Goal: Book appointment/travel/reservation

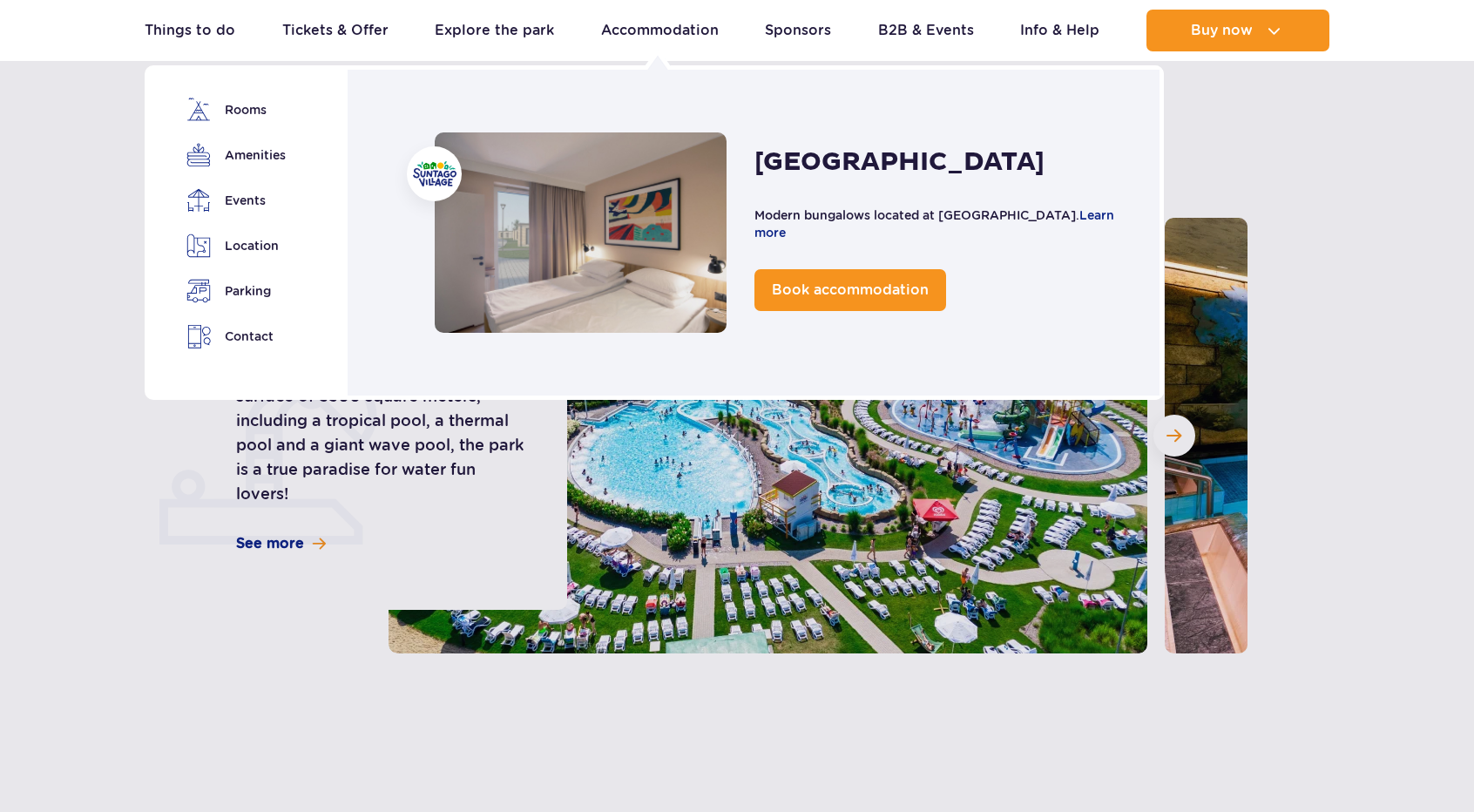
click at [620, 29] on link "Accommodation" at bounding box center [660, 30] width 118 height 42
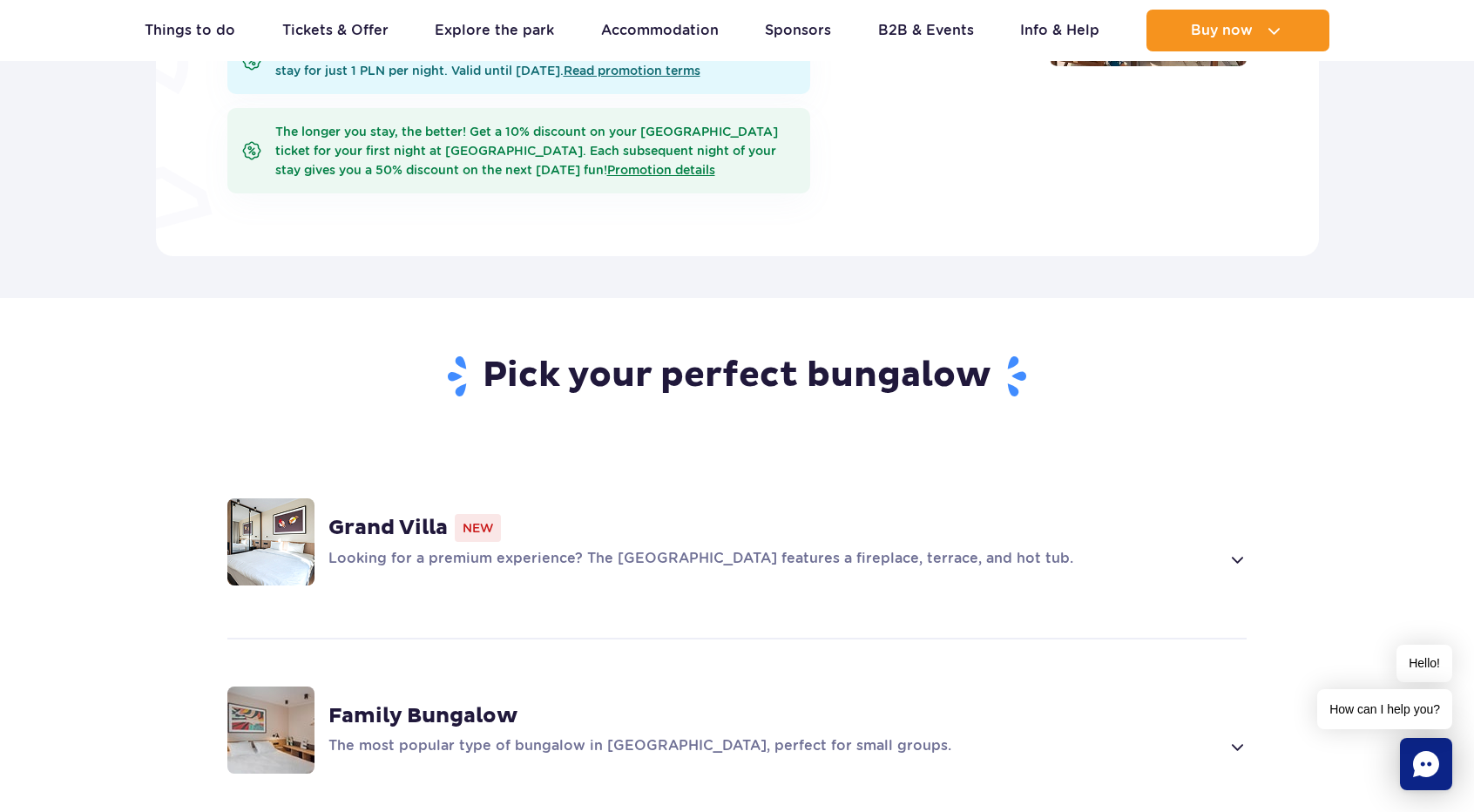
scroll to position [1219, 0]
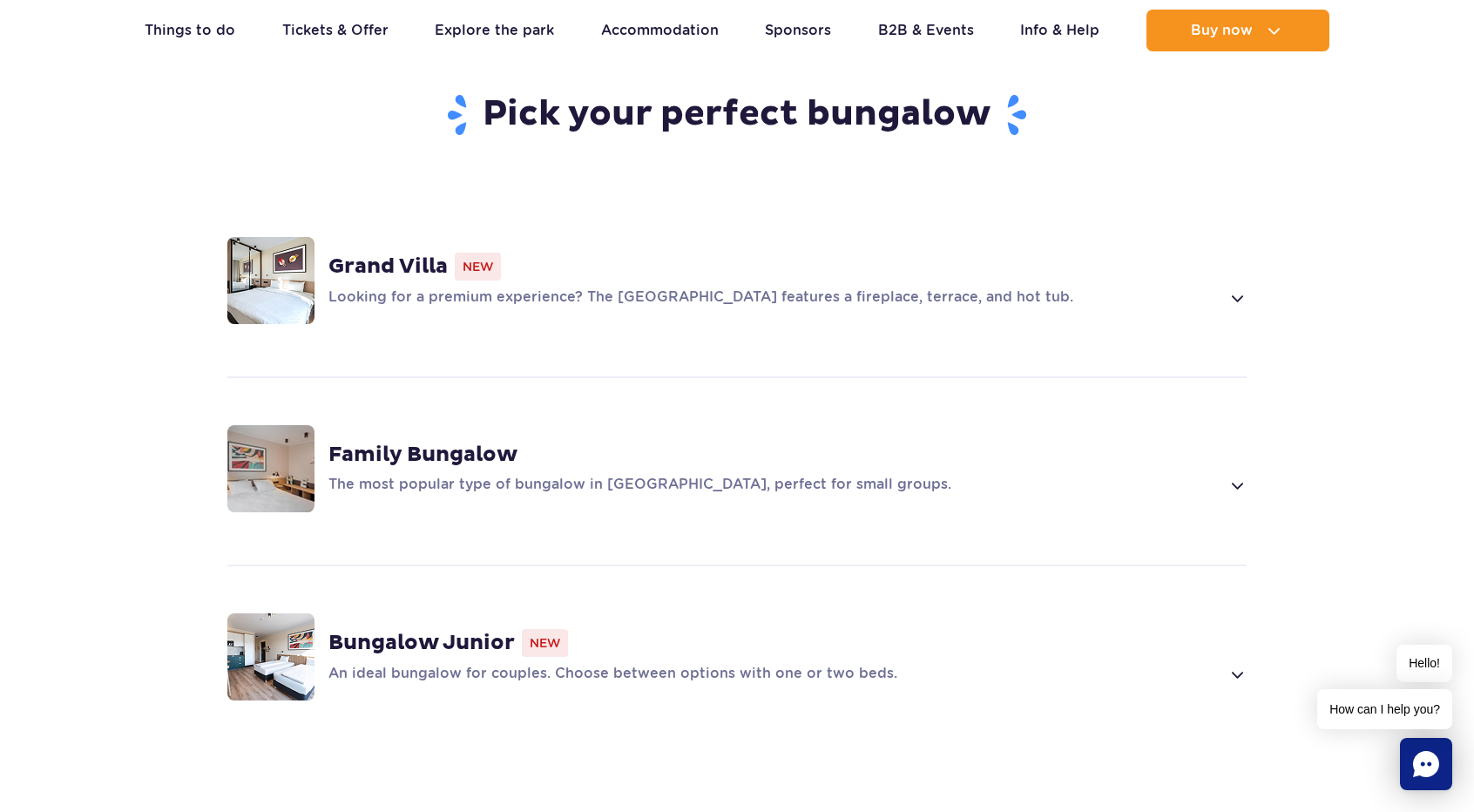
click at [542, 288] on p "Looking for a premium experience? The Grand Villa features a fireplace, terrace…" at bounding box center [774, 298] width 891 height 21
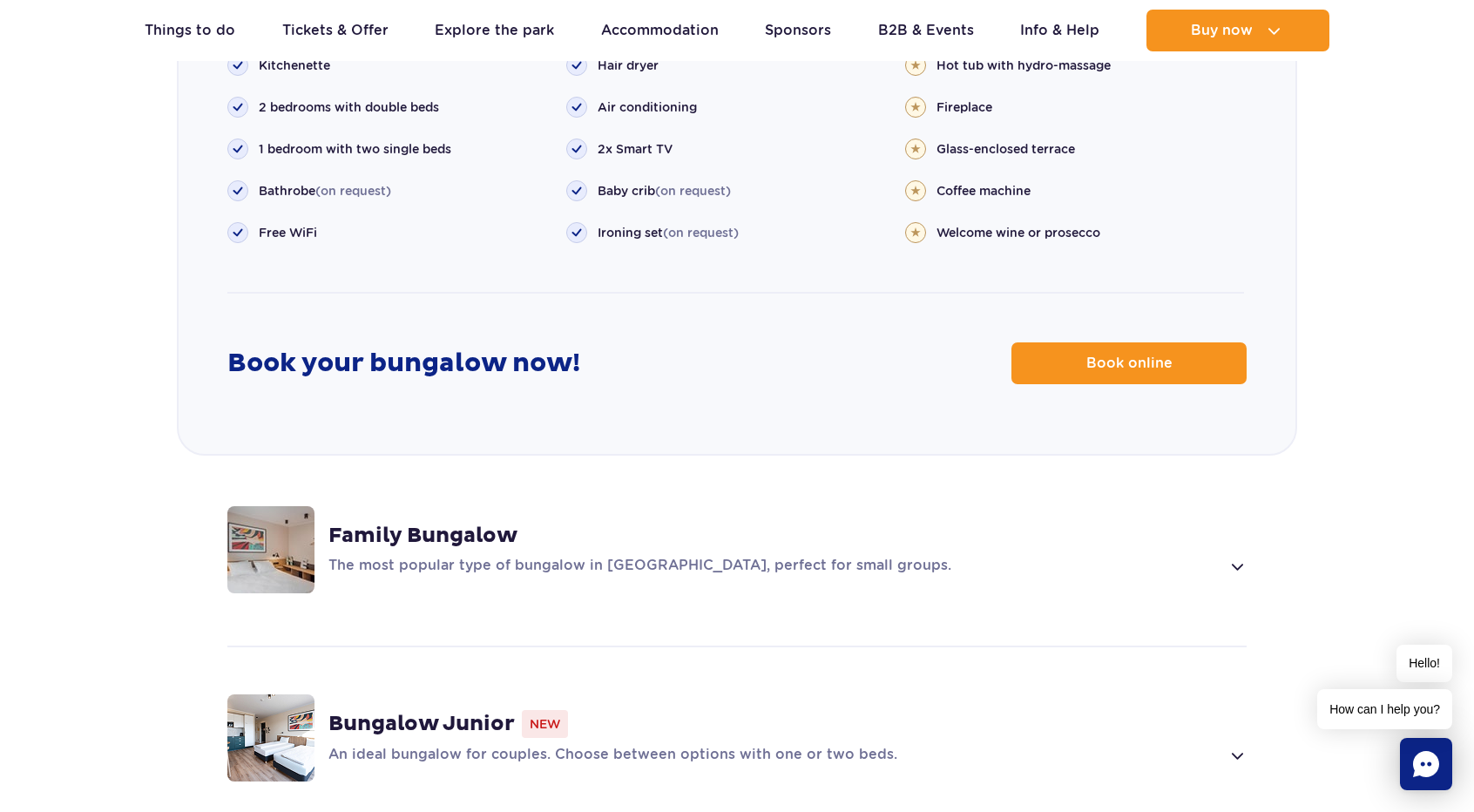
scroll to position [2171, 0]
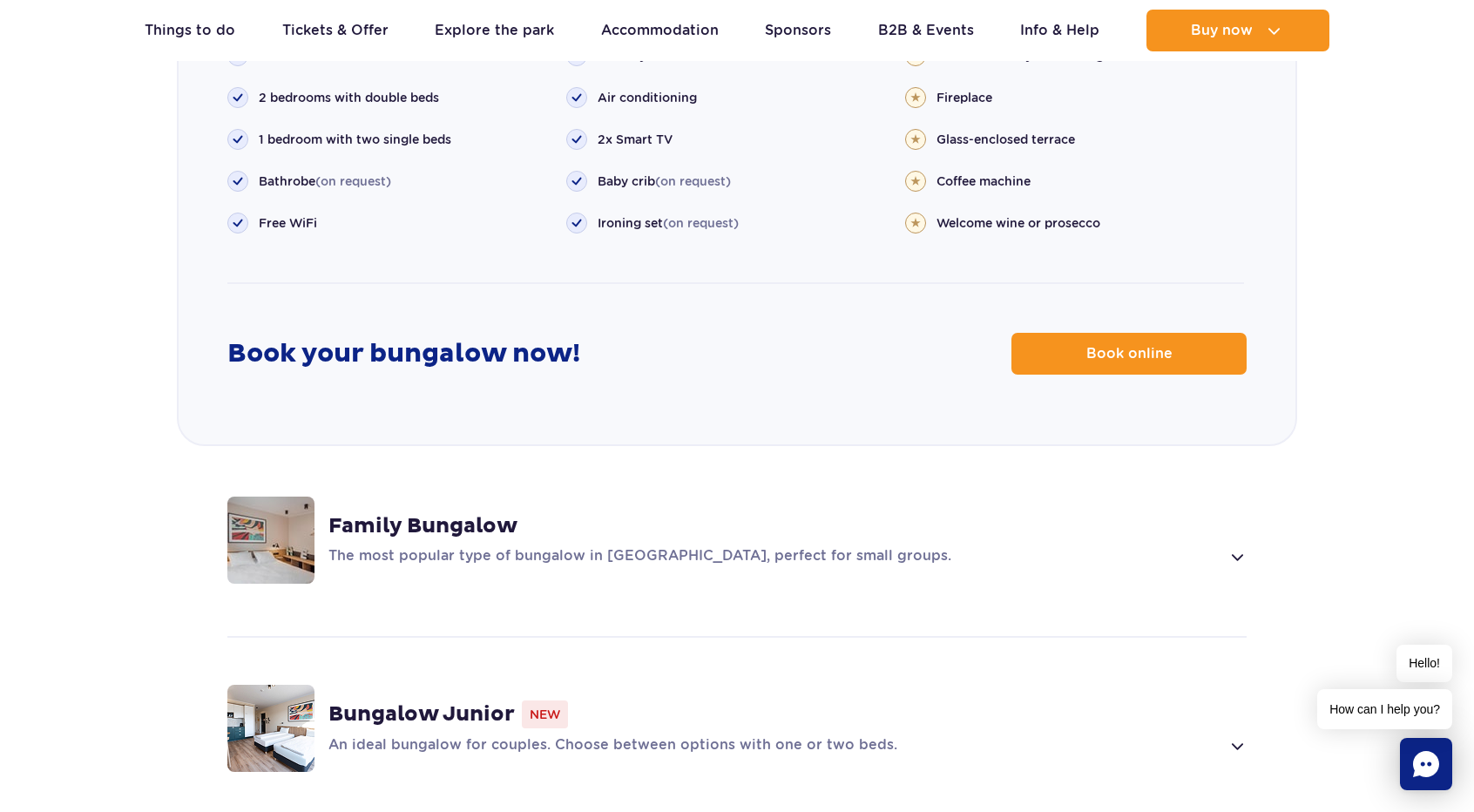
click at [1087, 347] on span "Book online" at bounding box center [1129, 353] width 86 height 14
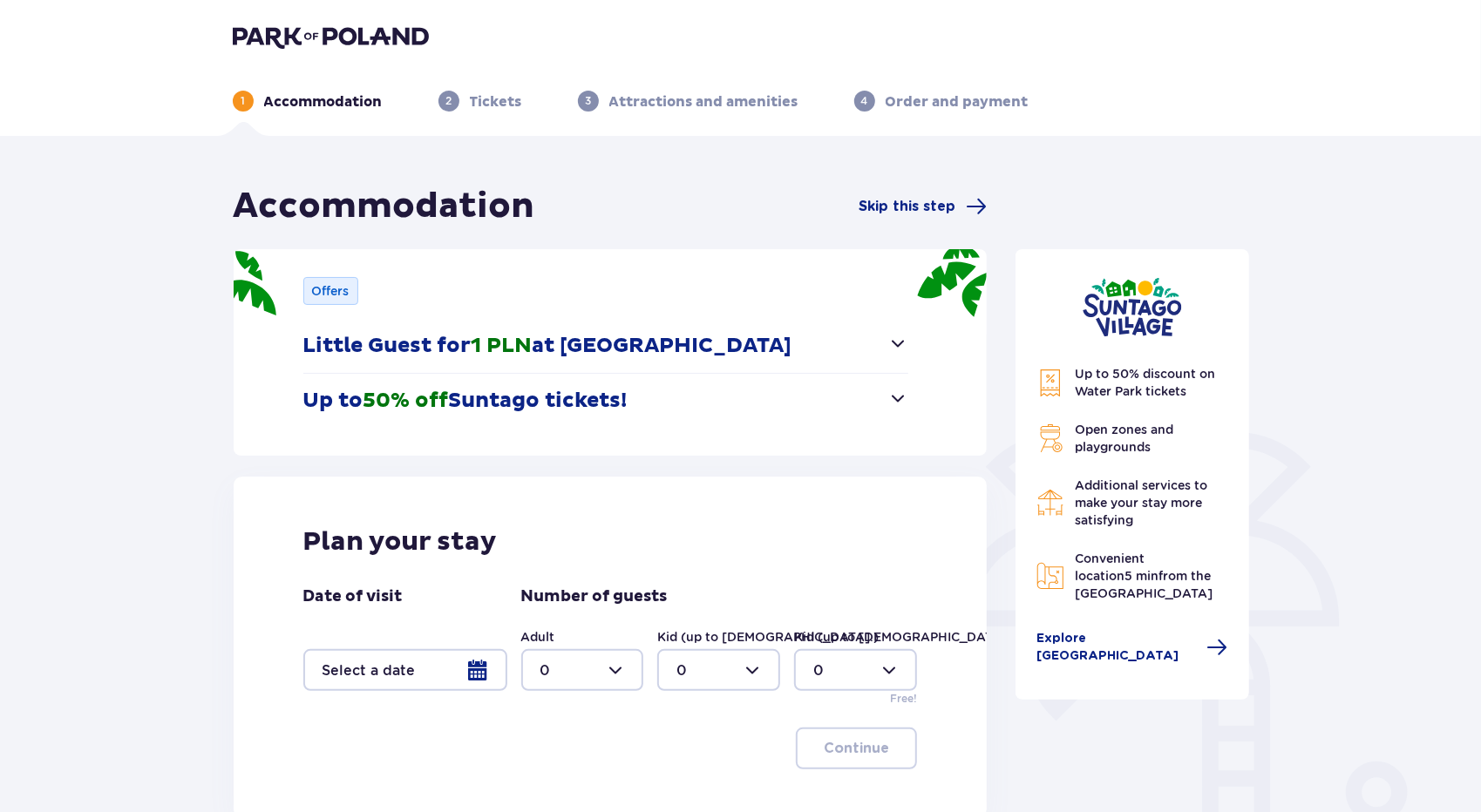
scroll to position [191, 0]
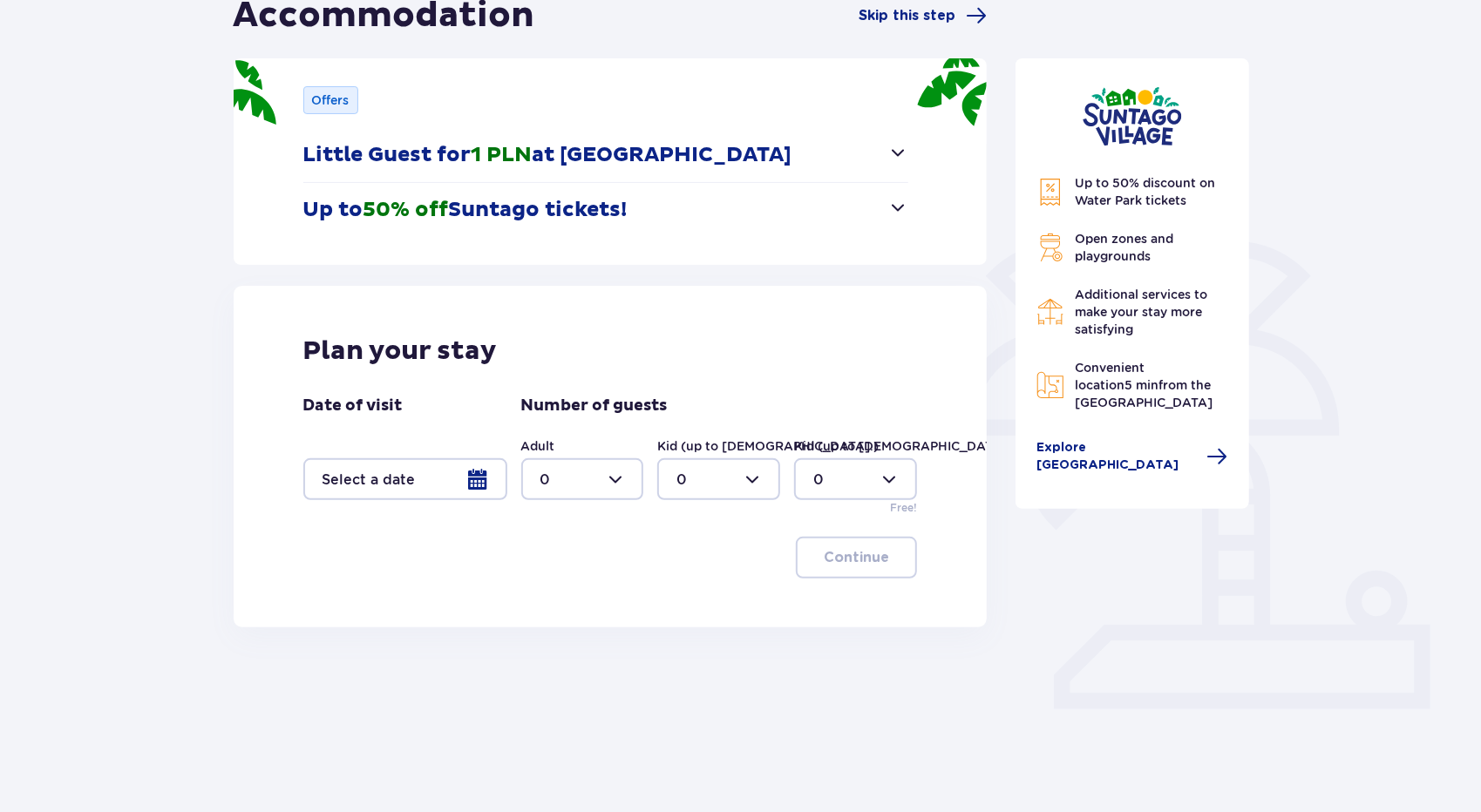
click at [484, 487] on div at bounding box center [405, 480] width 204 height 42
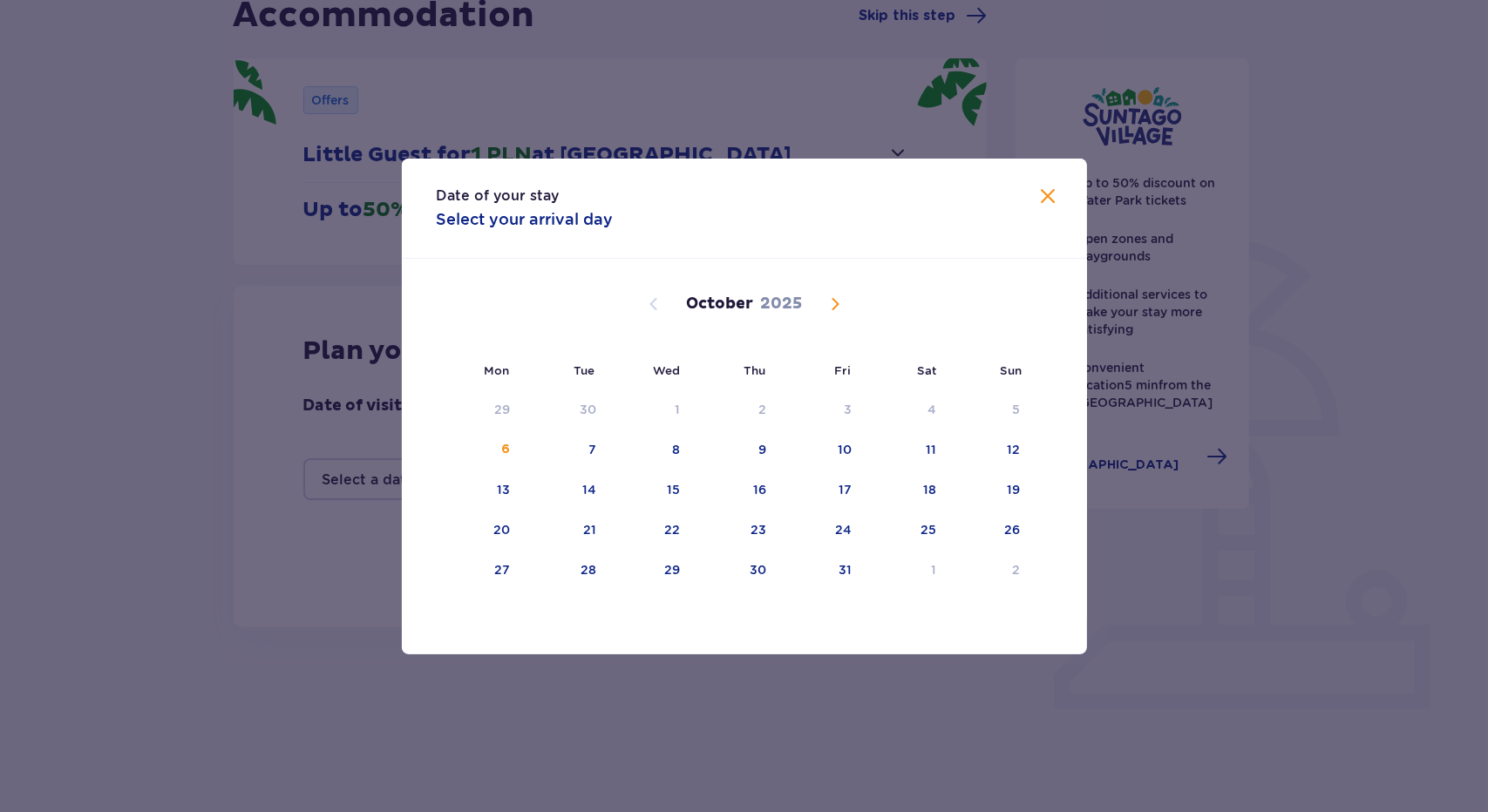
click at [519, 528] on div "20" at bounding box center [480, 530] width 86 height 38
click at [577, 534] on div "21" at bounding box center [564, 530] width 86 height 38
type input "20.10.25 - 21.10.25"
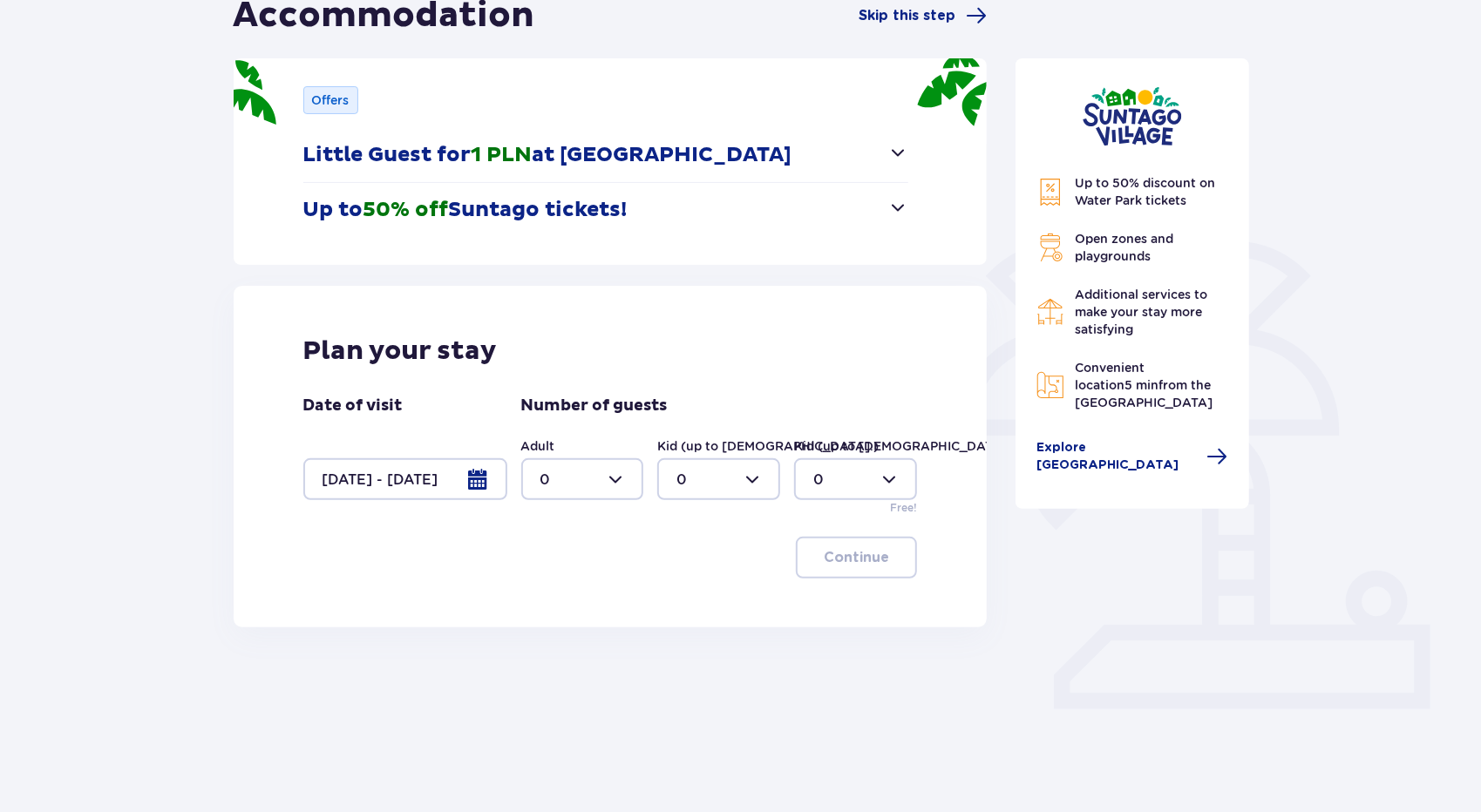
click at [616, 479] on div at bounding box center [582, 480] width 123 height 42
drag, startPoint x: 579, startPoint y: 611, endPoint x: 577, endPoint y: 635, distance: 24.1
click at [577, 635] on span "0 1 2 3 4 5 6 7 8 9 10 11 12 13 14 15 16 17 18" at bounding box center [582, 589] width 123 height 174
click at [544, 630] on span "3" at bounding box center [582, 641] width 120 height 37
type input "3"
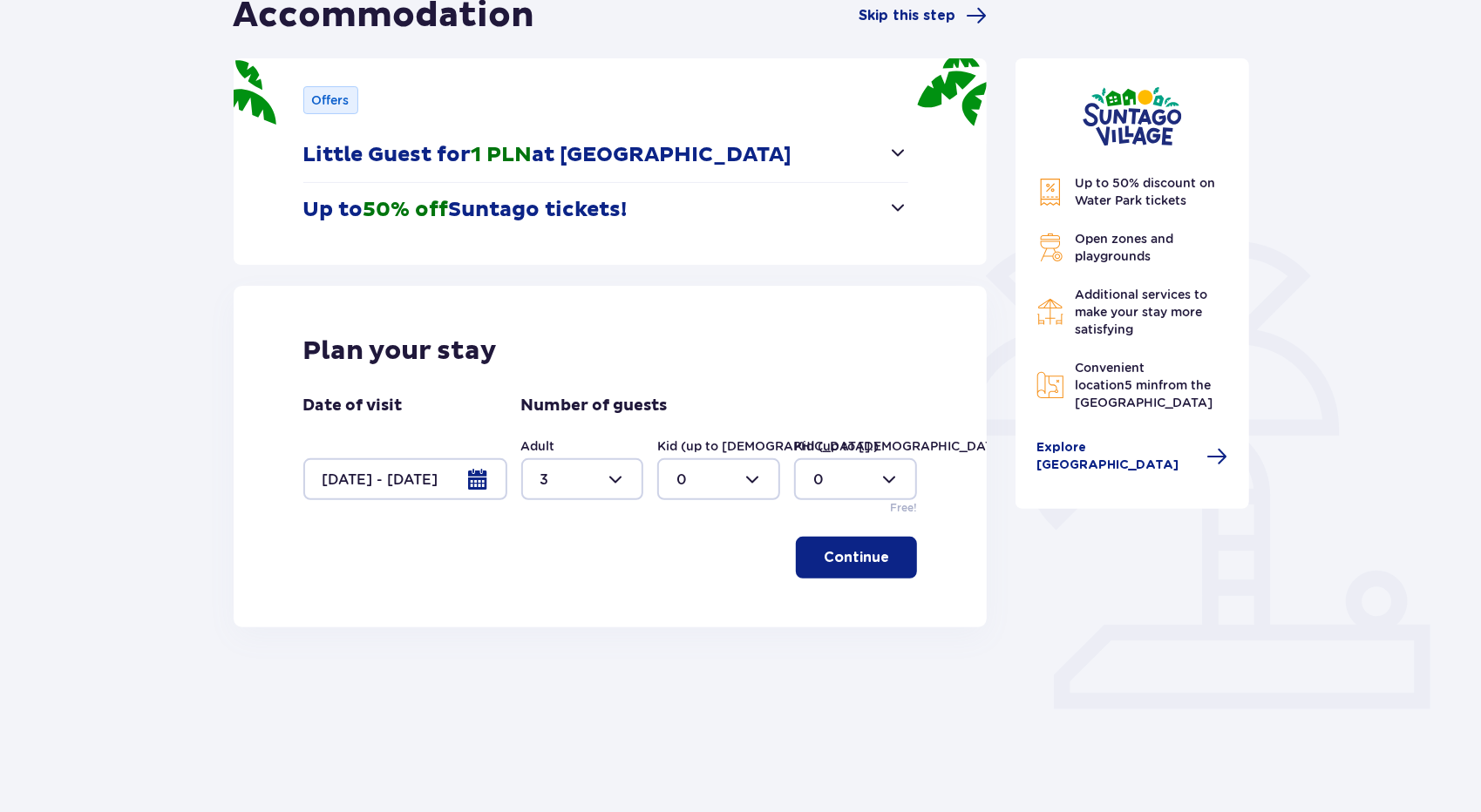
click at [707, 479] on div at bounding box center [718, 480] width 123 height 42
click at [678, 571] on p "1" at bounding box center [680, 568] width 6 height 19
type input "1"
drag, startPoint x: 829, startPoint y: 562, endPoint x: 821, endPoint y: 558, distance: 8.9
click at [827, 562] on p "Continue" at bounding box center [856, 557] width 66 height 19
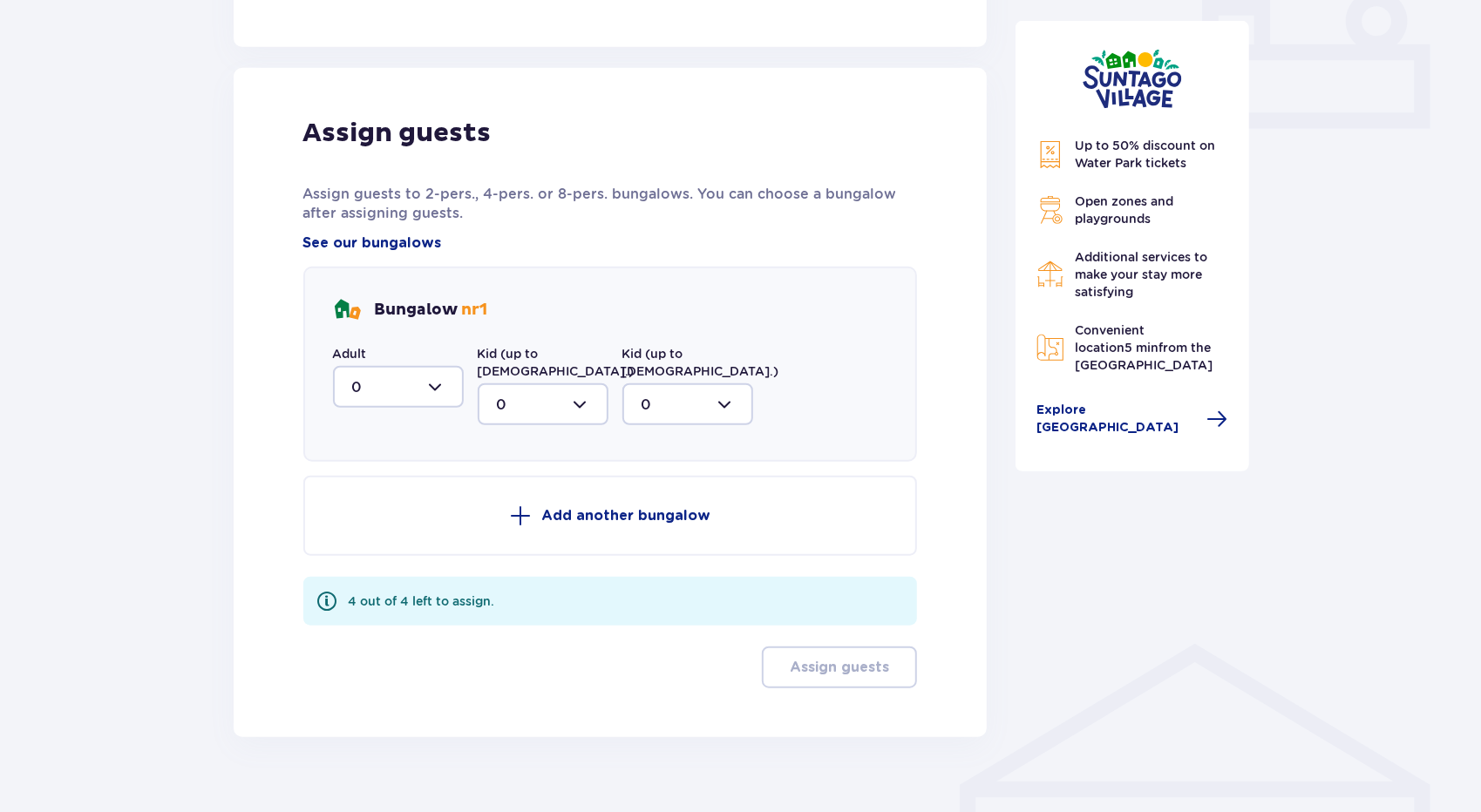
scroll to position [783, 0]
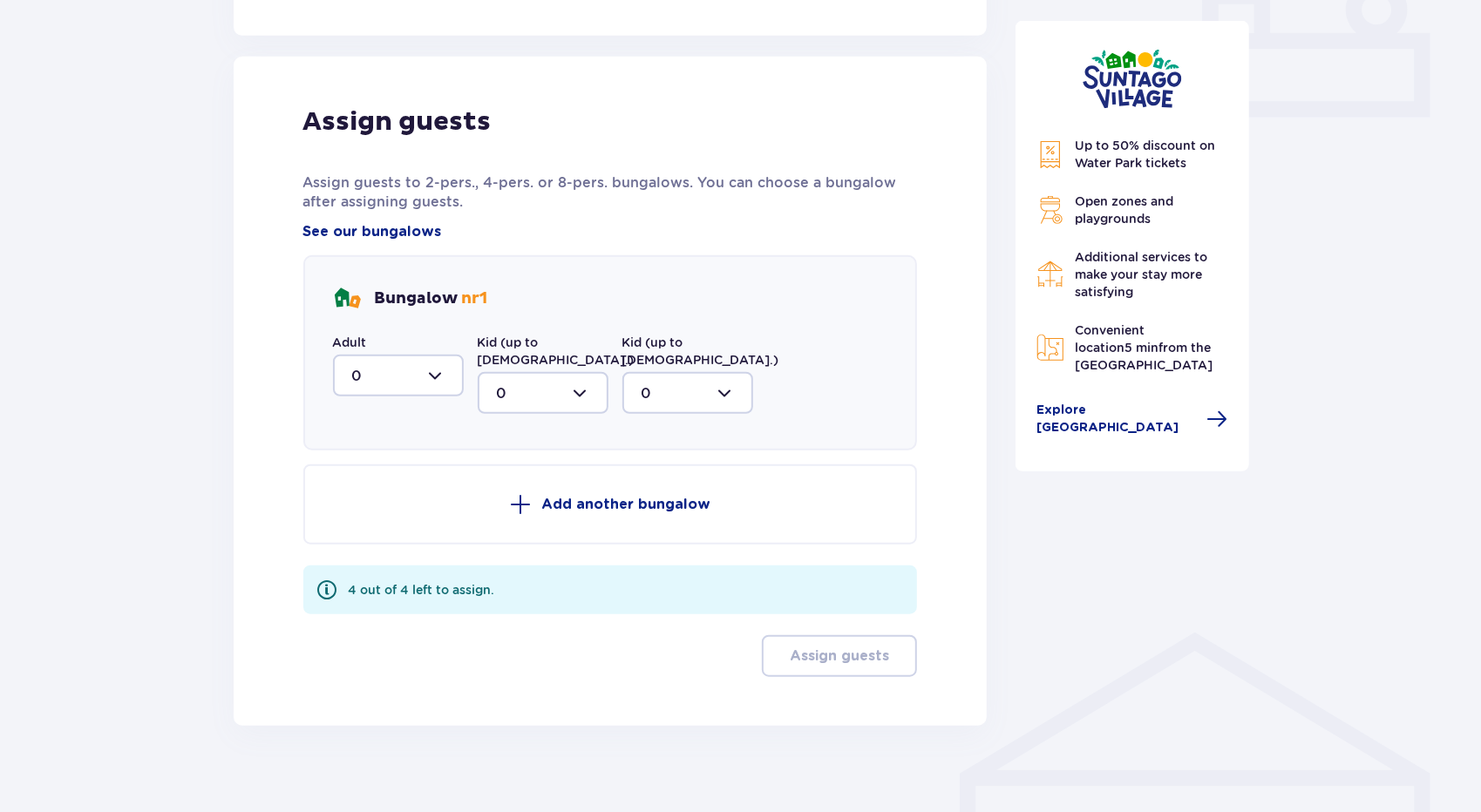
click at [411, 385] on div at bounding box center [398, 375] width 131 height 42
click at [387, 542] on div "3" at bounding box center [398, 538] width 92 height 19
type input "3"
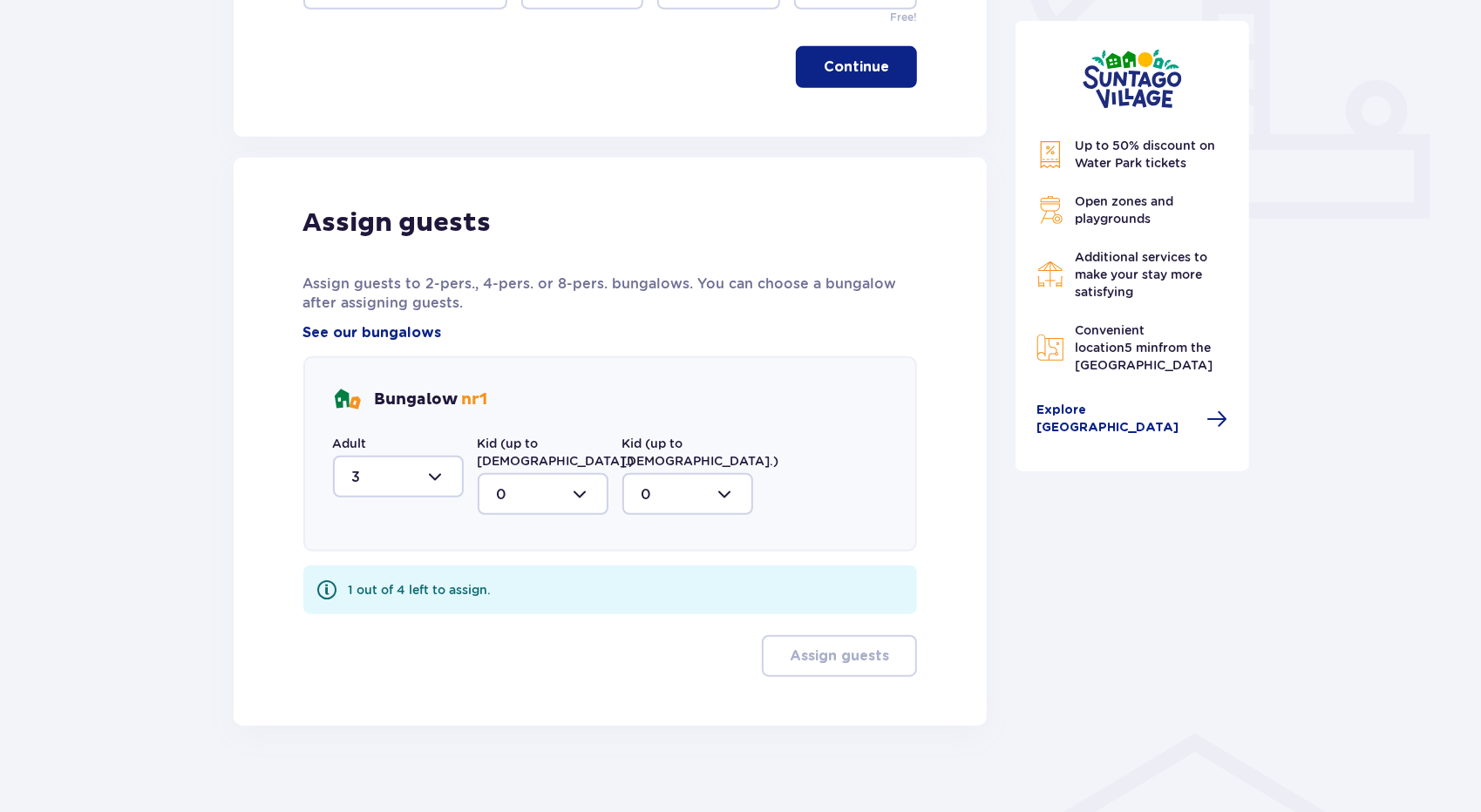
click at [516, 447] on label "Kid (up to 12 y.o.)" at bounding box center [556, 452] width 157 height 35
click at [522, 473] on div at bounding box center [543, 494] width 131 height 42
click at [522, 575] on div "1" at bounding box center [542, 584] width 92 height 19
type input "1"
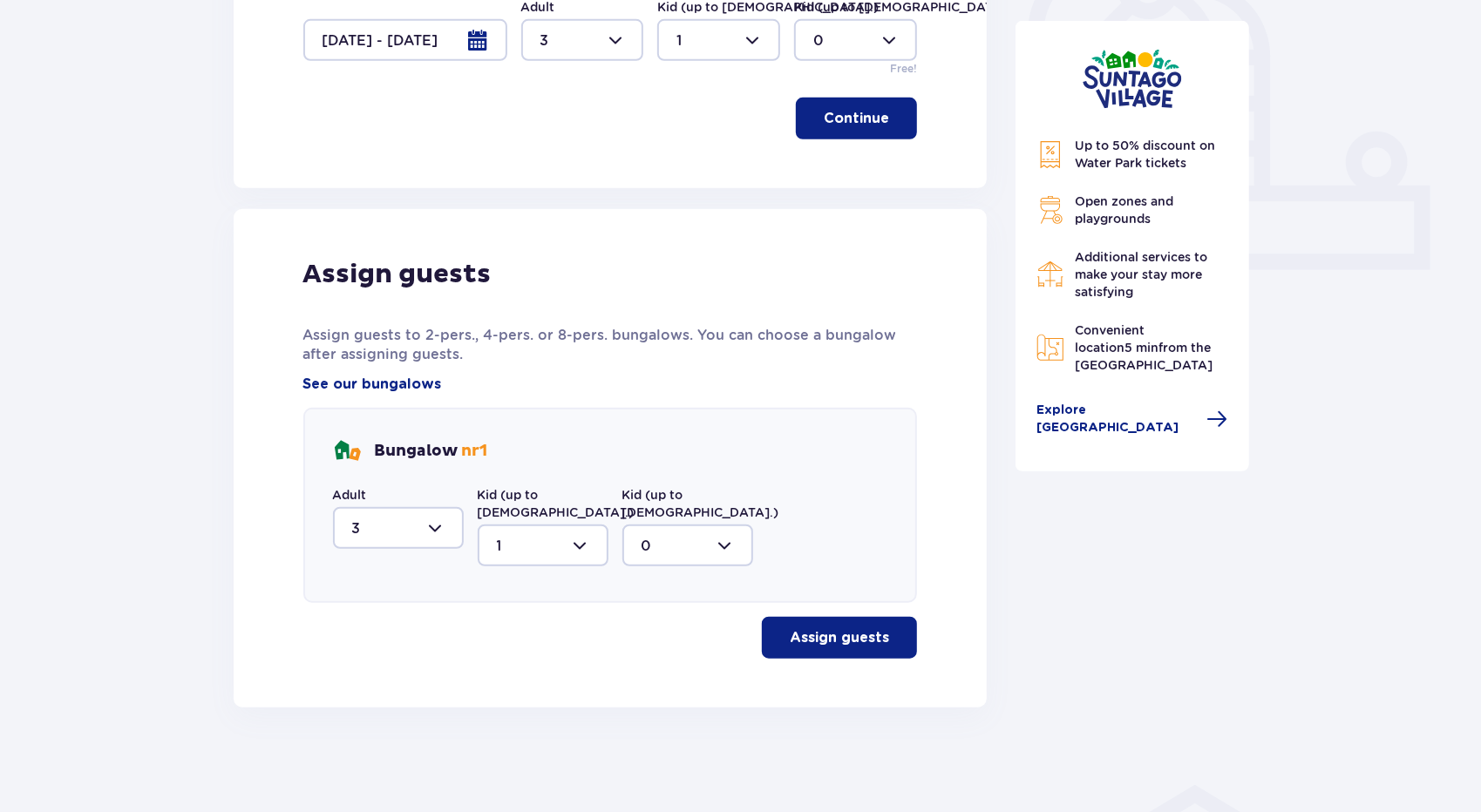
scroll to position [612, 0]
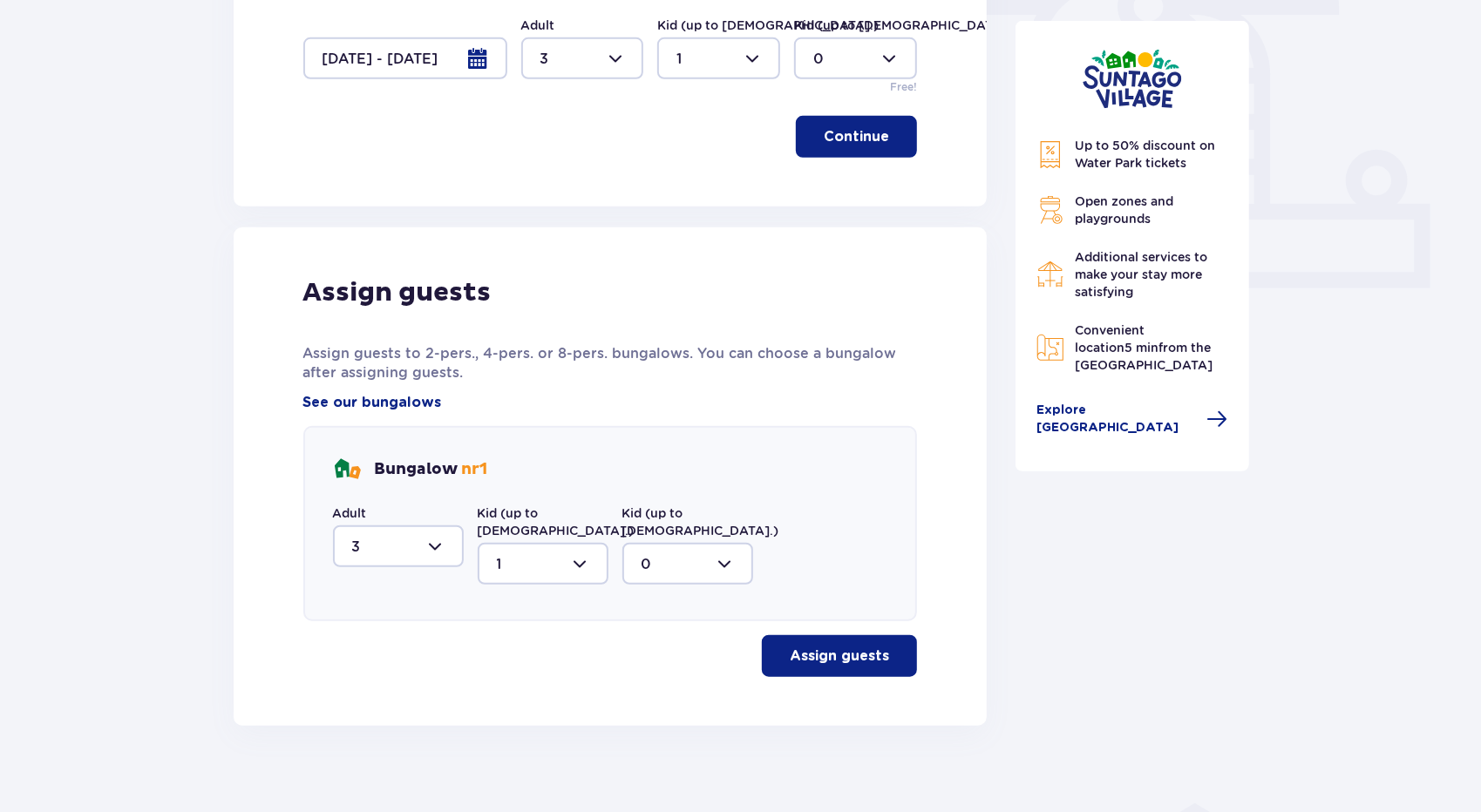
click at [777, 635] on button "Assign guests" at bounding box center [839, 656] width 155 height 42
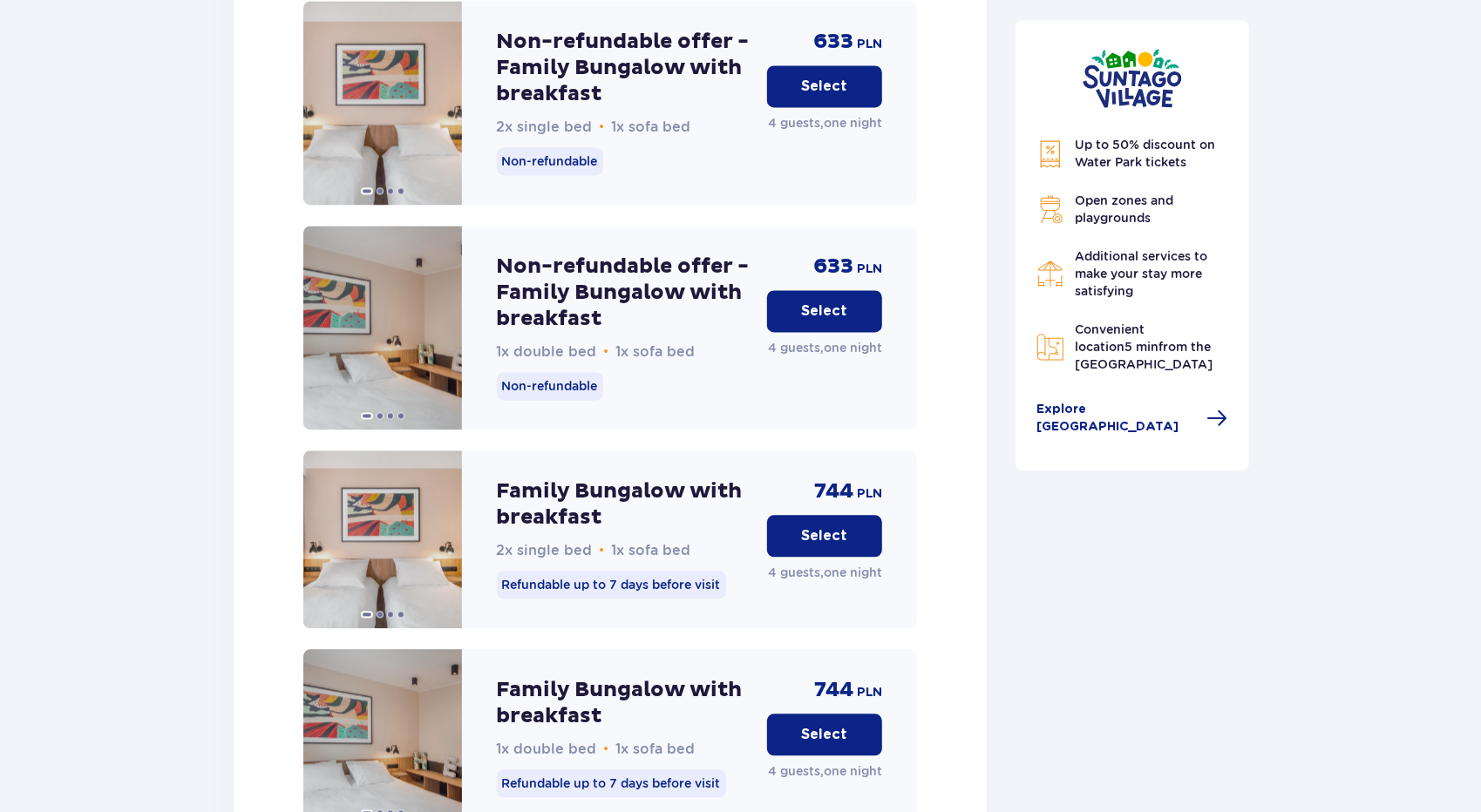
scroll to position [2368, 0]
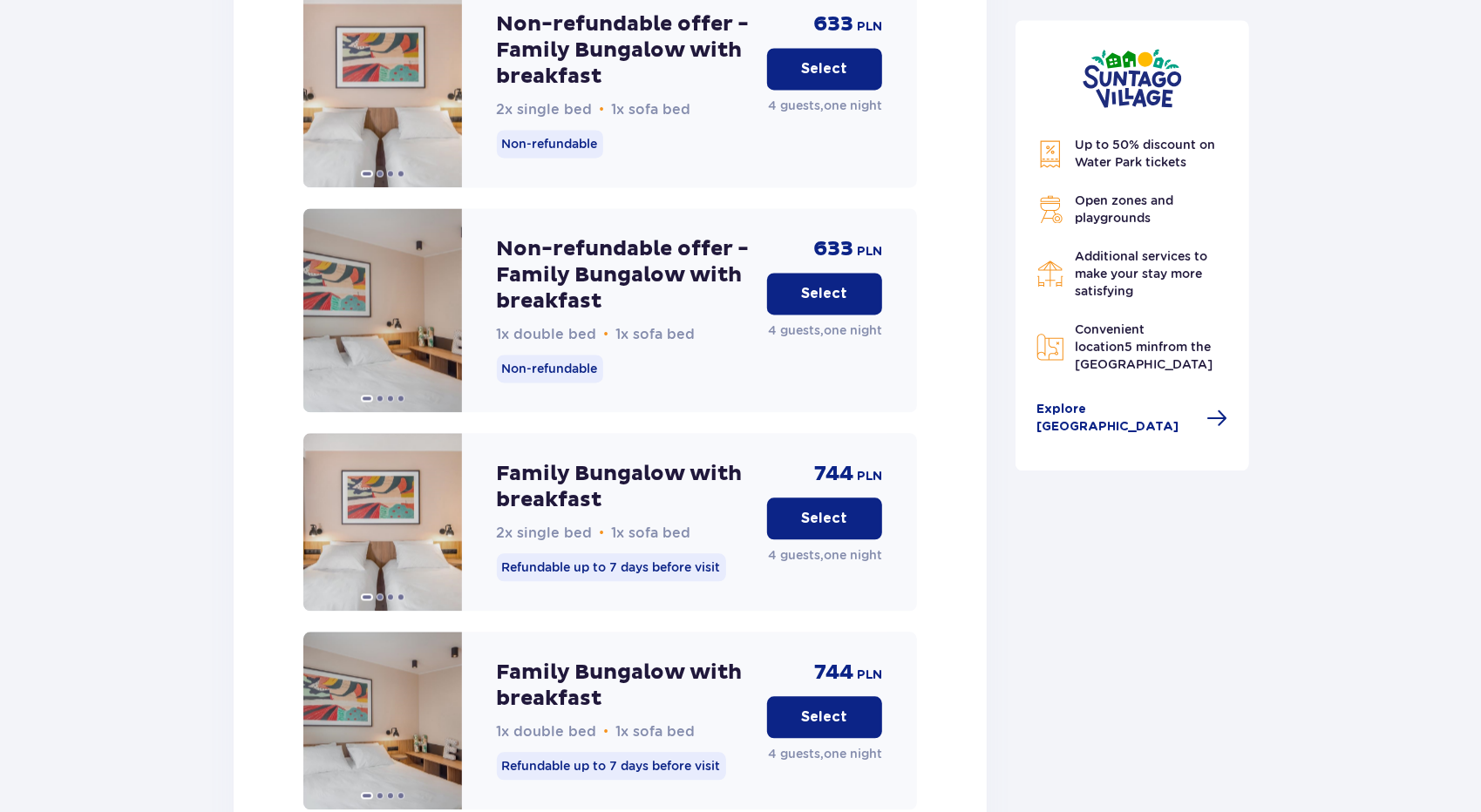
click at [811, 284] on p "Select" at bounding box center [825, 293] width 47 height 19
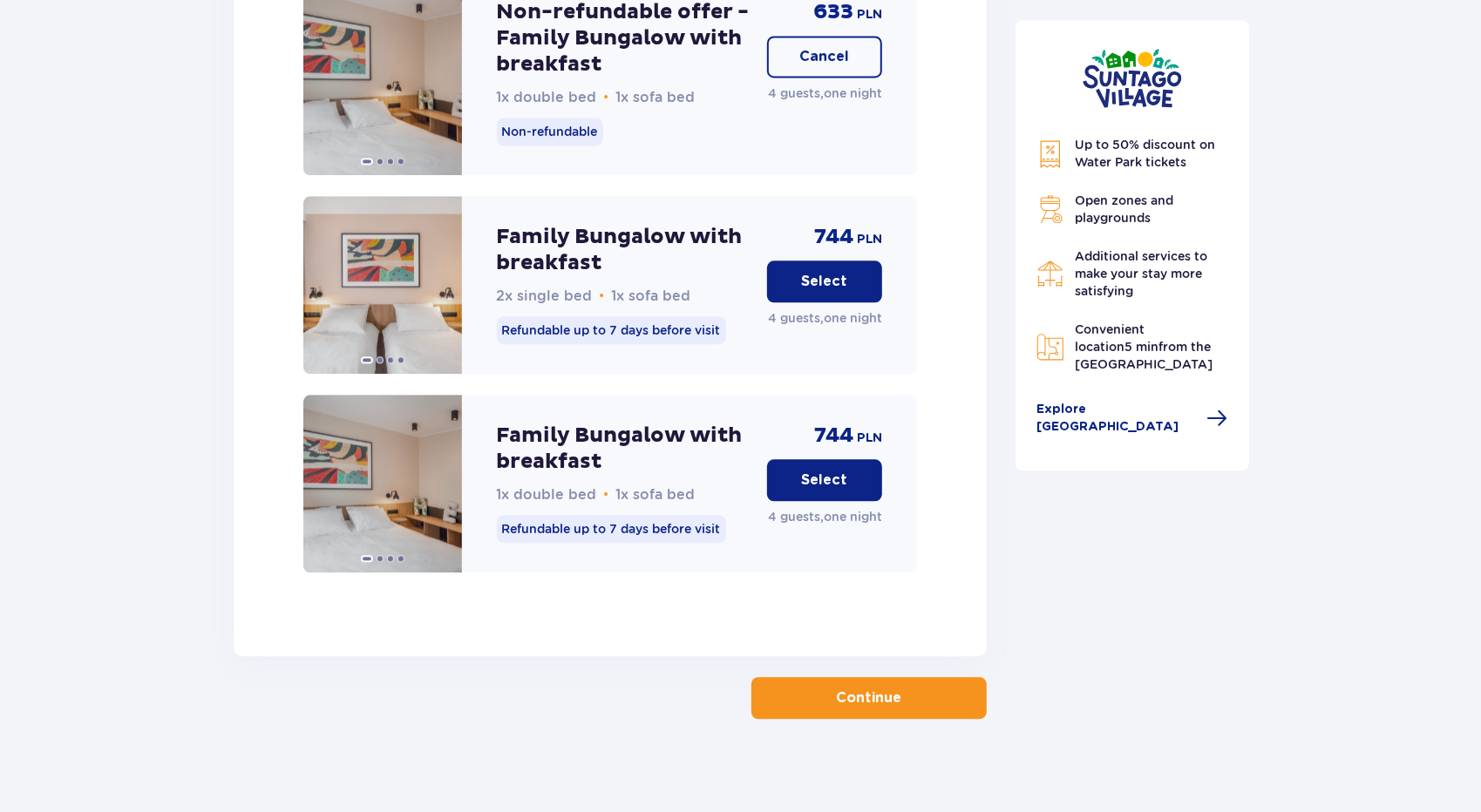
click at [827, 678] on button "Continue" at bounding box center [869, 698] width 236 height 42
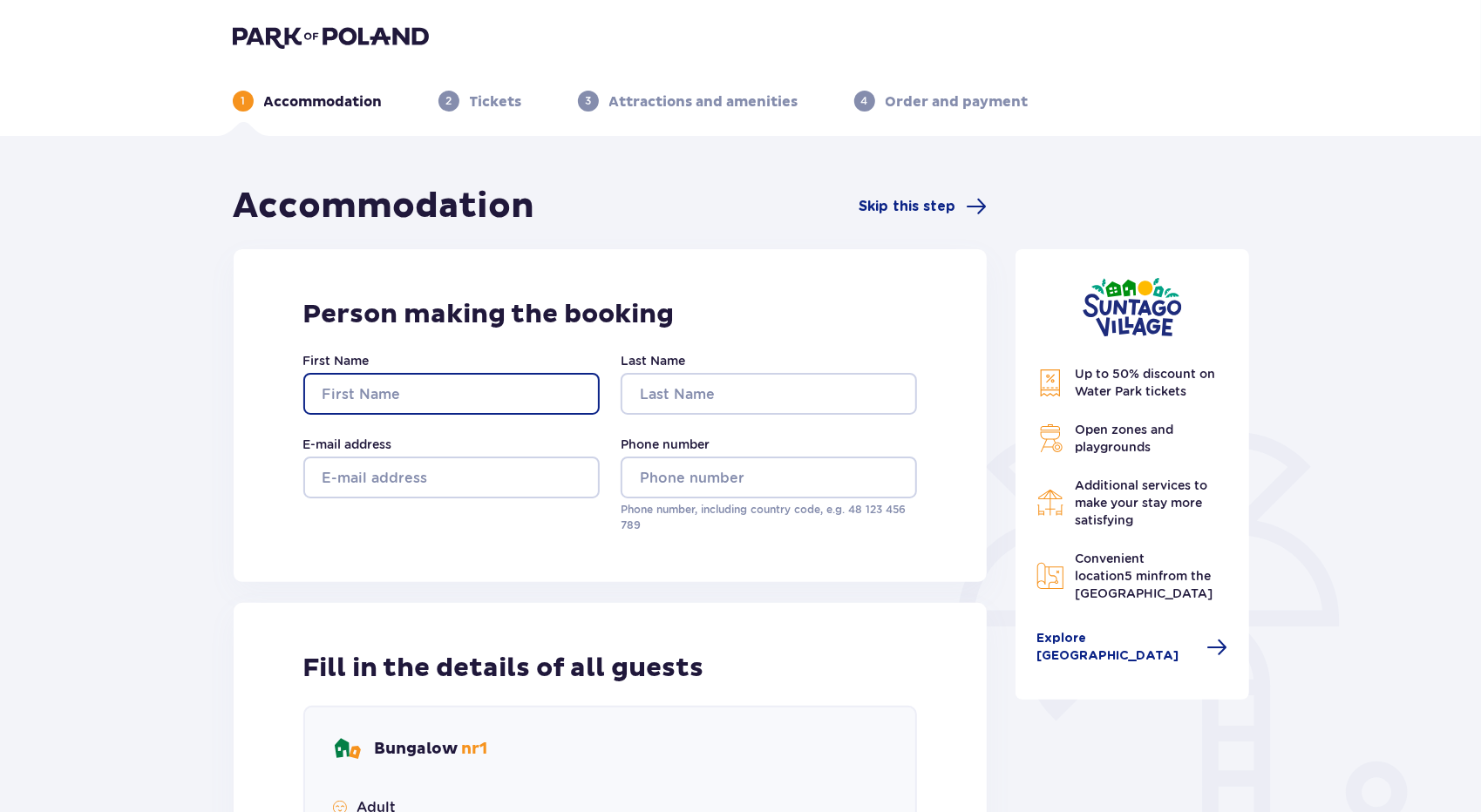
click at [445, 406] on input "First Name" at bounding box center [451, 394] width 296 height 42
type input "Jelena"
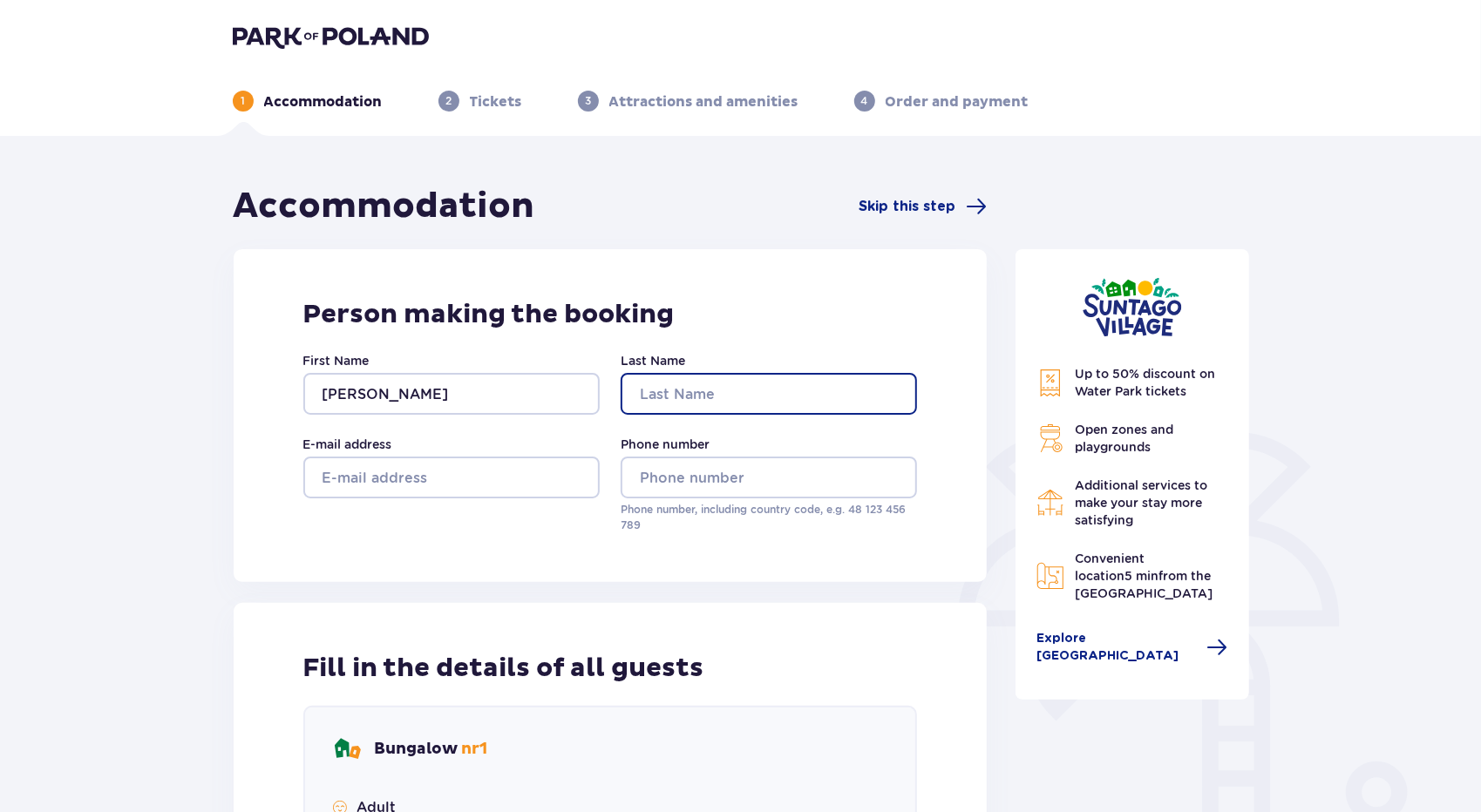
click at [641, 389] on input "Last Name" at bounding box center [769, 394] width 296 height 42
type input "Ziluka"
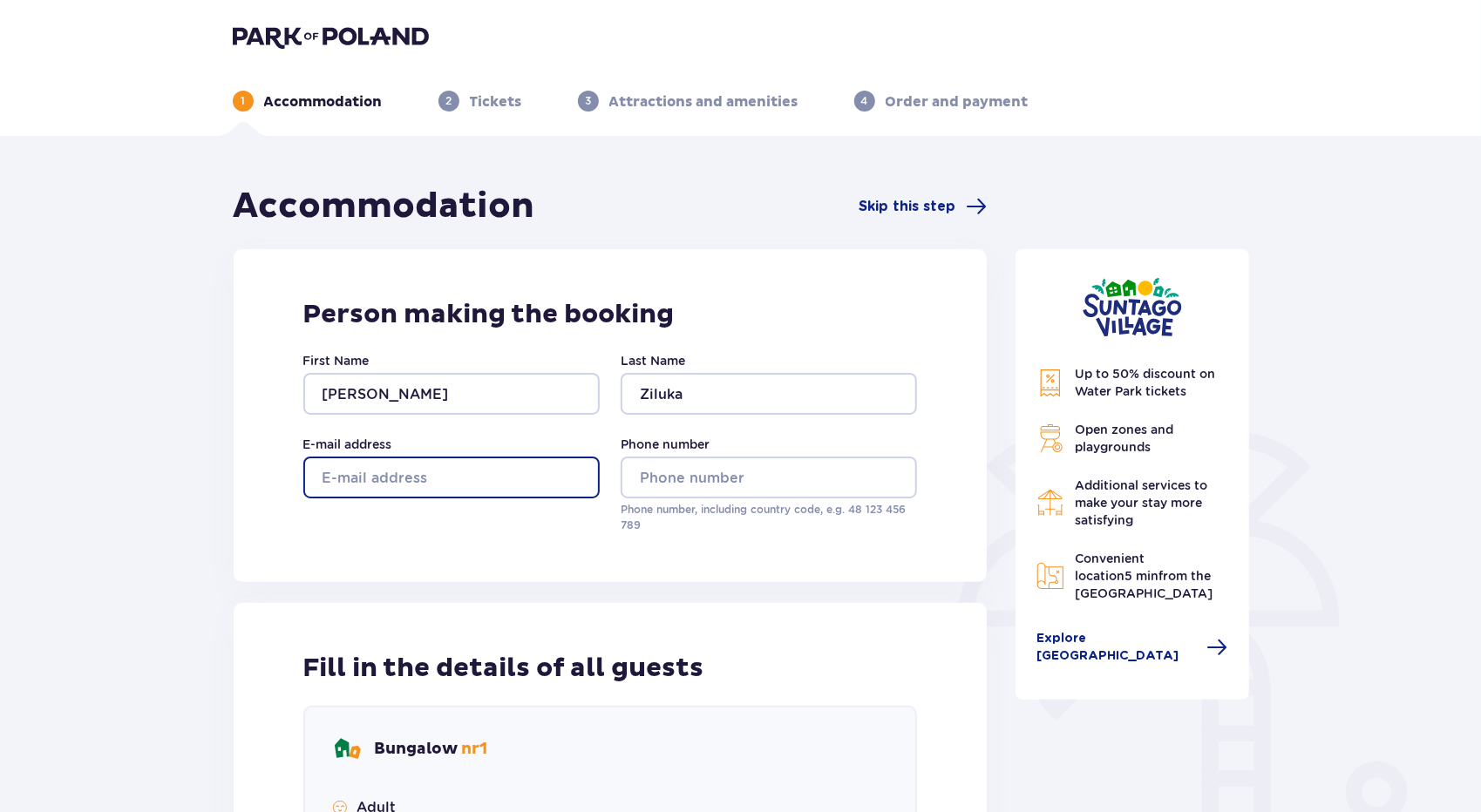
click at [431, 490] on input "E-mail address" at bounding box center [451, 478] width 296 height 42
type input "jelenaziluka@gmail.com"
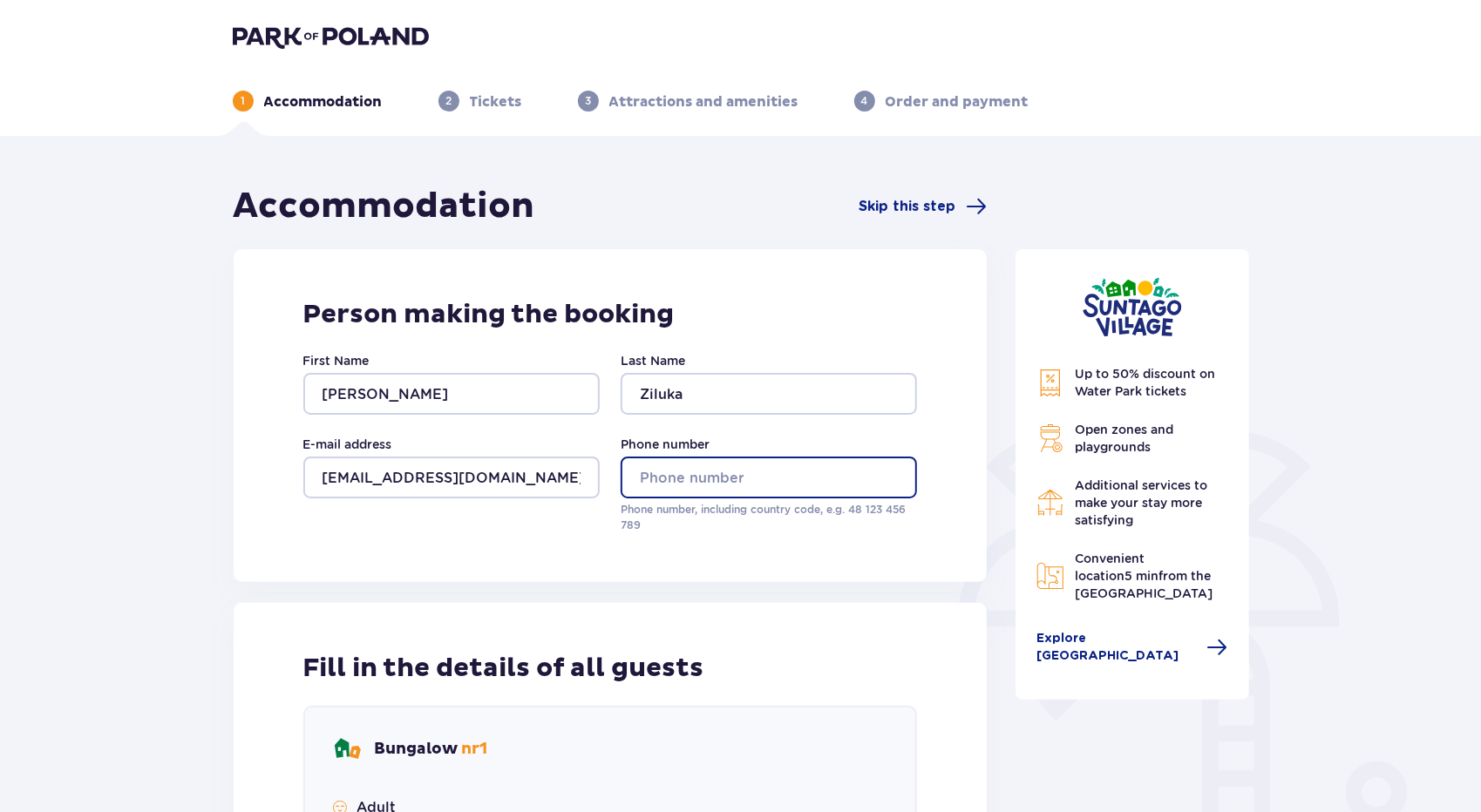
click at [676, 461] on input "Phone number" at bounding box center [769, 478] width 296 height 42
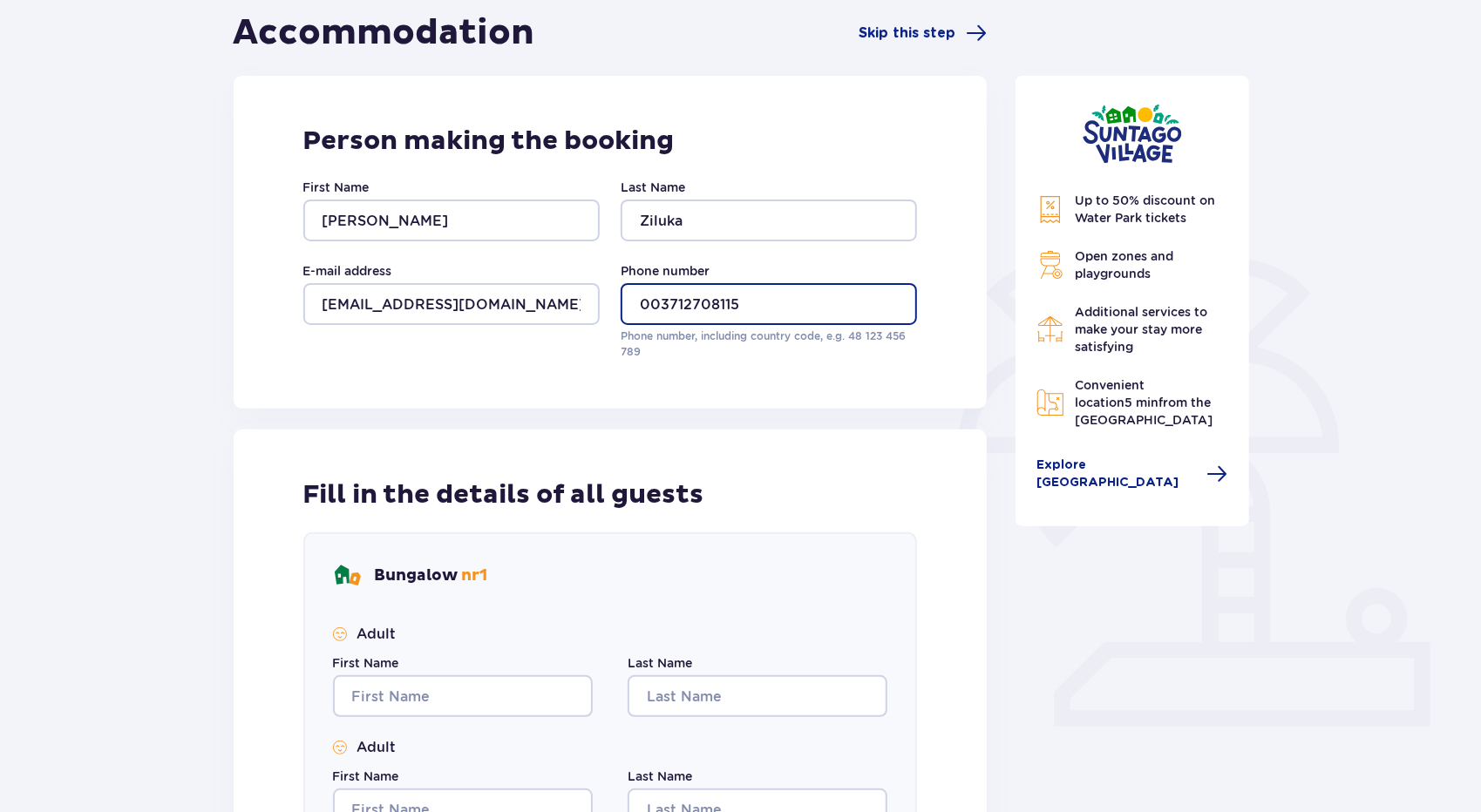
scroll to position [174, 0]
click at [710, 302] on input "003712708115" at bounding box center [769, 303] width 296 height 42
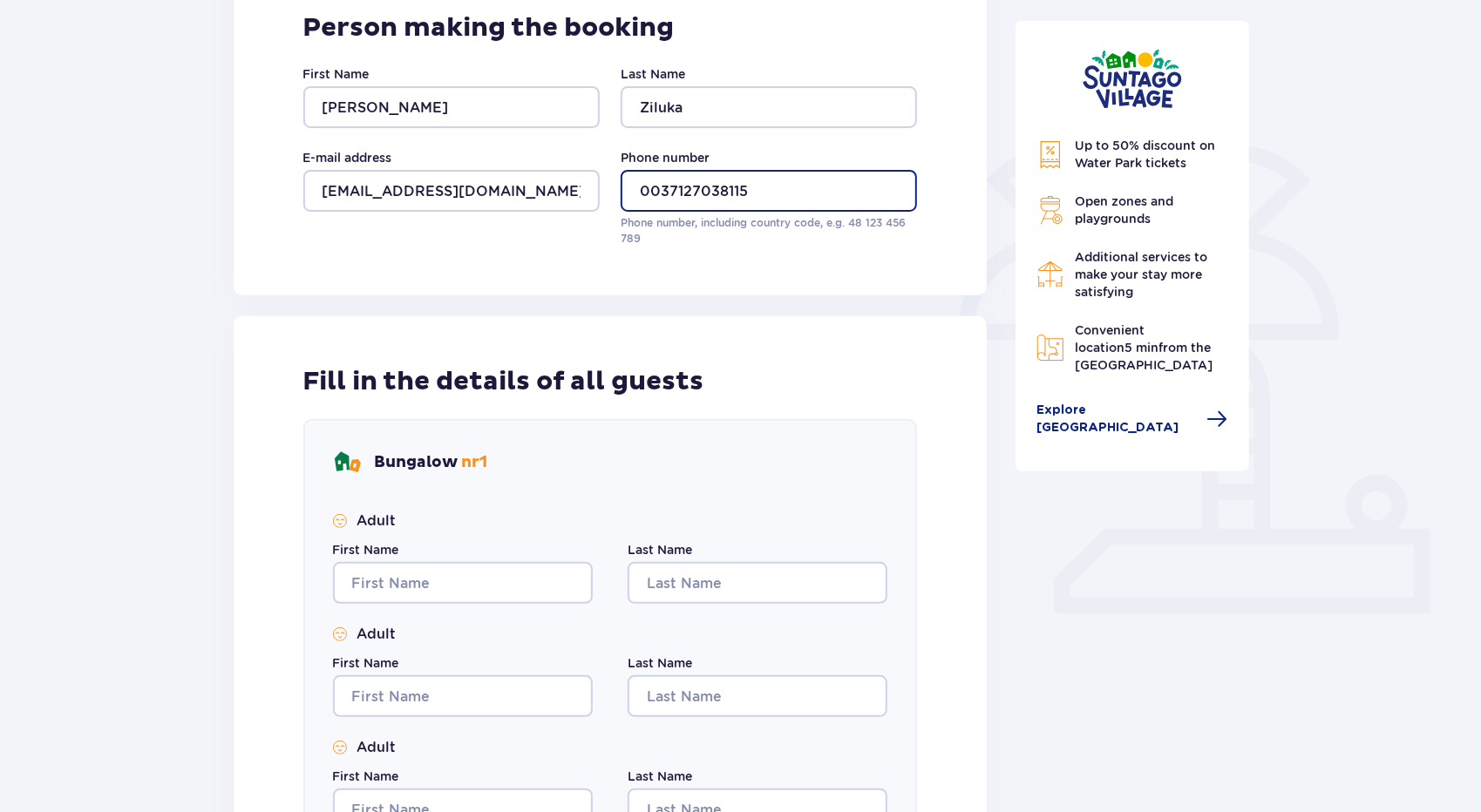
scroll to position [436, 0]
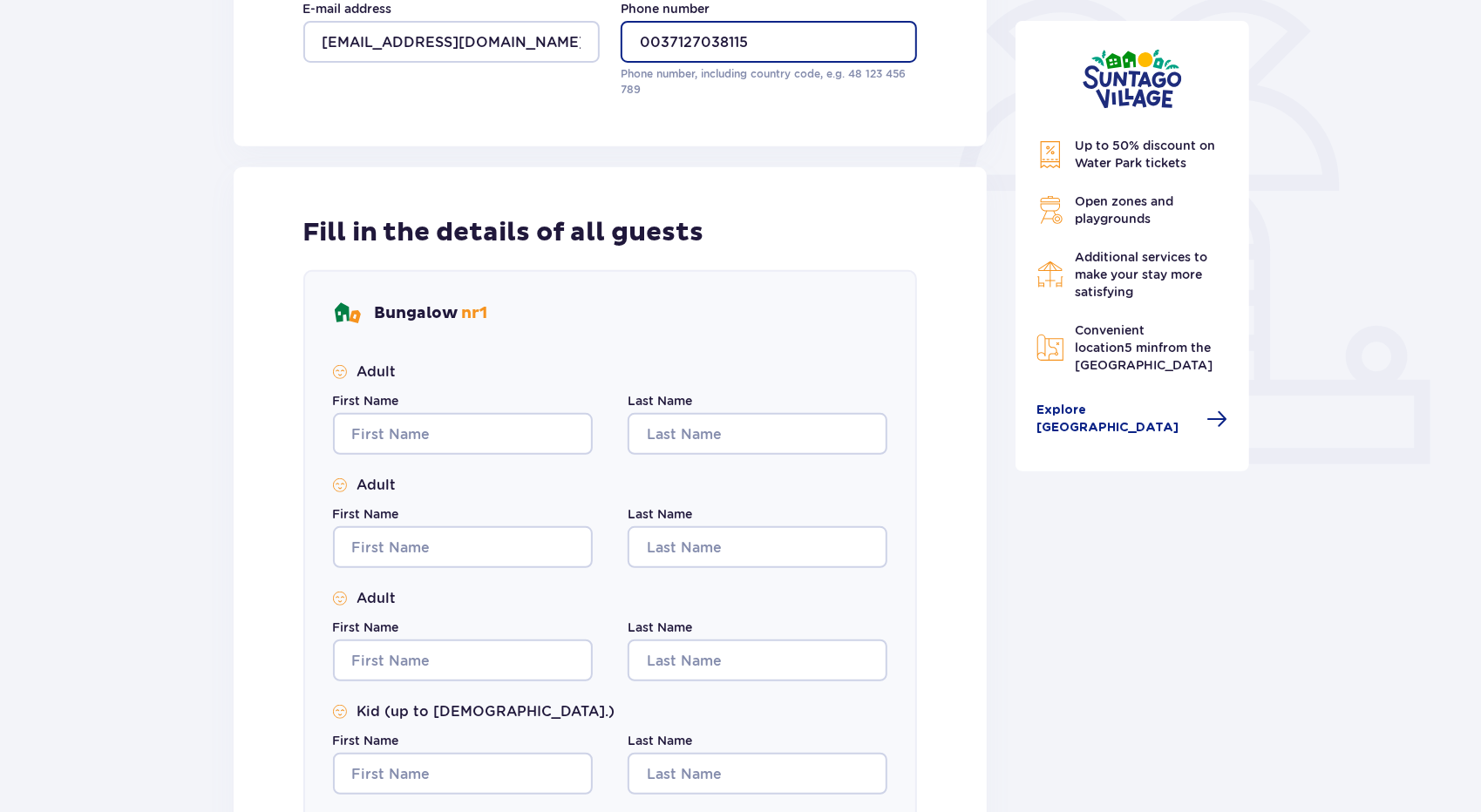
type input "0037127038115"
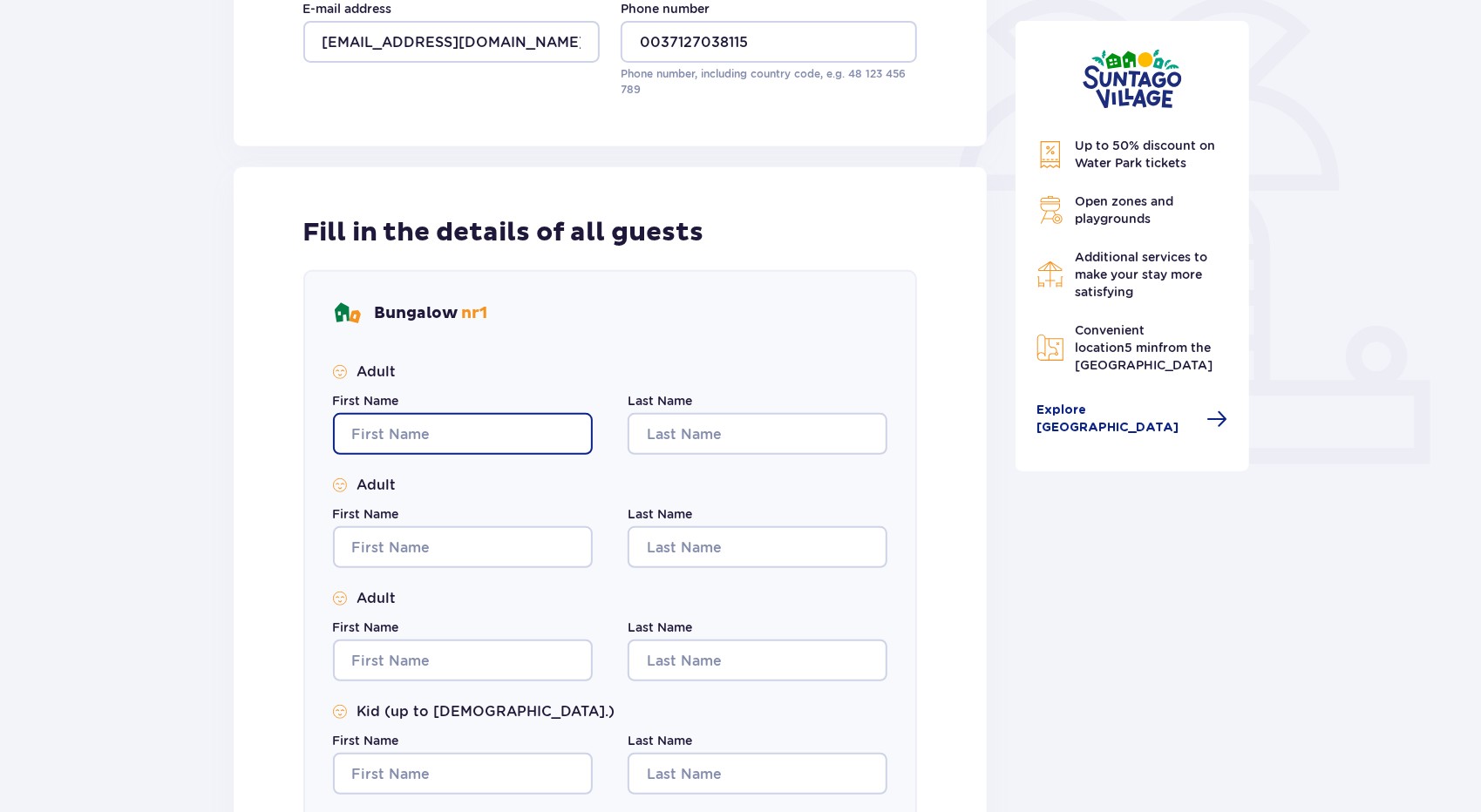
click at [443, 433] on input "First Name" at bounding box center [462, 434] width 259 height 42
type input "Jelena"
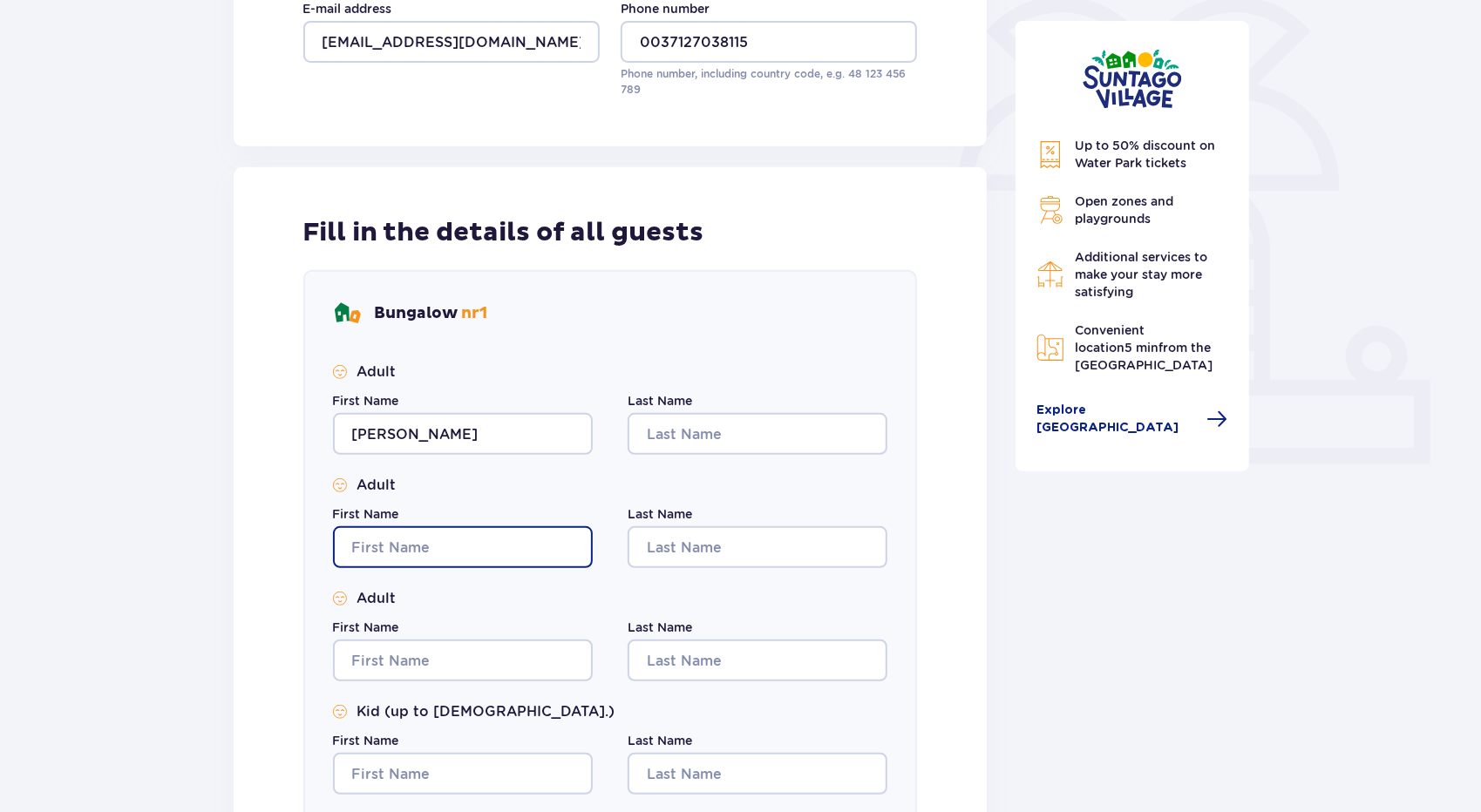
click at [424, 530] on input "First Name" at bounding box center [462, 547] width 259 height 42
type input "Andrejs"
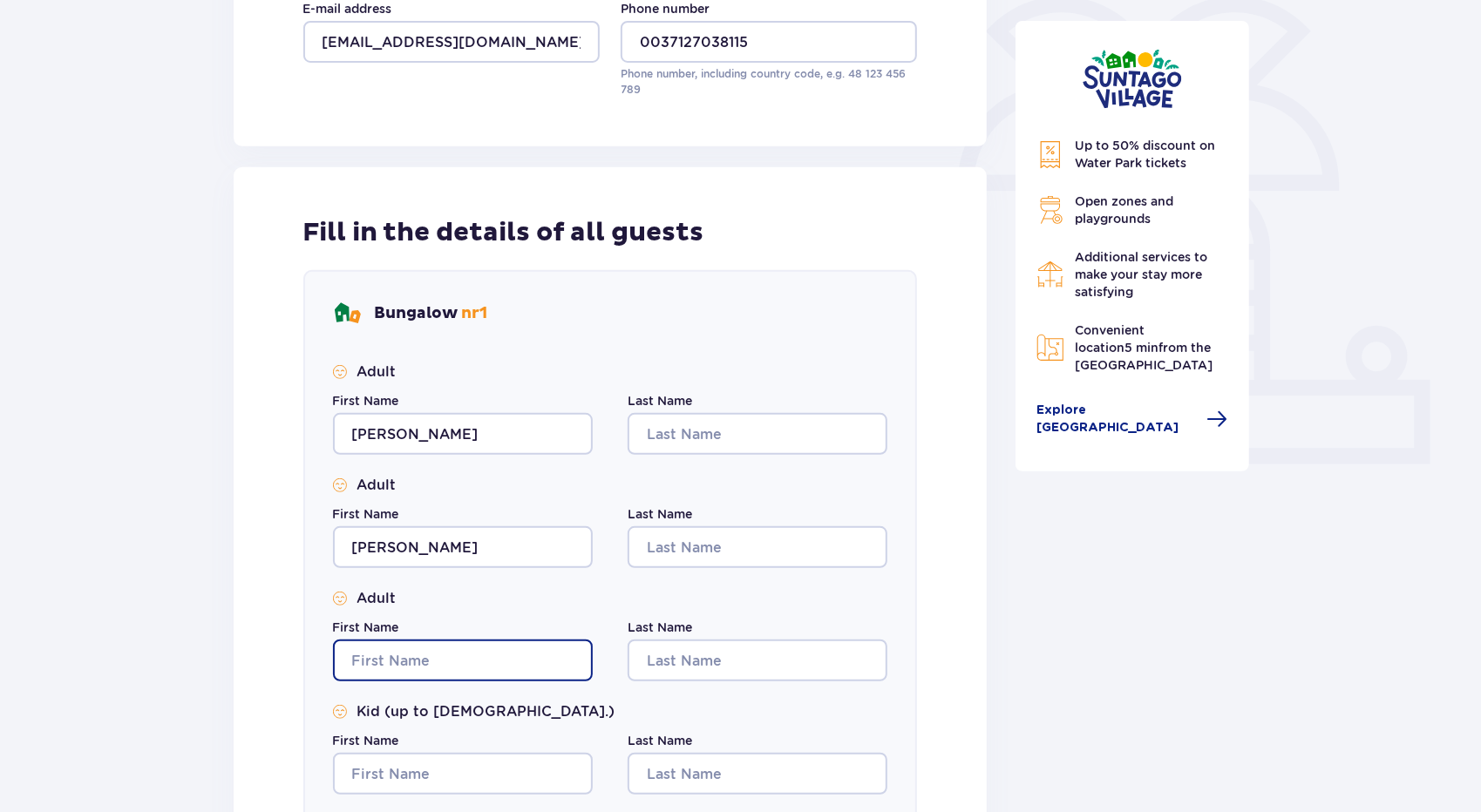
click at [427, 659] on input "First Name" at bounding box center [462, 660] width 259 height 42
type input "Nellija"
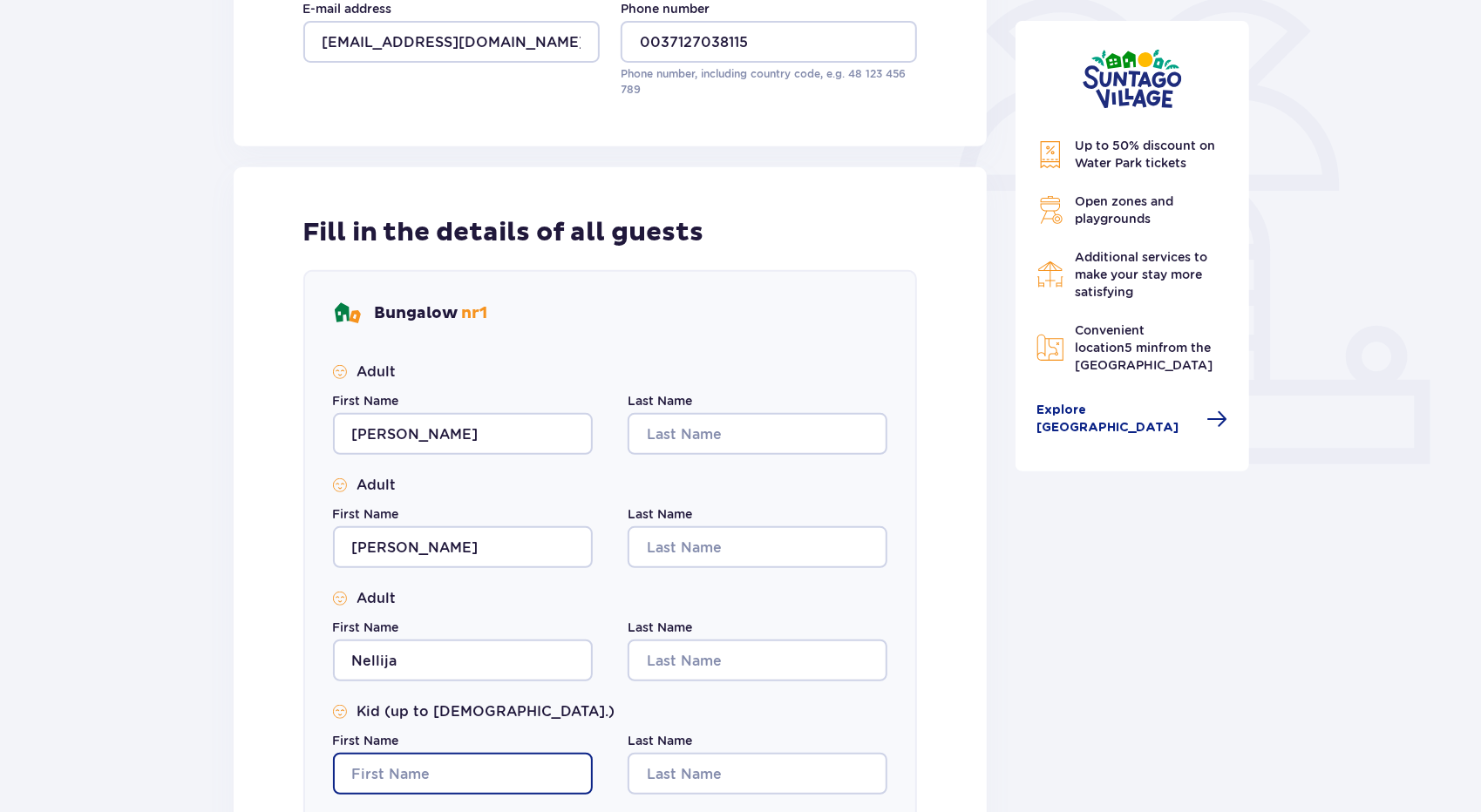
click at [424, 771] on input "First Name" at bounding box center [462, 774] width 259 height 42
type input "Markuss Eliass"
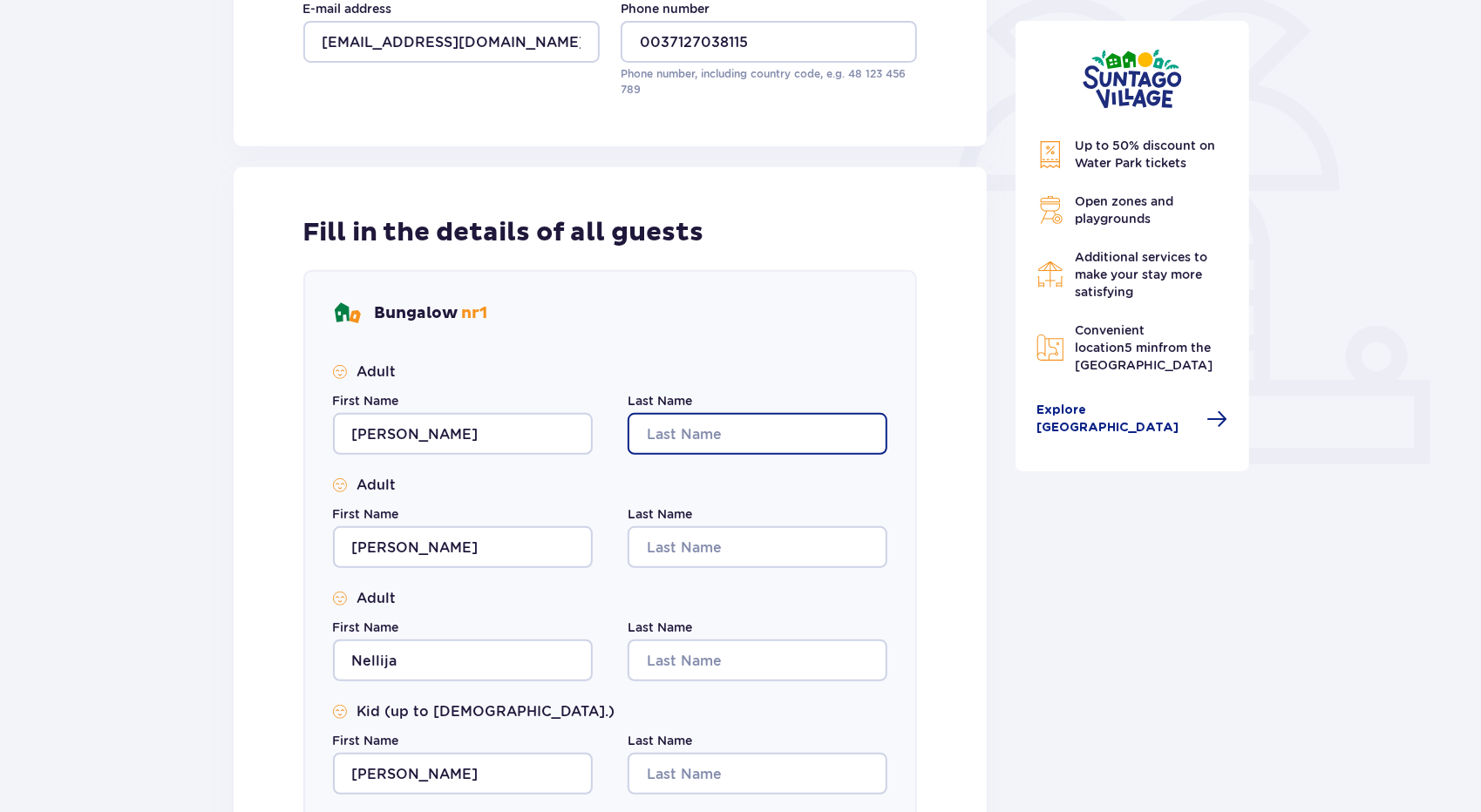
click at [684, 428] on input "Last Name" at bounding box center [756, 434] width 259 height 42
type input "Ziluka"
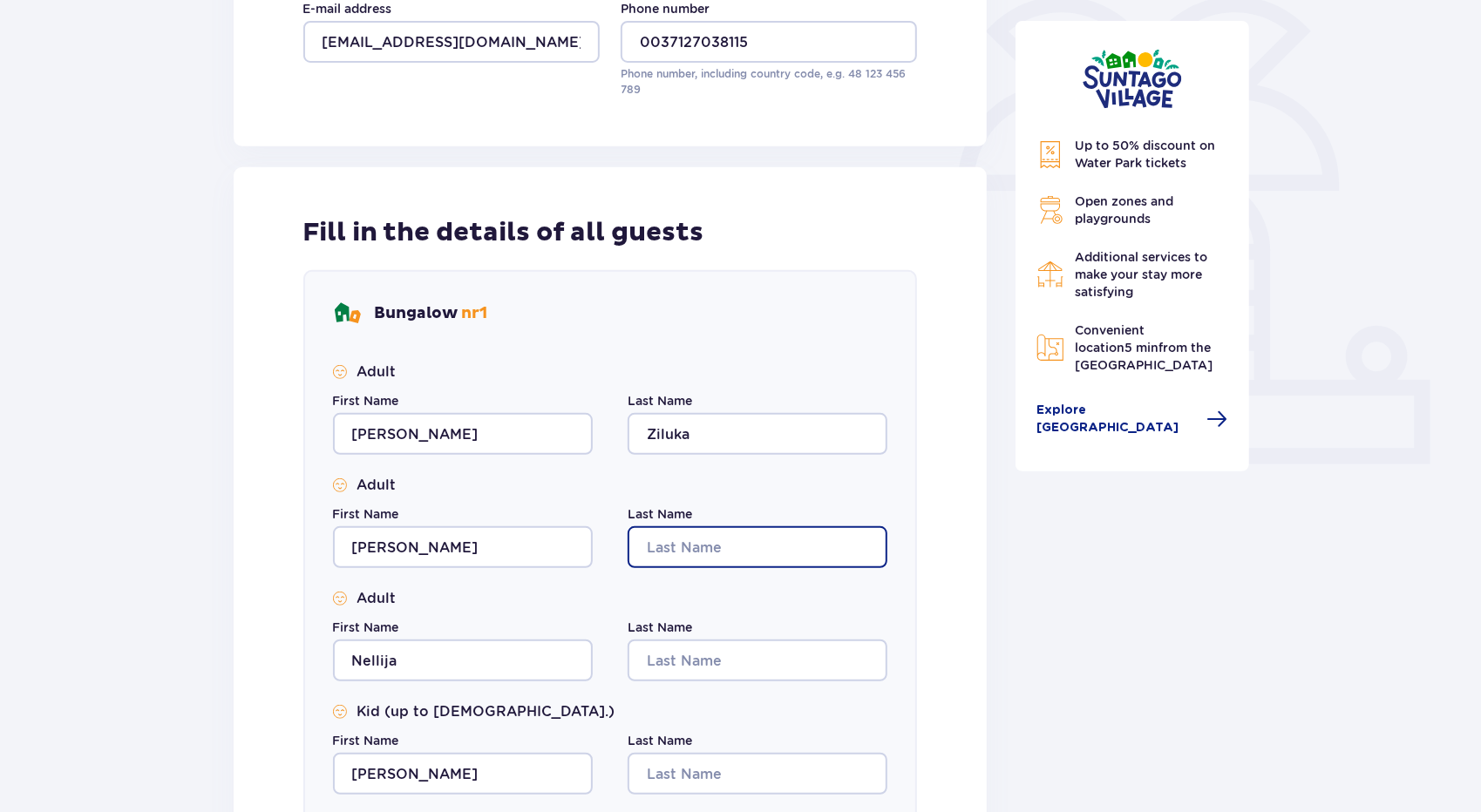
click at [705, 550] on input "Last Name" at bounding box center [756, 547] width 259 height 42
type input "Ziluks"
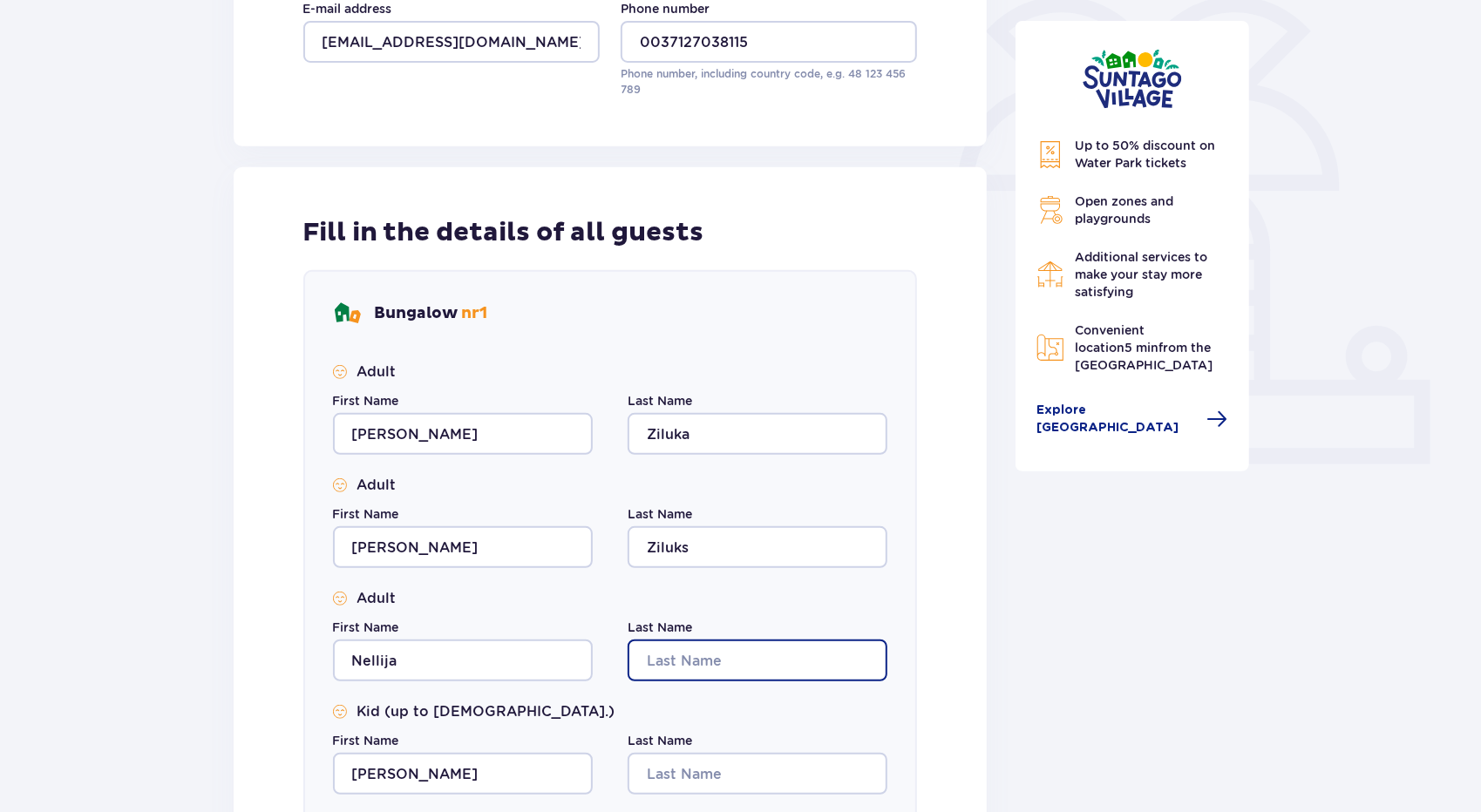
click at [725, 663] on input "Last Name" at bounding box center [756, 660] width 259 height 42
type input "Ziluka"
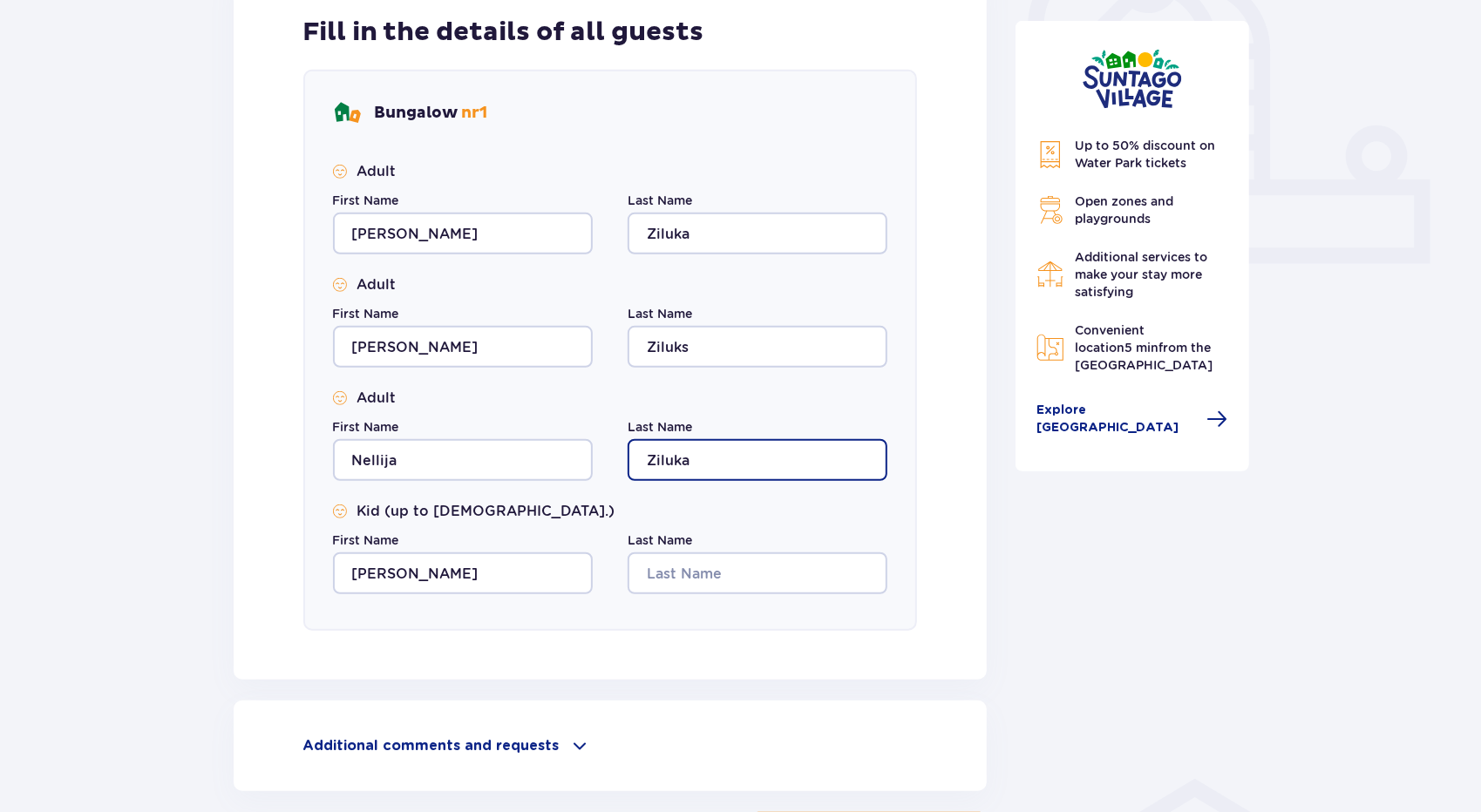
scroll to position [697, 0]
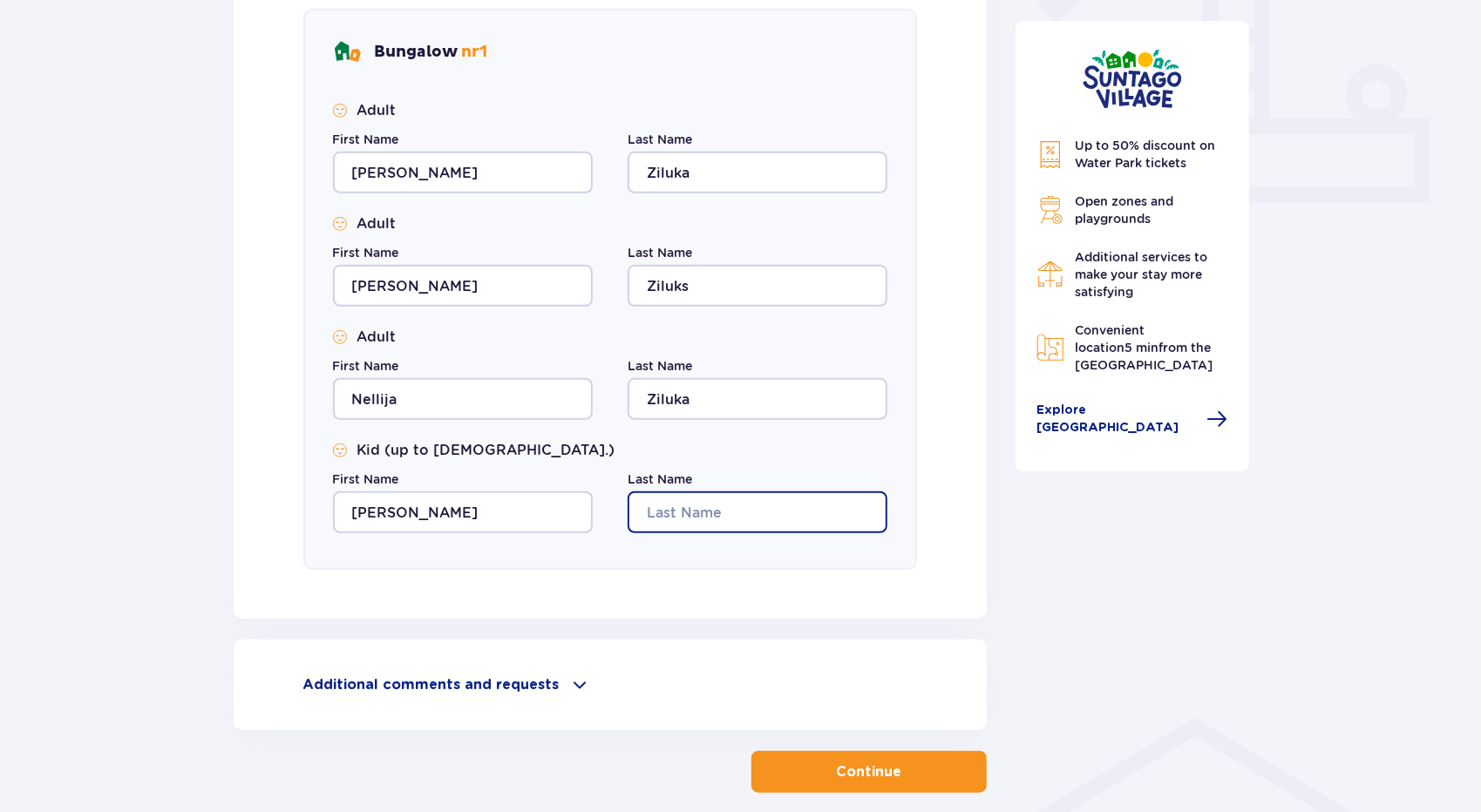
click at [693, 503] on input "Last Name" at bounding box center [756, 512] width 259 height 42
type input "Ziluks"
click at [841, 763] on p "Continue" at bounding box center [869, 772] width 66 height 19
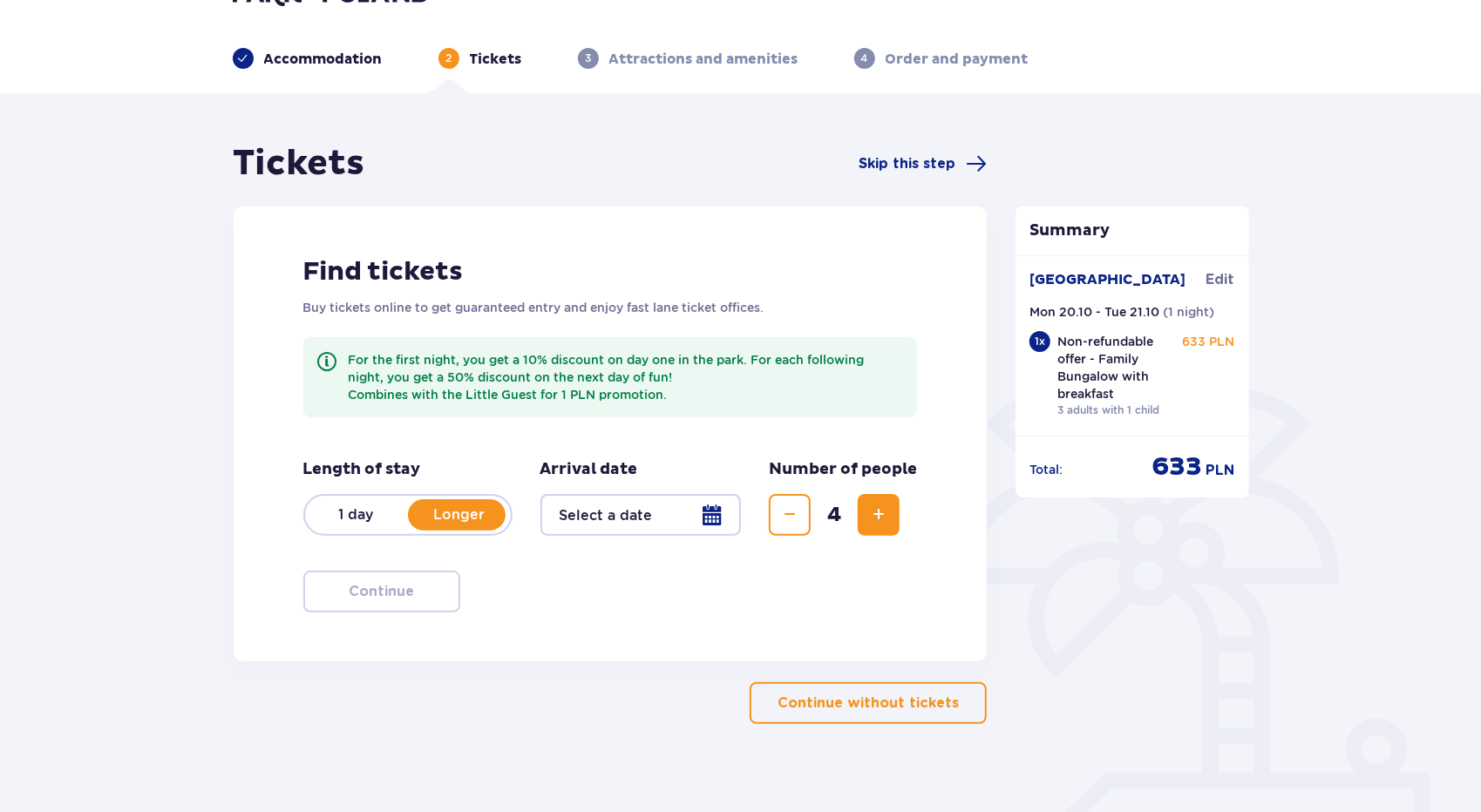
scroll to position [63, 0]
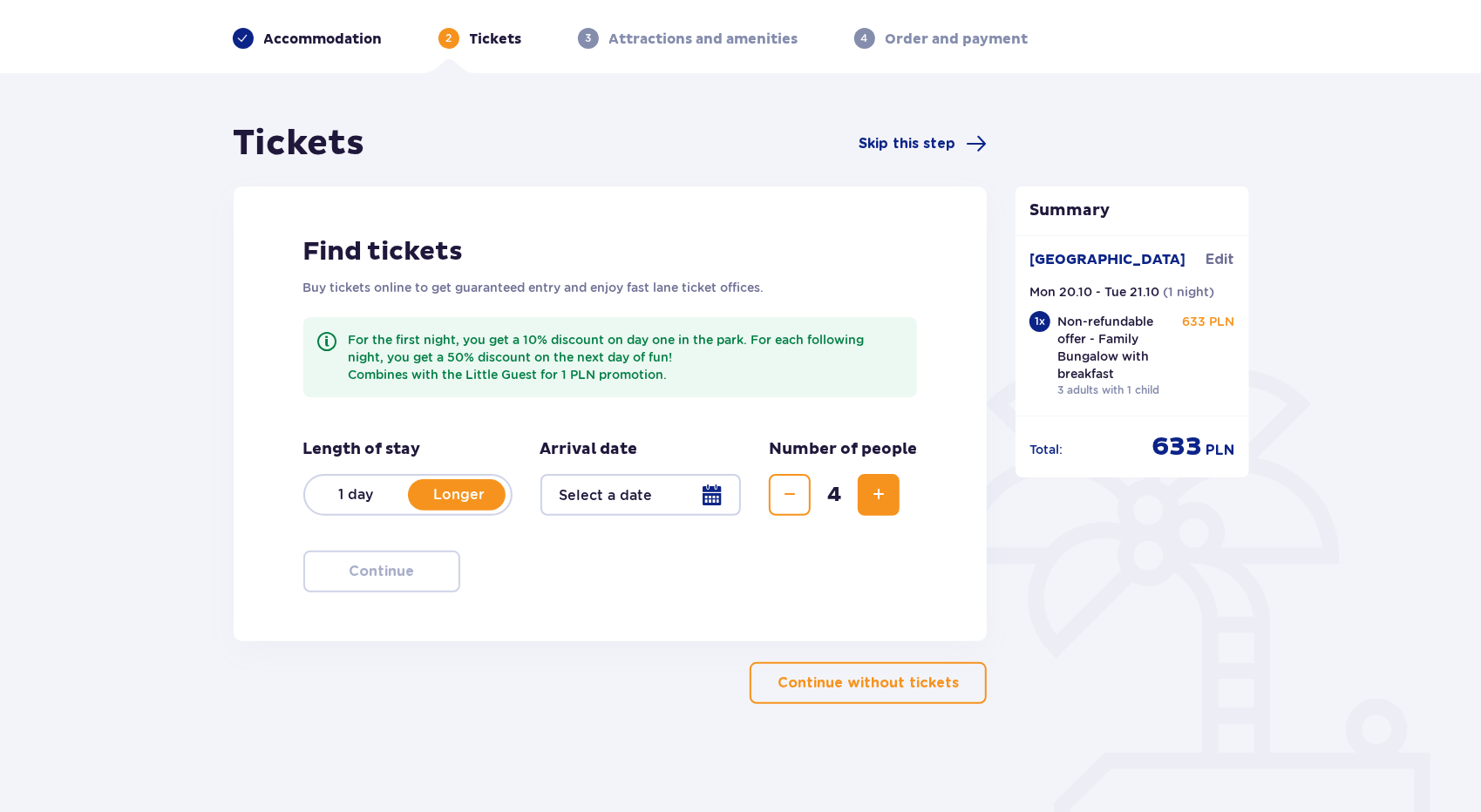
click at [648, 493] on div at bounding box center [641, 495] width 201 height 42
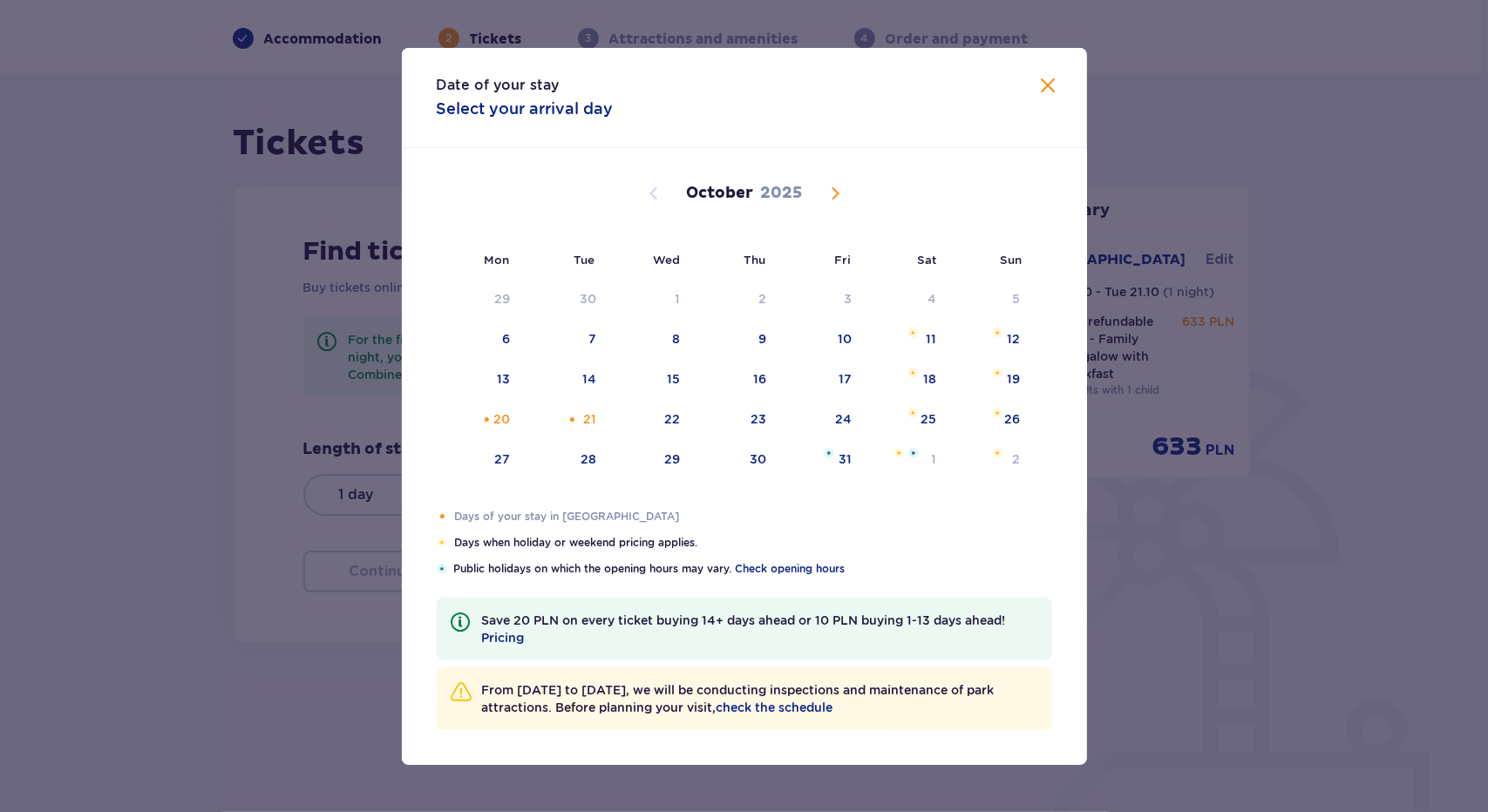
drag, startPoint x: 506, startPoint y: 416, endPoint x: 574, endPoint y: 412, distance: 68.1
click at [507, 416] on div "20" at bounding box center [501, 419] width 16 height 17
click at [579, 410] on div "21" at bounding box center [564, 420] width 86 height 38
type input "20.10.25 - 21.10.25"
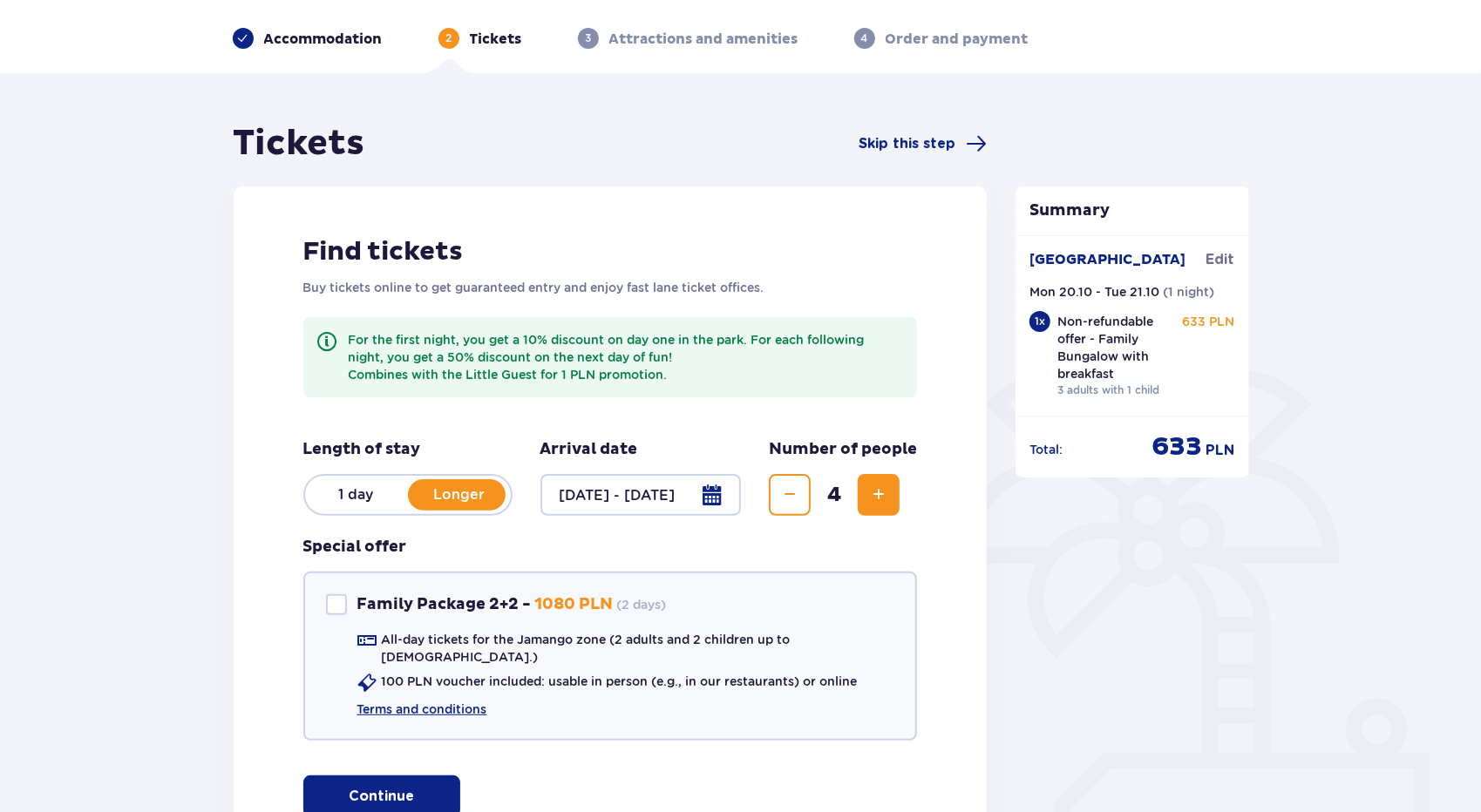
scroll to position [270, 0]
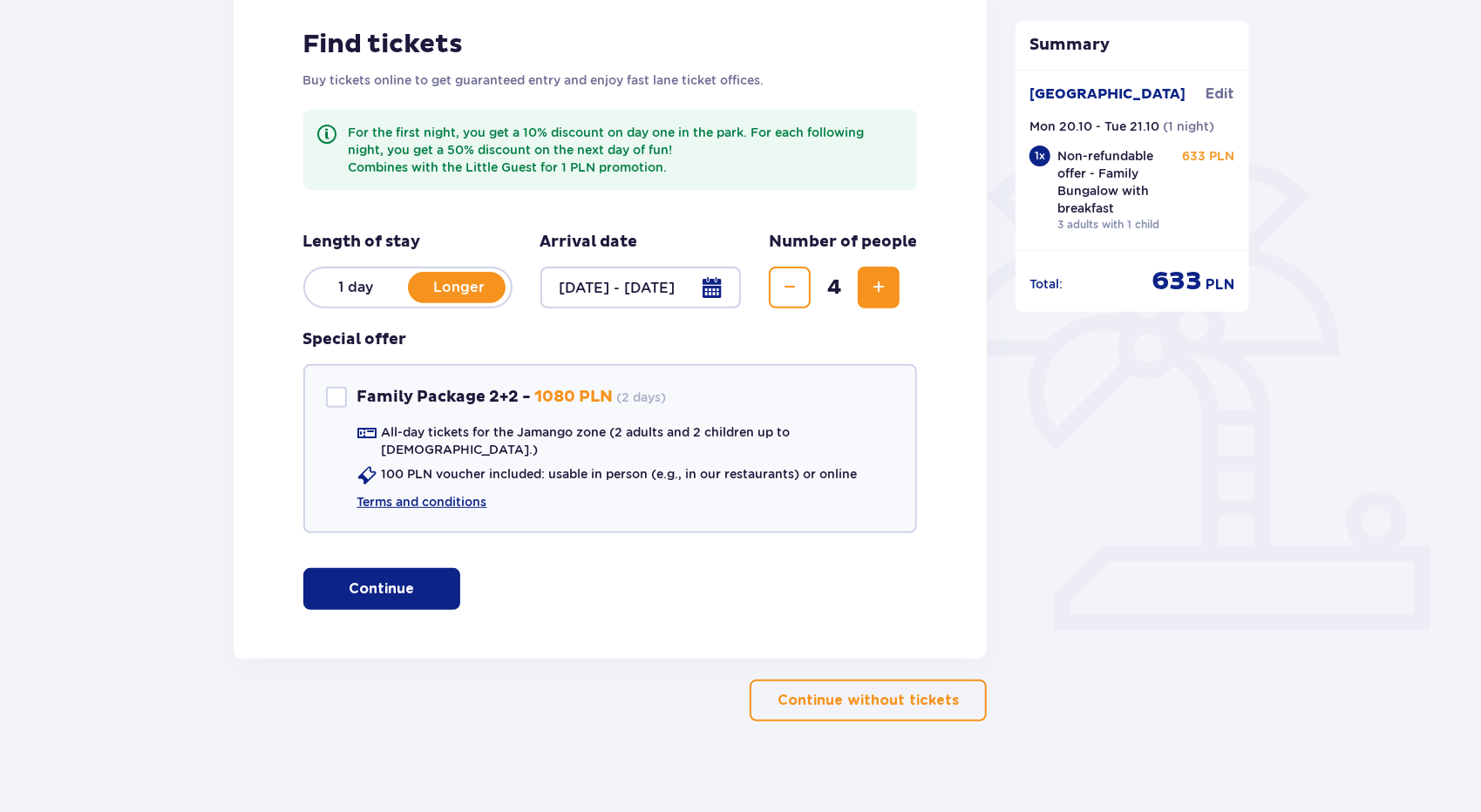
click at [870, 690] on p "Continue without tickets" at bounding box center [867, 700] width 181 height 19
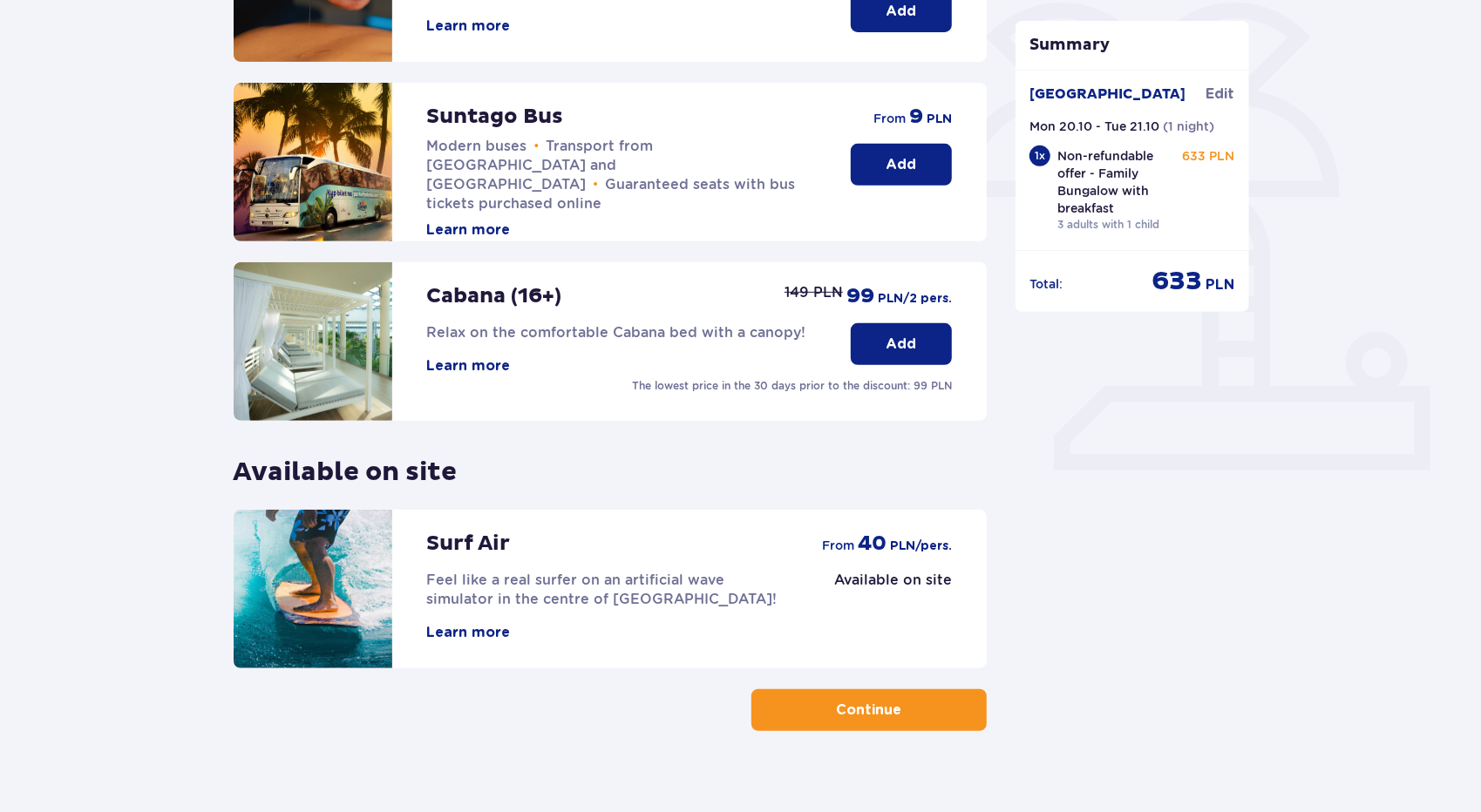
scroll to position [453, 0]
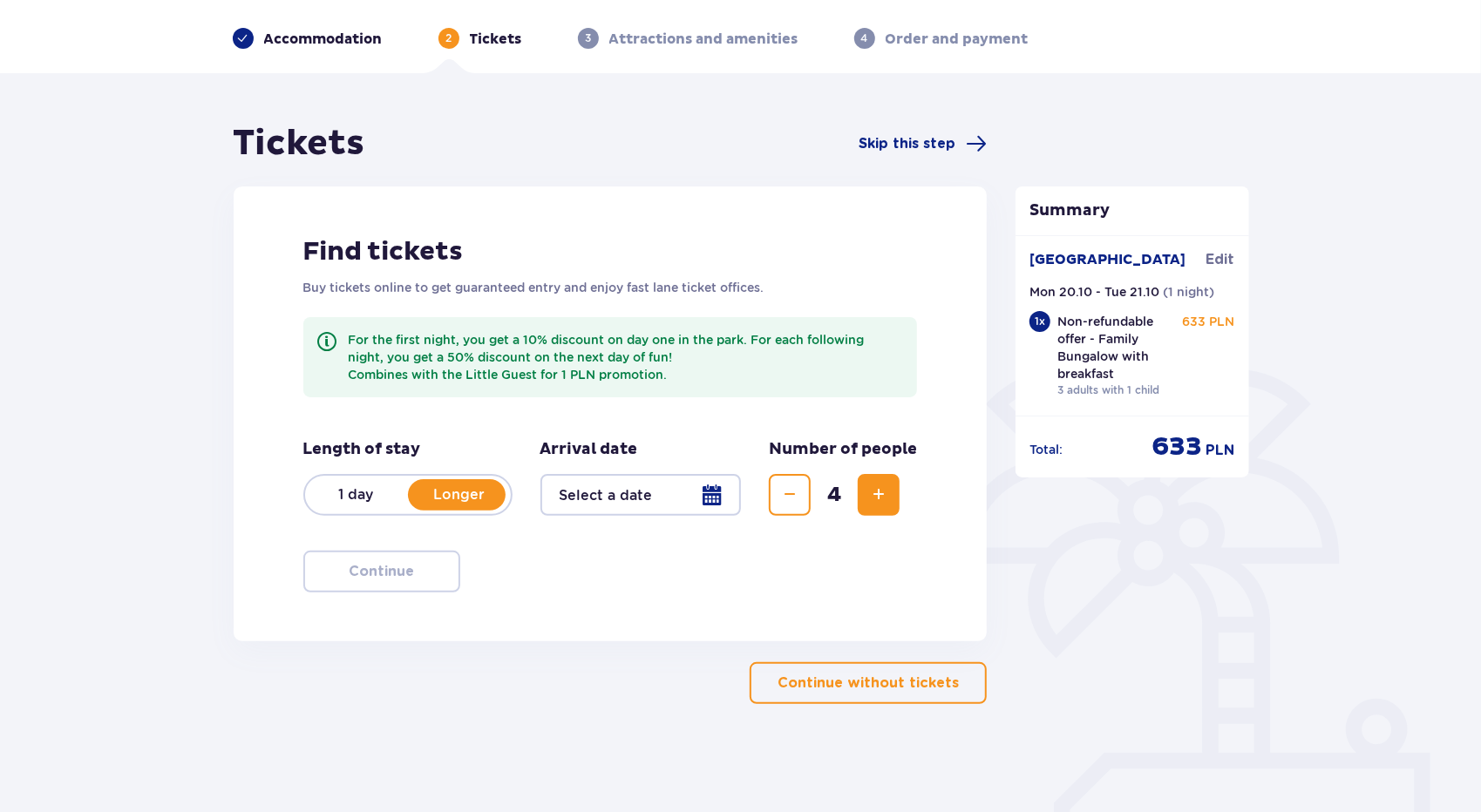
scroll to position [63, 0]
click at [634, 498] on div at bounding box center [641, 495] width 201 height 42
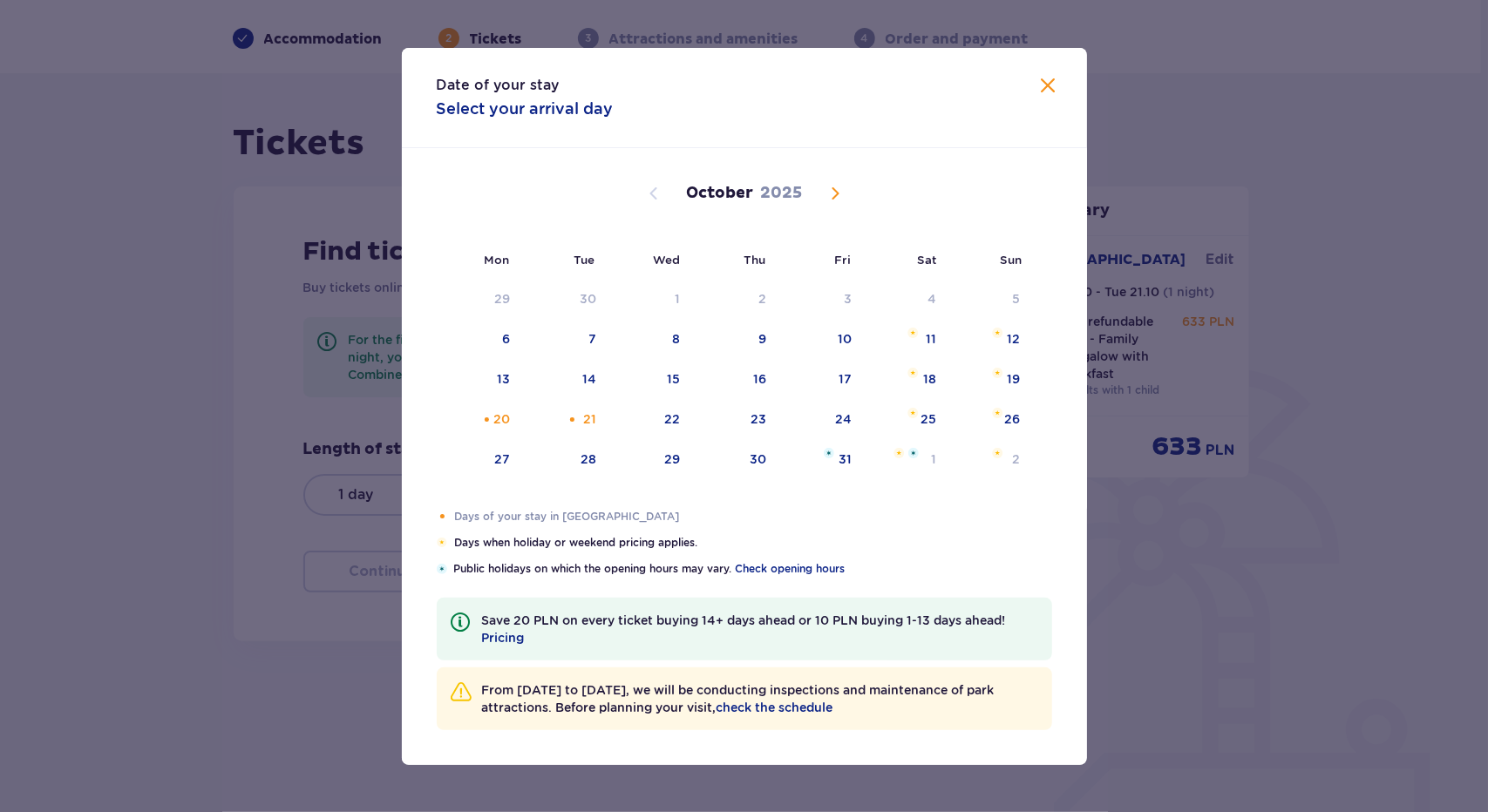
drag, startPoint x: 501, startPoint y: 426, endPoint x: 558, endPoint y: 430, distance: 57.1
click at [511, 428] on div "20" at bounding box center [480, 420] width 86 height 38
drag, startPoint x: 582, startPoint y: 421, endPoint x: 912, endPoint y: 184, distance: 406.3
click at [582, 421] on div "21" at bounding box center [564, 420] width 86 height 38
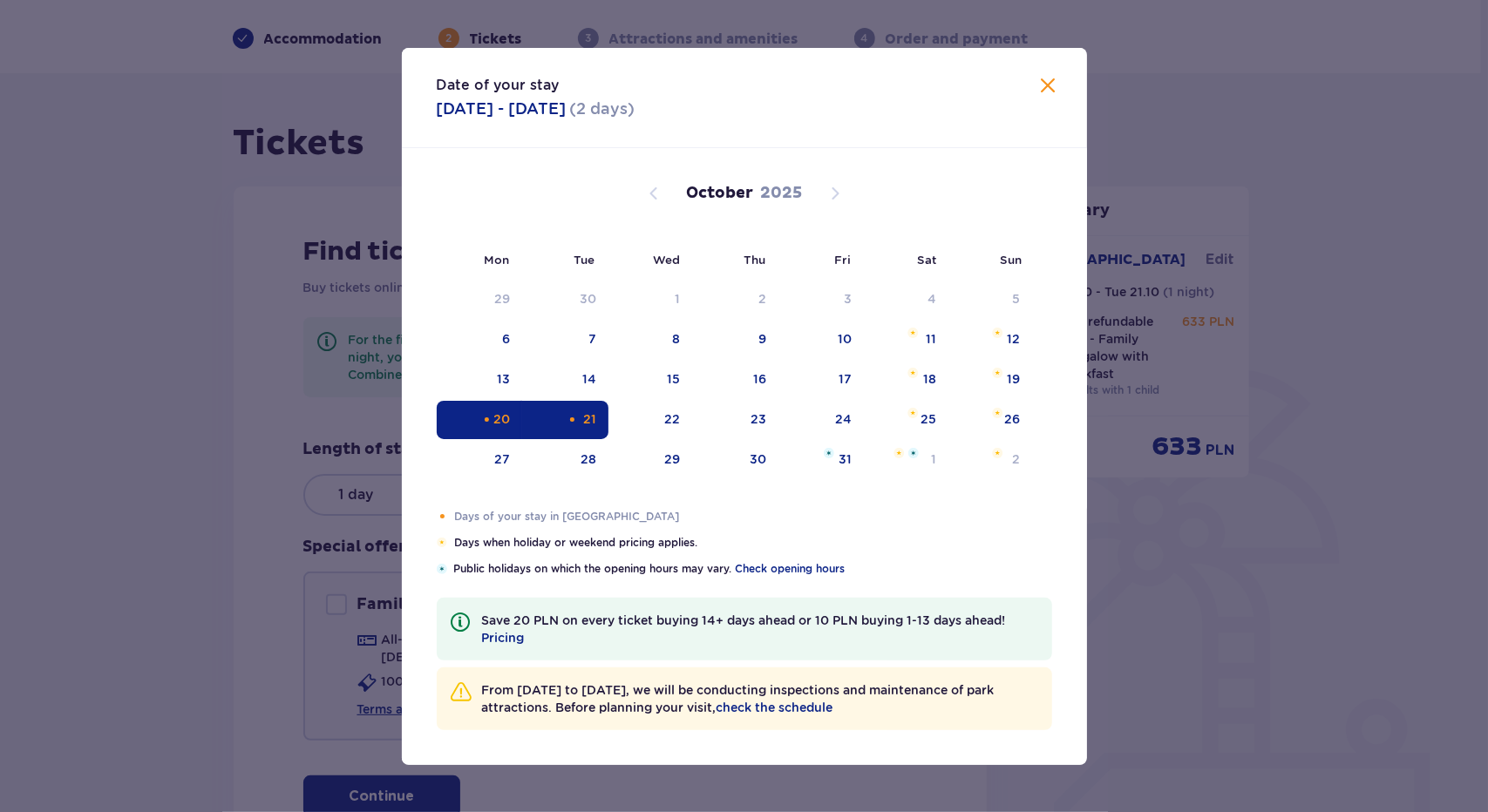
type input "20.10.25 - 21.10.25"
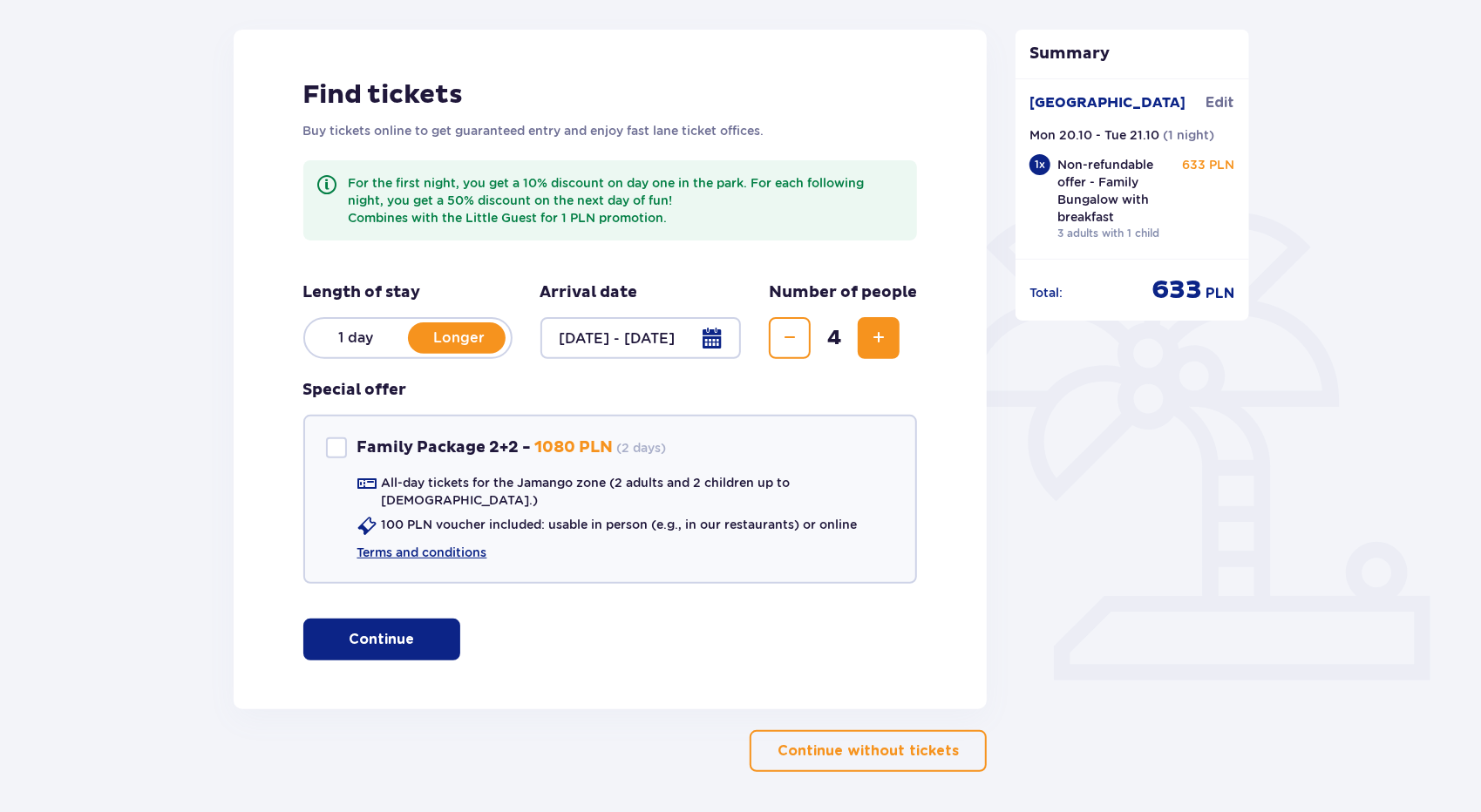
scroll to position [270, 0]
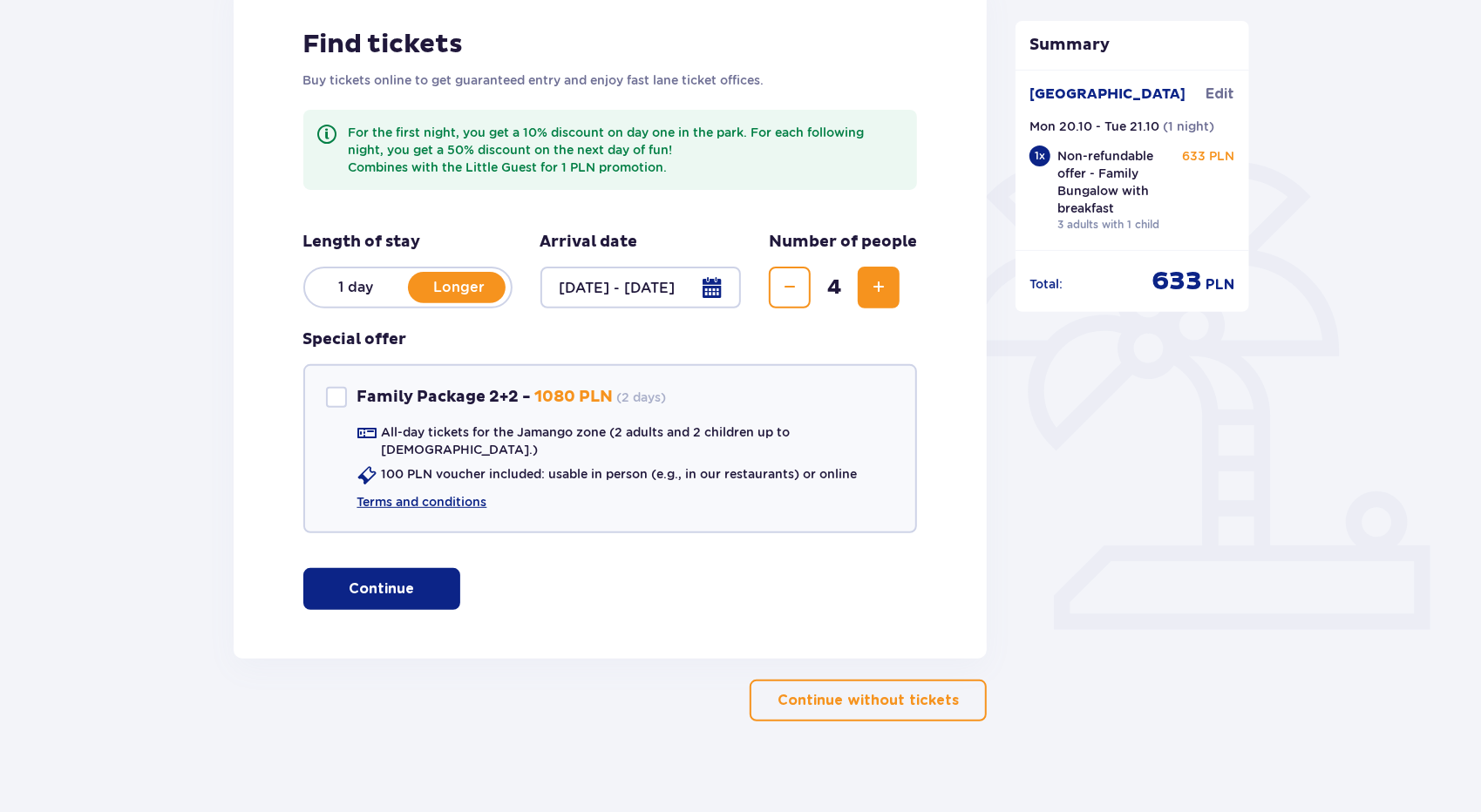
click at [389, 586] on button "Continue" at bounding box center [381, 589] width 157 height 42
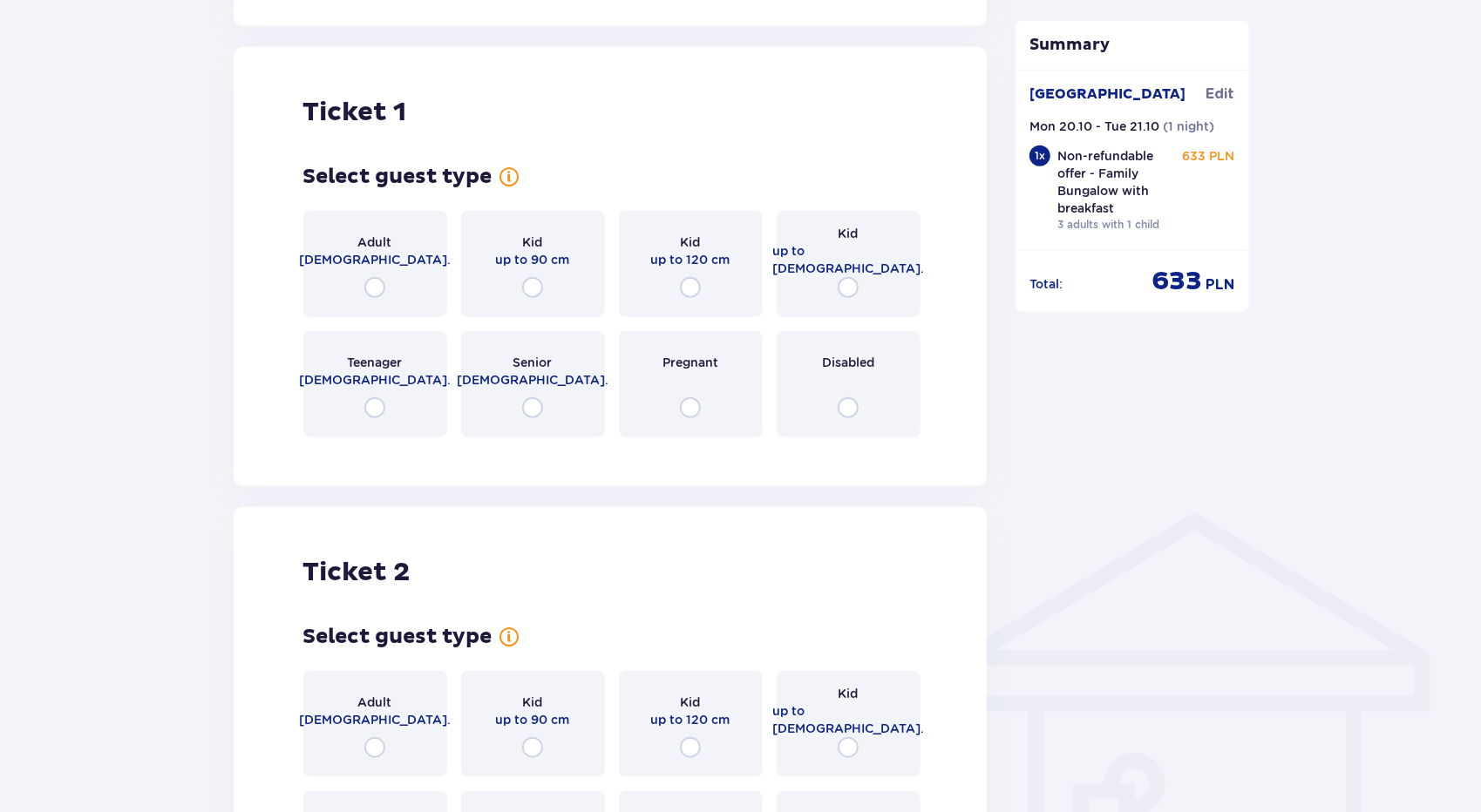
scroll to position [915, 0]
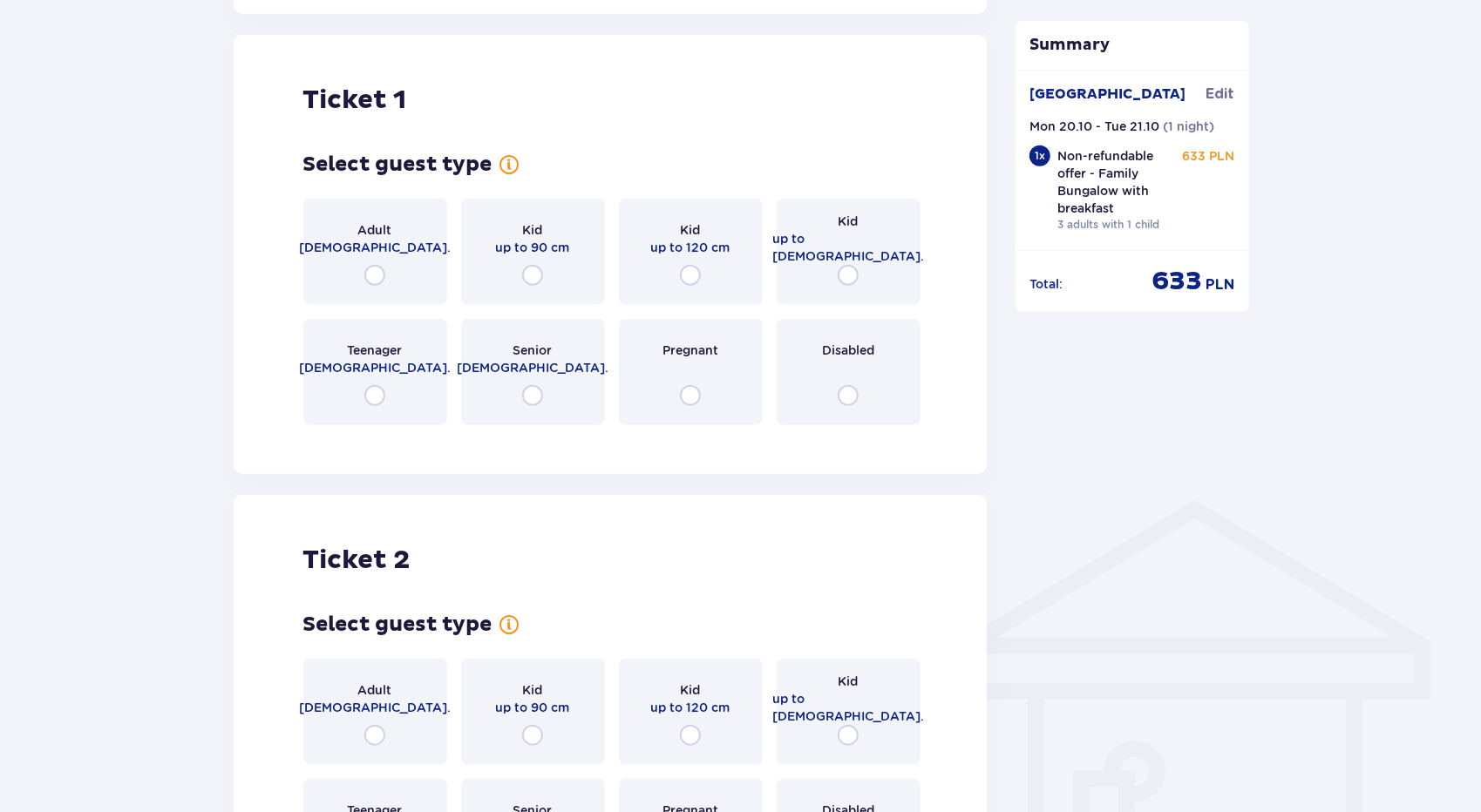
click at [374, 265] on input "radio" at bounding box center [374, 275] width 21 height 21
radio input "true"
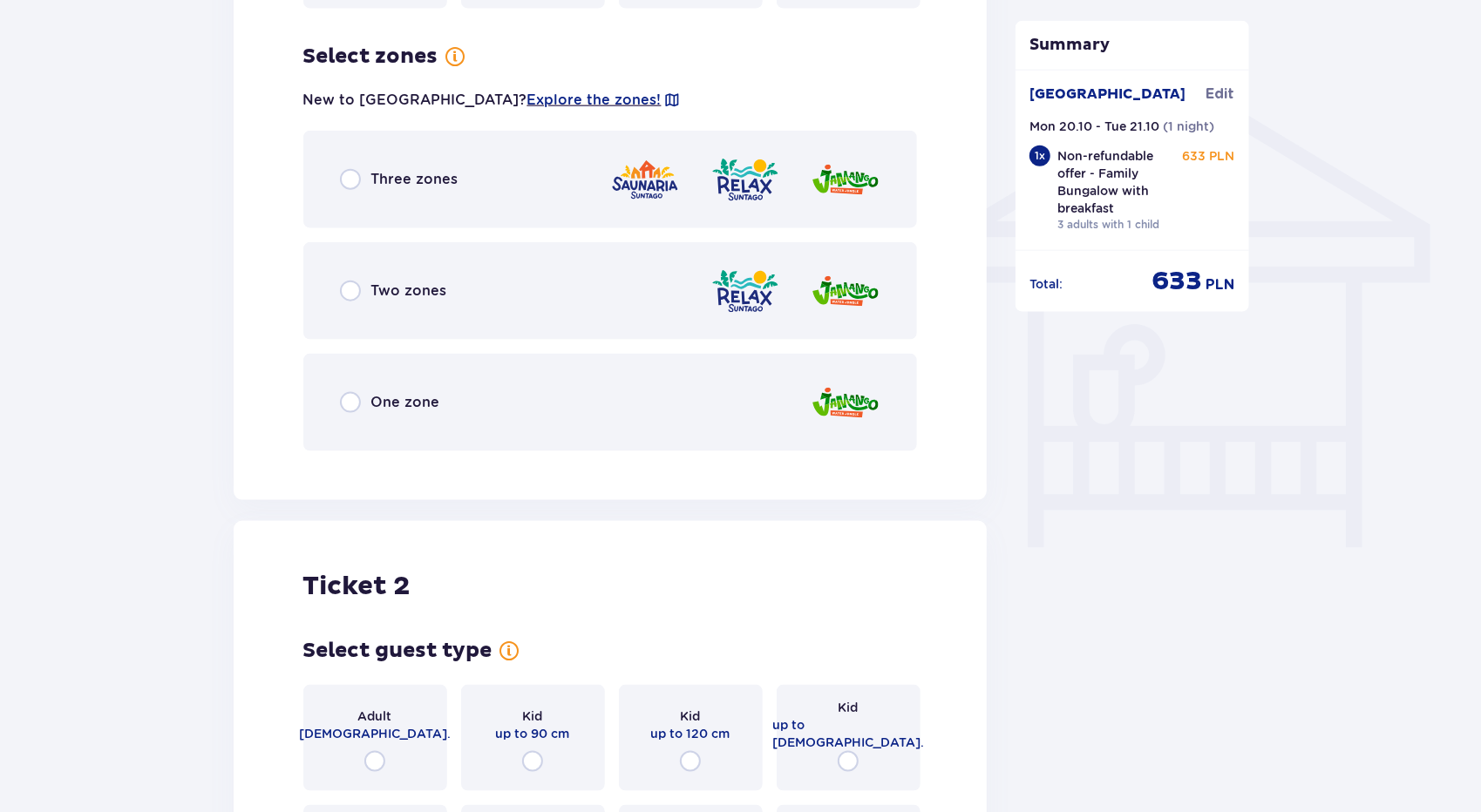
scroll to position [1340, 0]
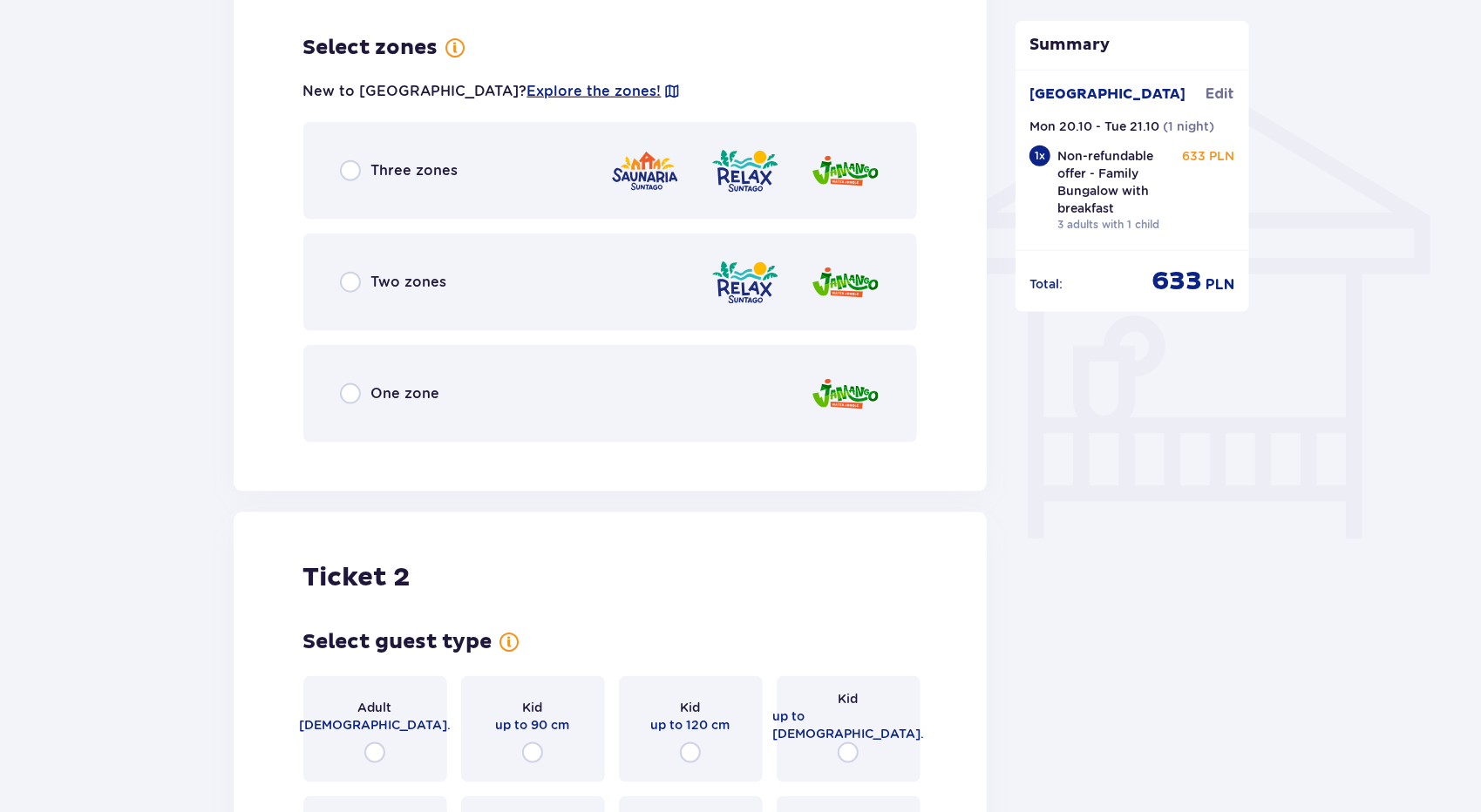
click at [435, 402] on div "One zone" at bounding box center [610, 393] width 615 height 98
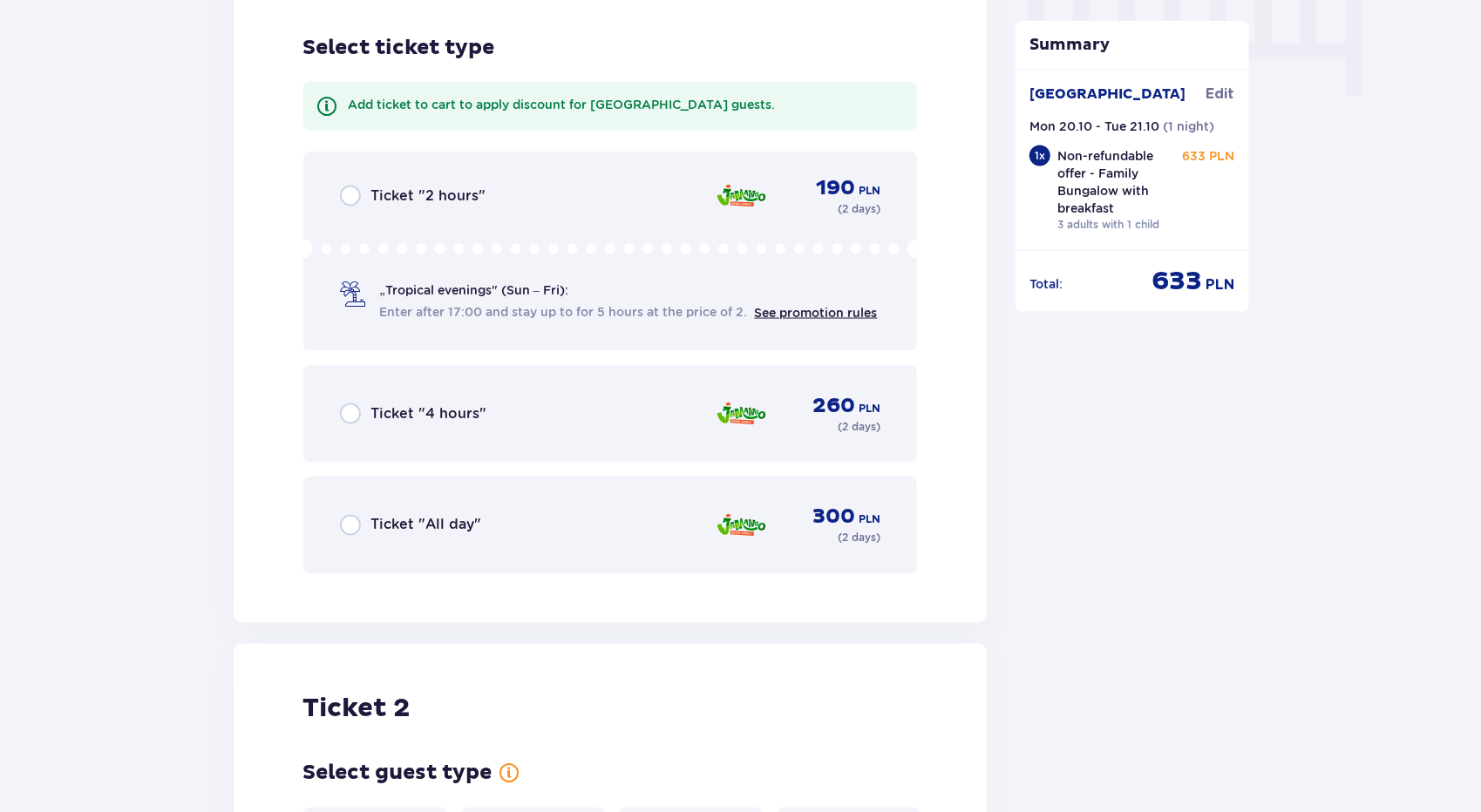
click at [426, 516] on span "Ticket "All day"" at bounding box center [427, 525] width 111 height 19
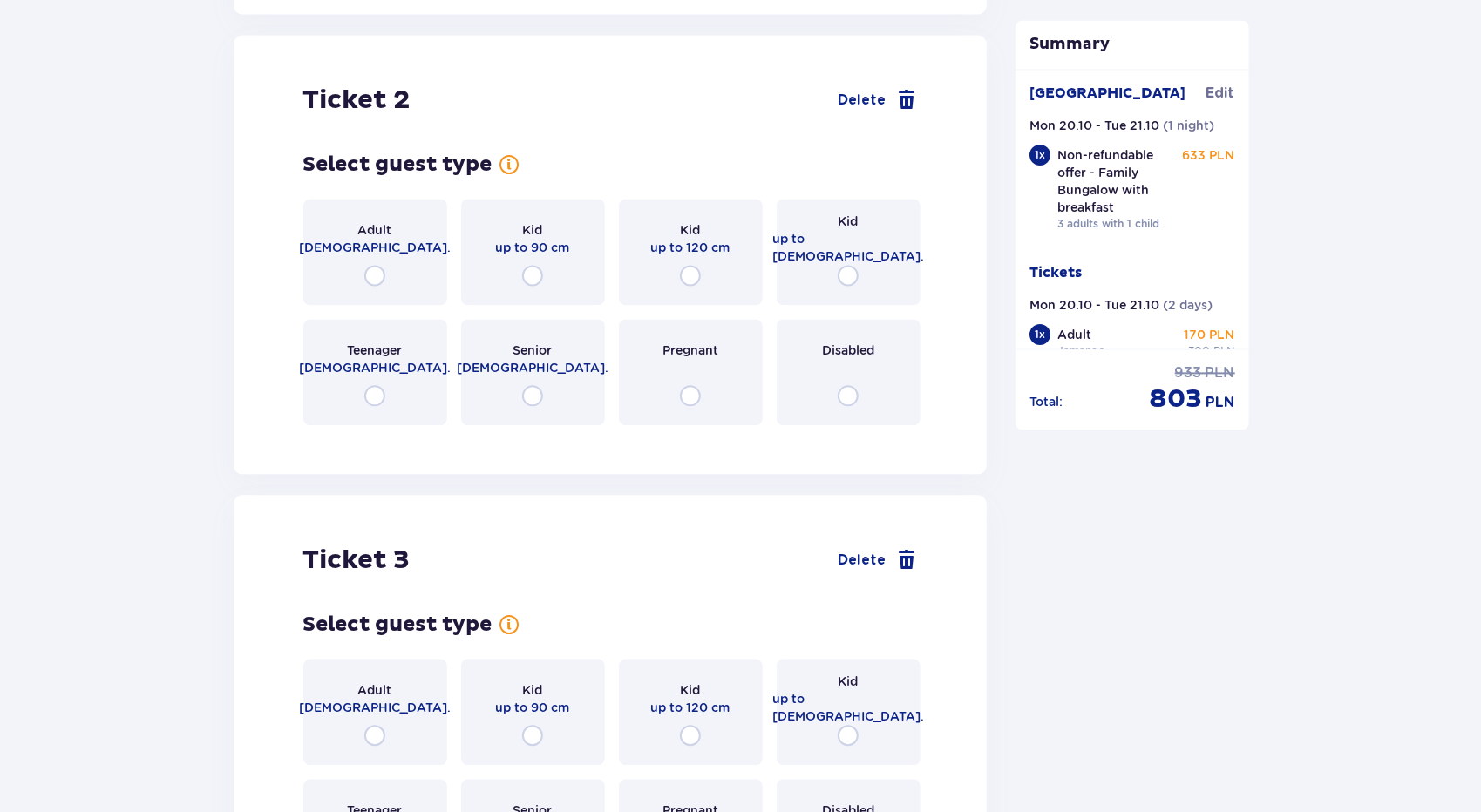
click at [383, 281] on div "Adult 18 - 65 y.o." at bounding box center [374, 252] width 143 height 106
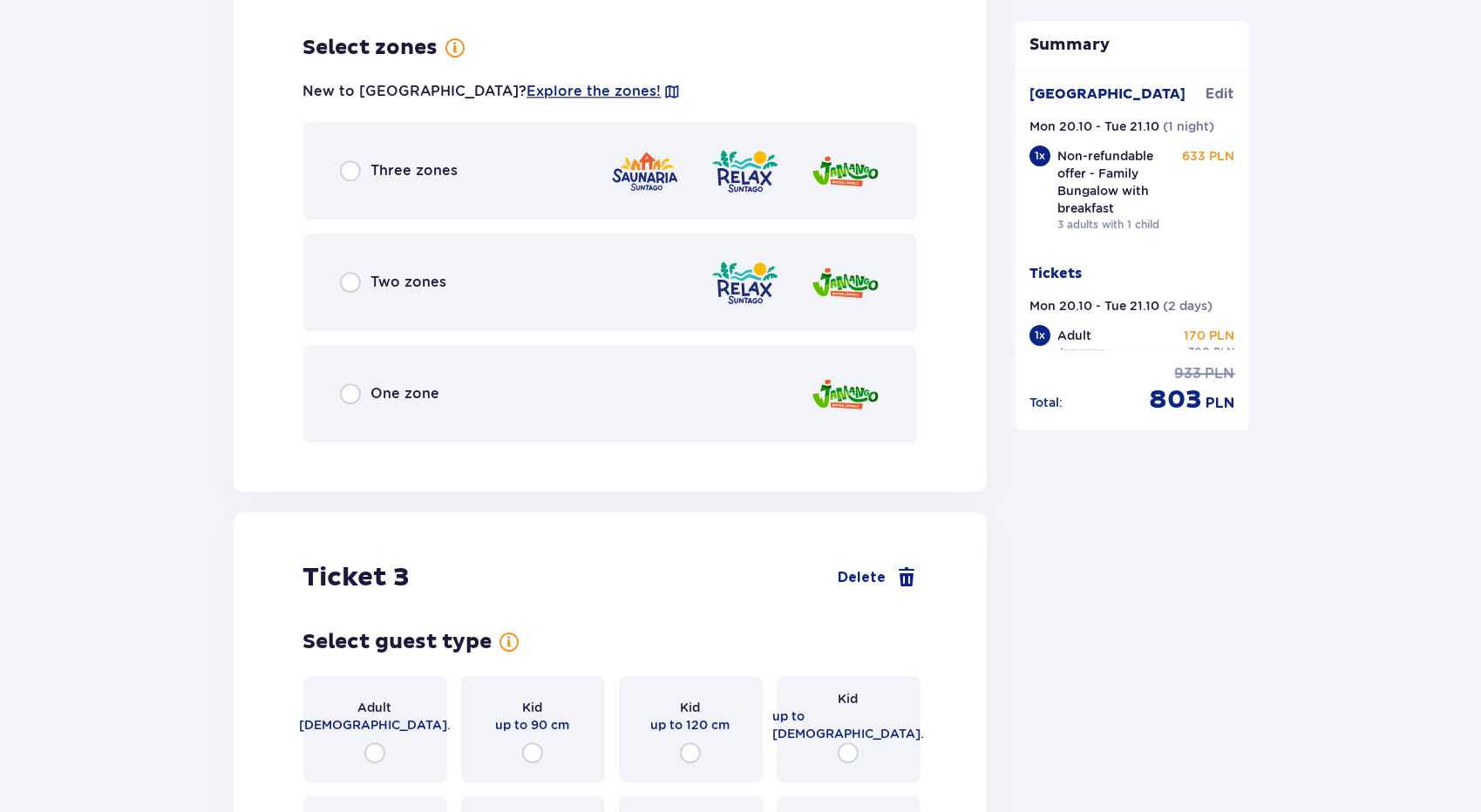
click at [465, 376] on div "One zone" at bounding box center [610, 393] width 615 height 98
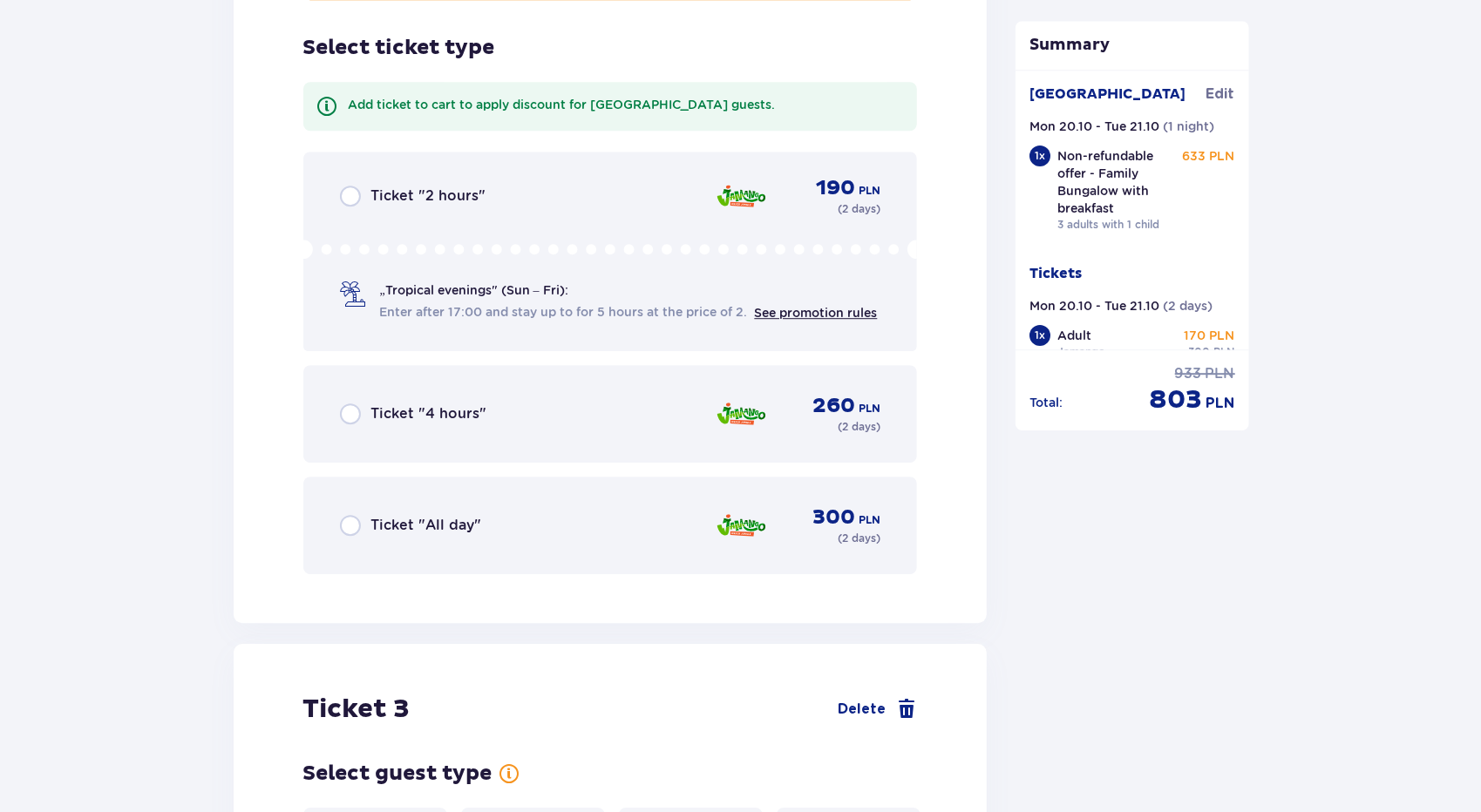
click at [416, 534] on div "Ticket "All day" 300 PLN ( 2 days )" at bounding box center [610, 525] width 615 height 98
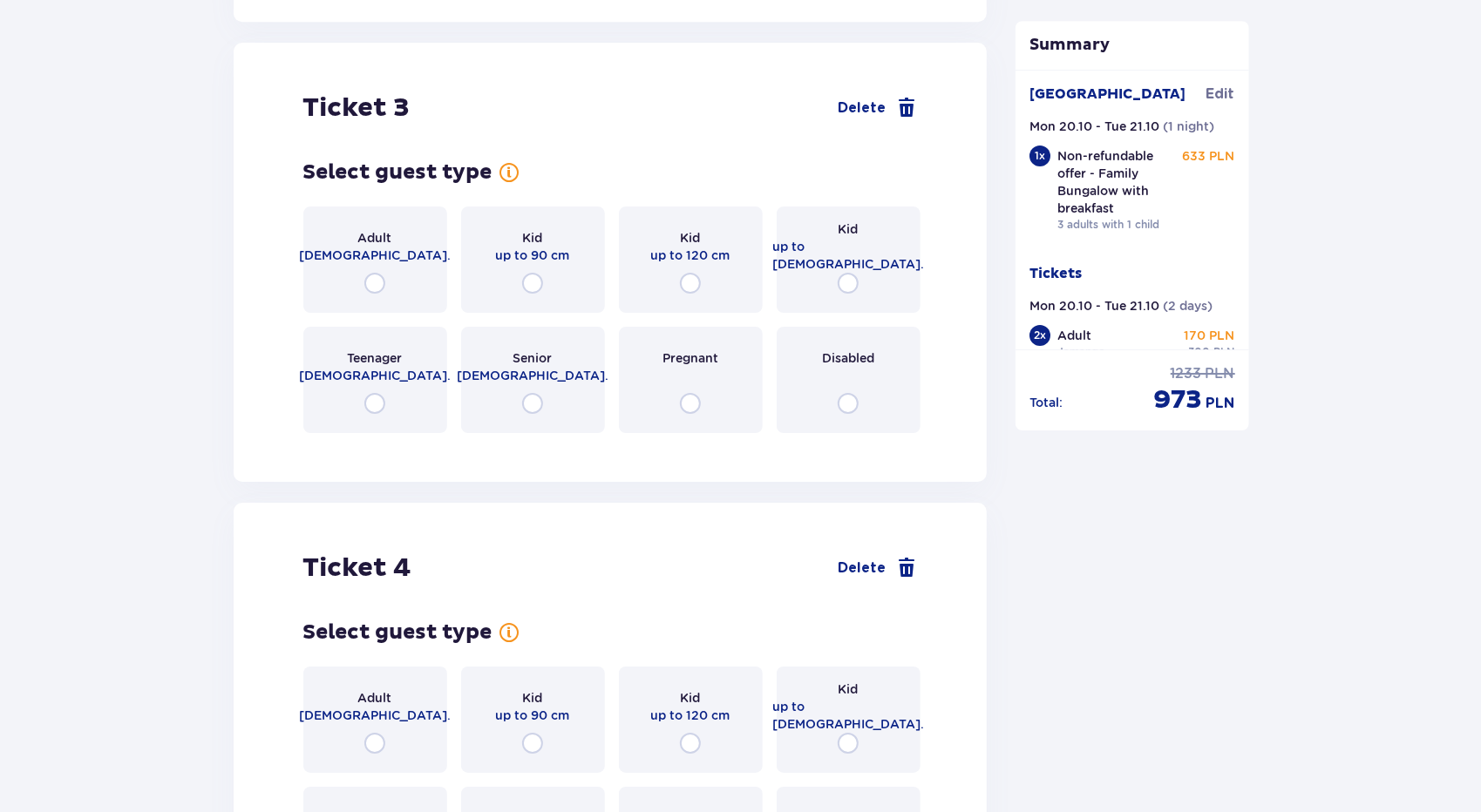
scroll to position [3868, 0]
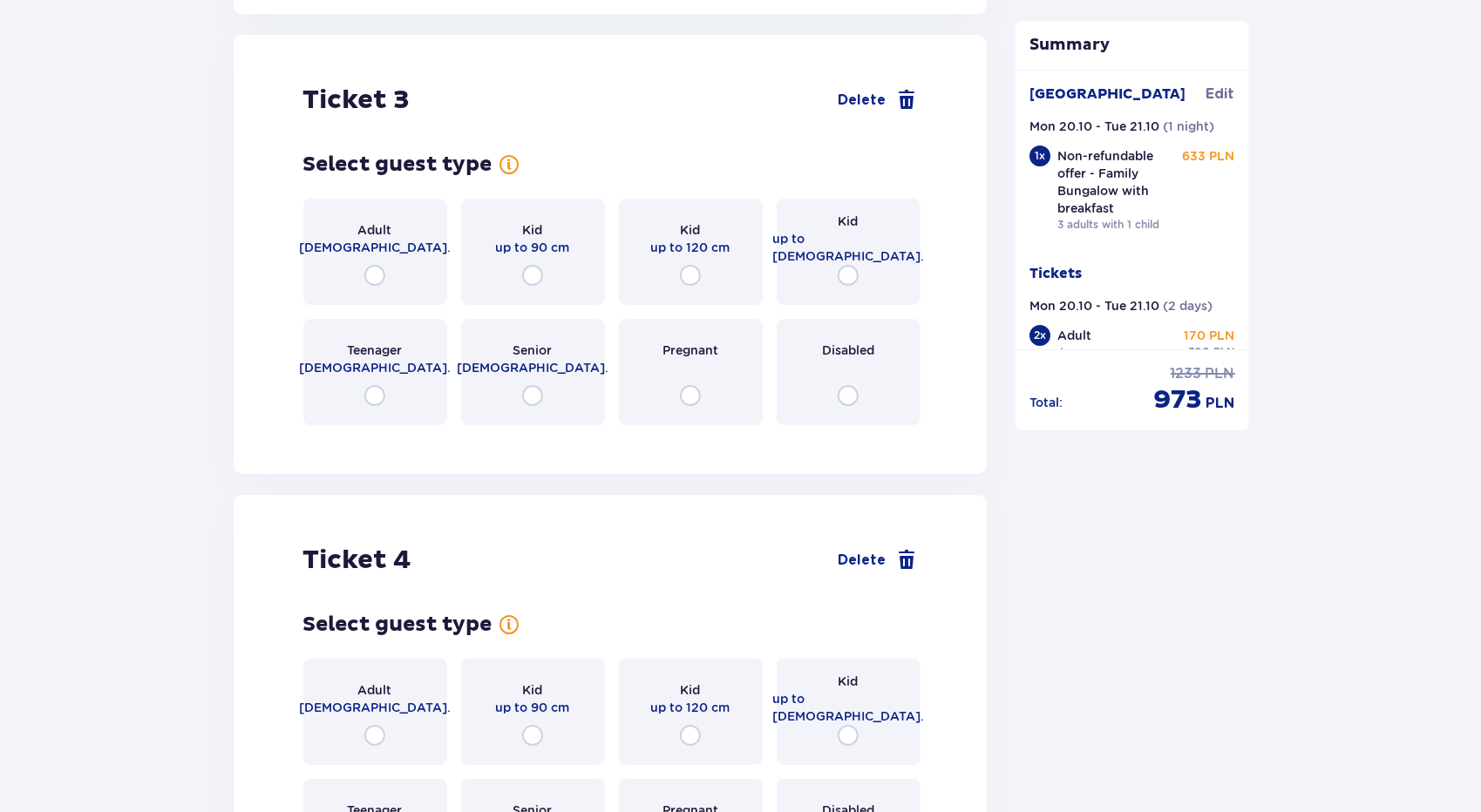
drag, startPoint x: 848, startPoint y: 259, endPoint x: 780, endPoint y: 316, distance: 88.7
click at [848, 265] on input "radio" at bounding box center [848, 275] width 21 height 21
radio input "true"
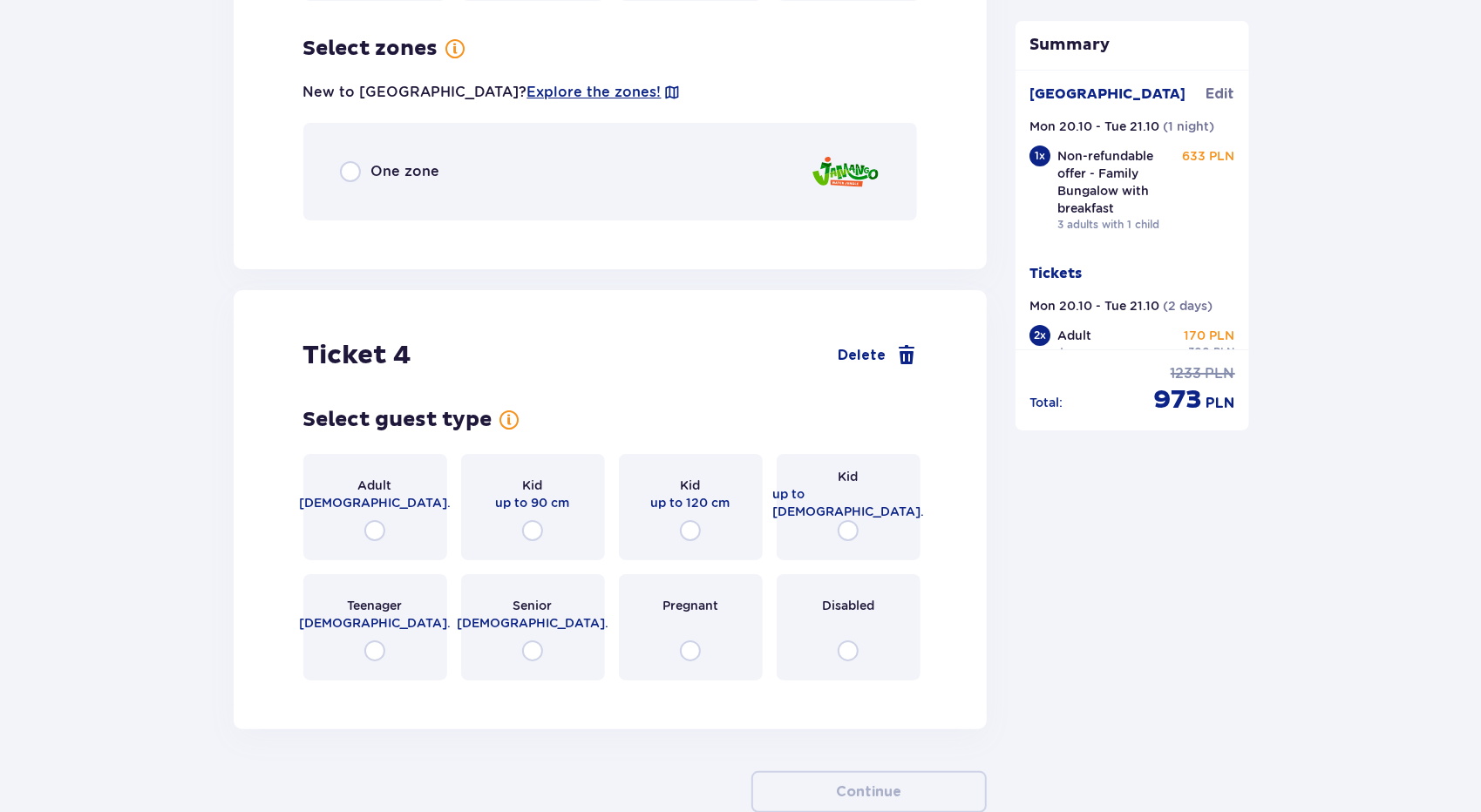
scroll to position [4294, 0]
click at [540, 167] on div "One zone" at bounding box center [610, 170] width 615 height 98
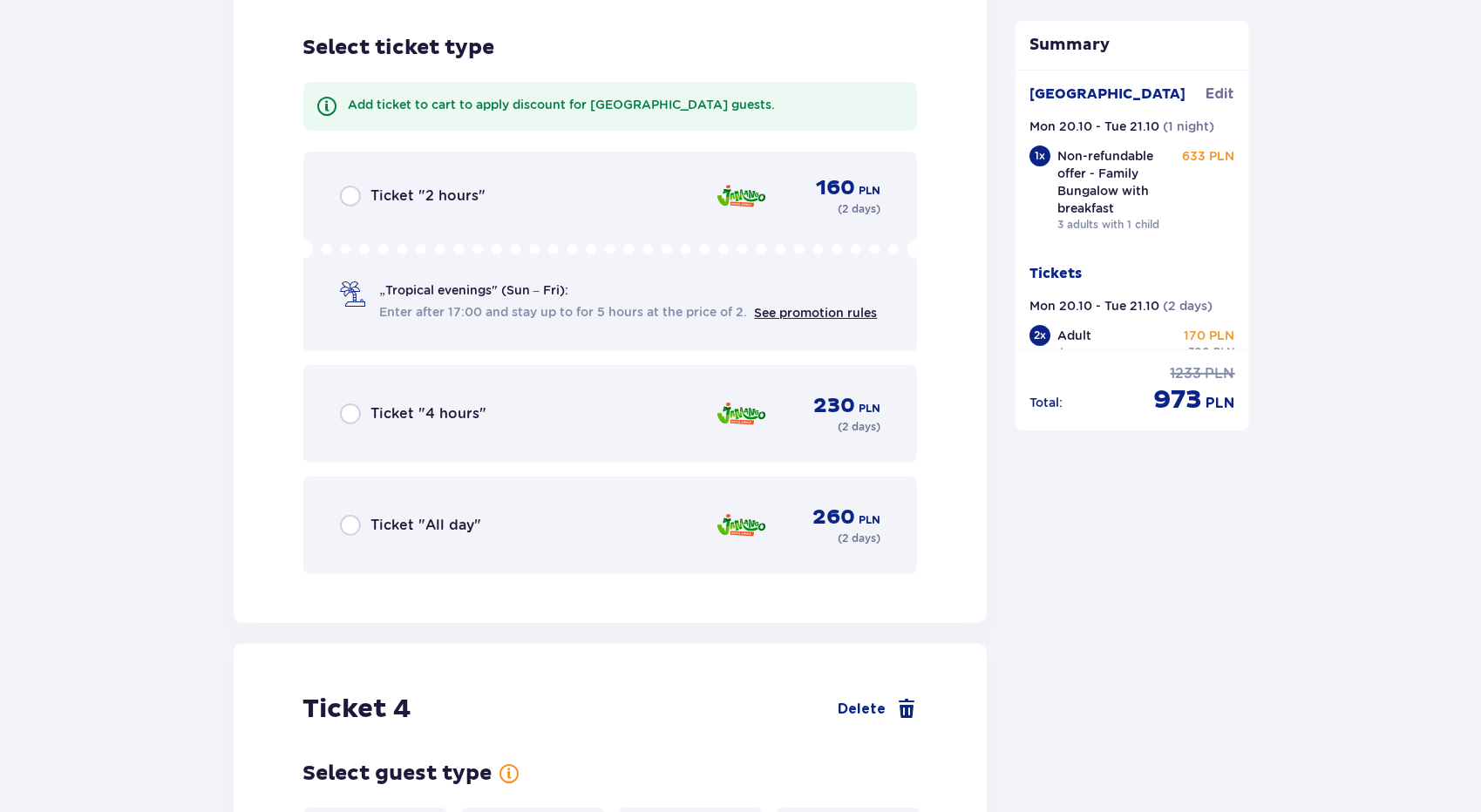
click at [443, 516] on span "Ticket "All day"" at bounding box center [427, 525] width 111 height 19
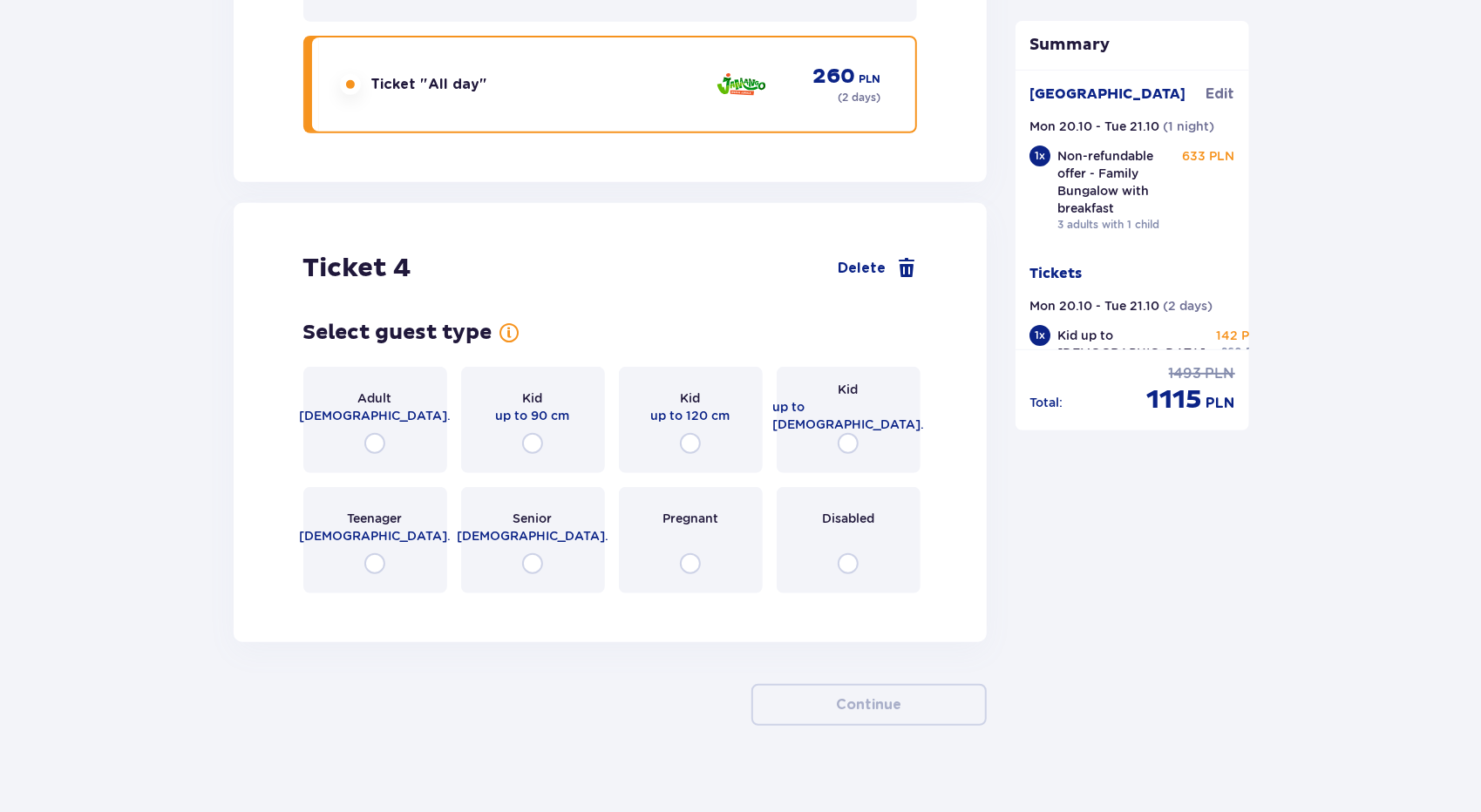
scroll to position [4957, 0]
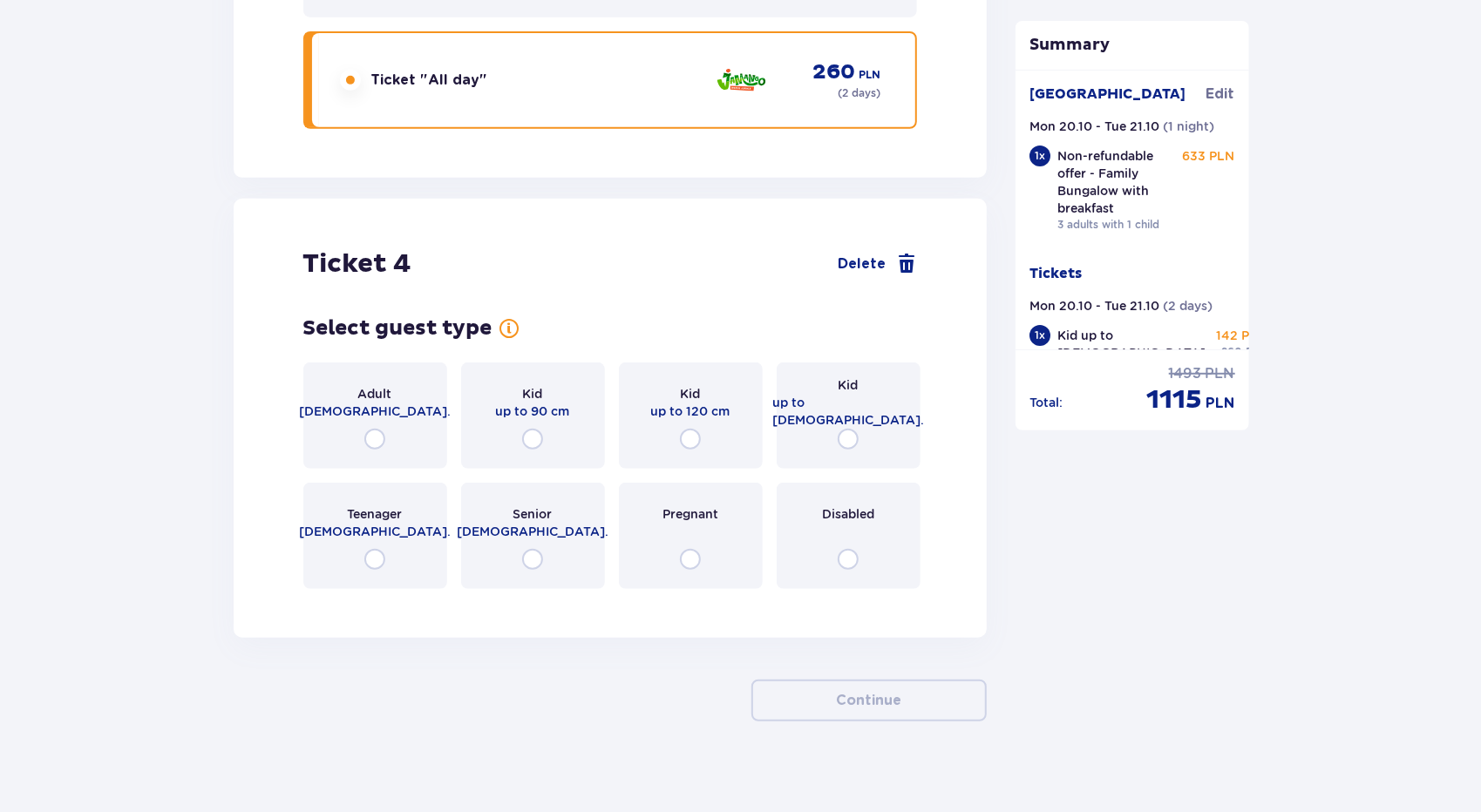
click at [845, 428] on input "radio" at bounding box center [848, 439] width 21 height 21
radio input "true"
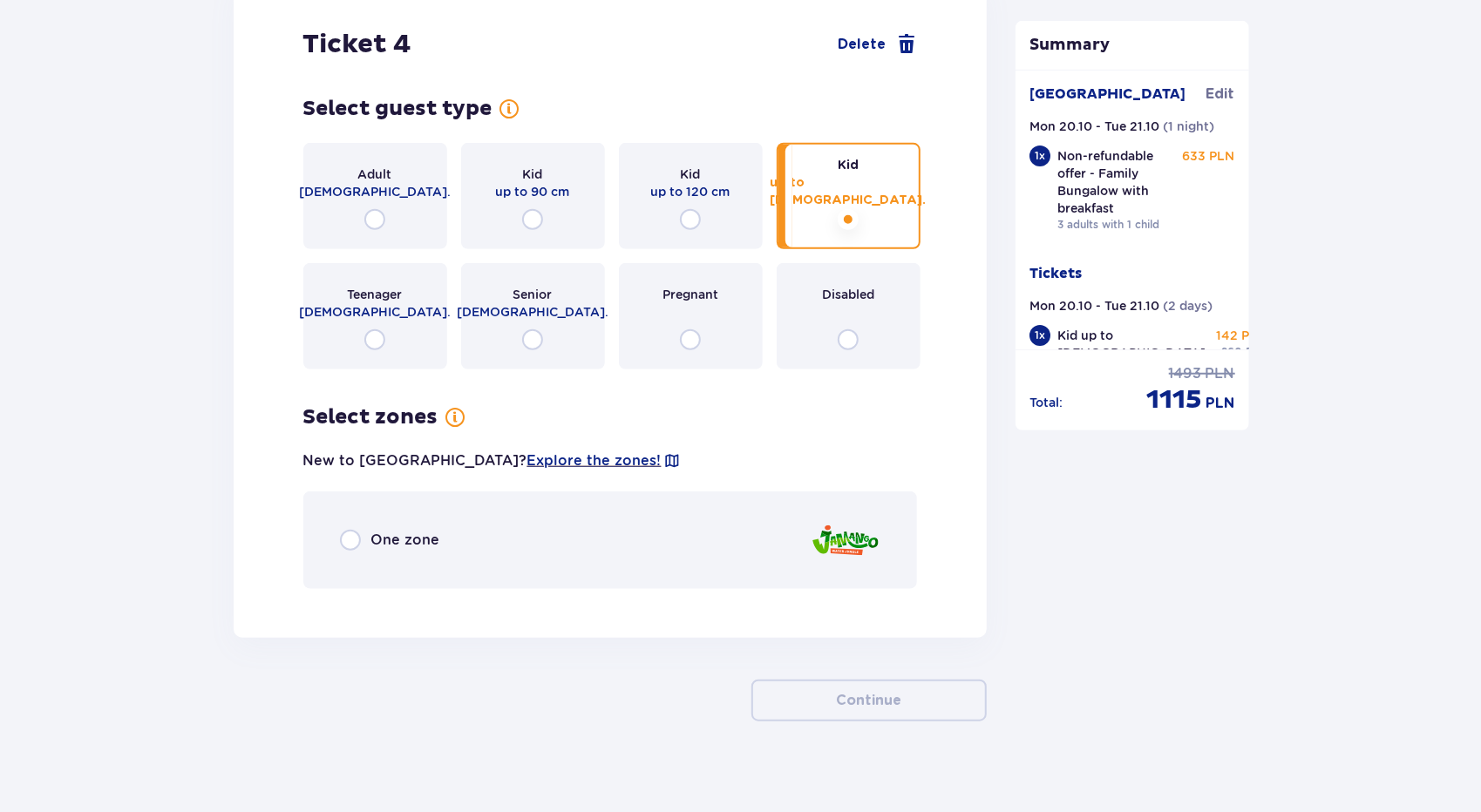
click at [661, 517] on div "One zone" at bounding box center [610, 539] width 615 height 98
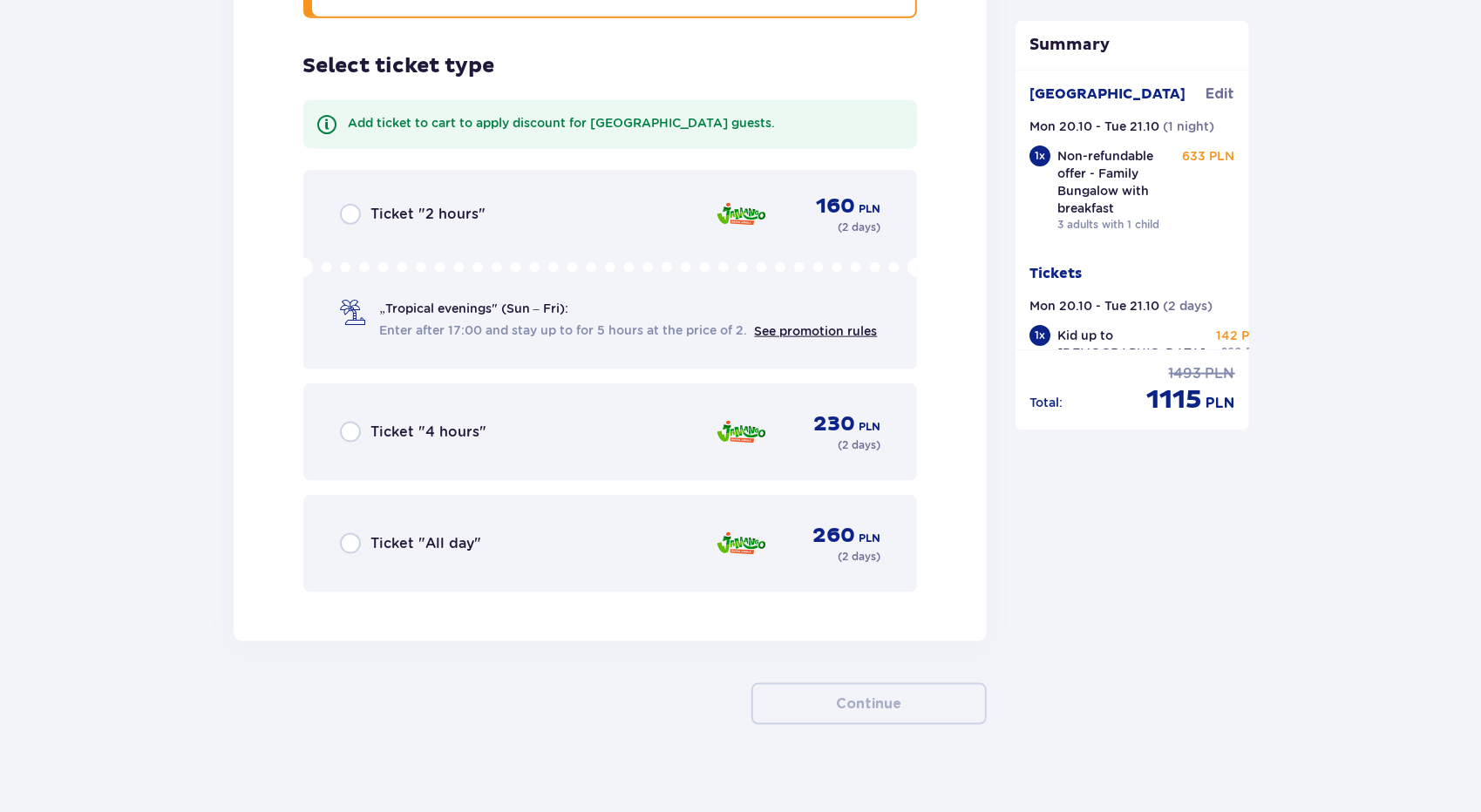
scroll to position [5751, 0]
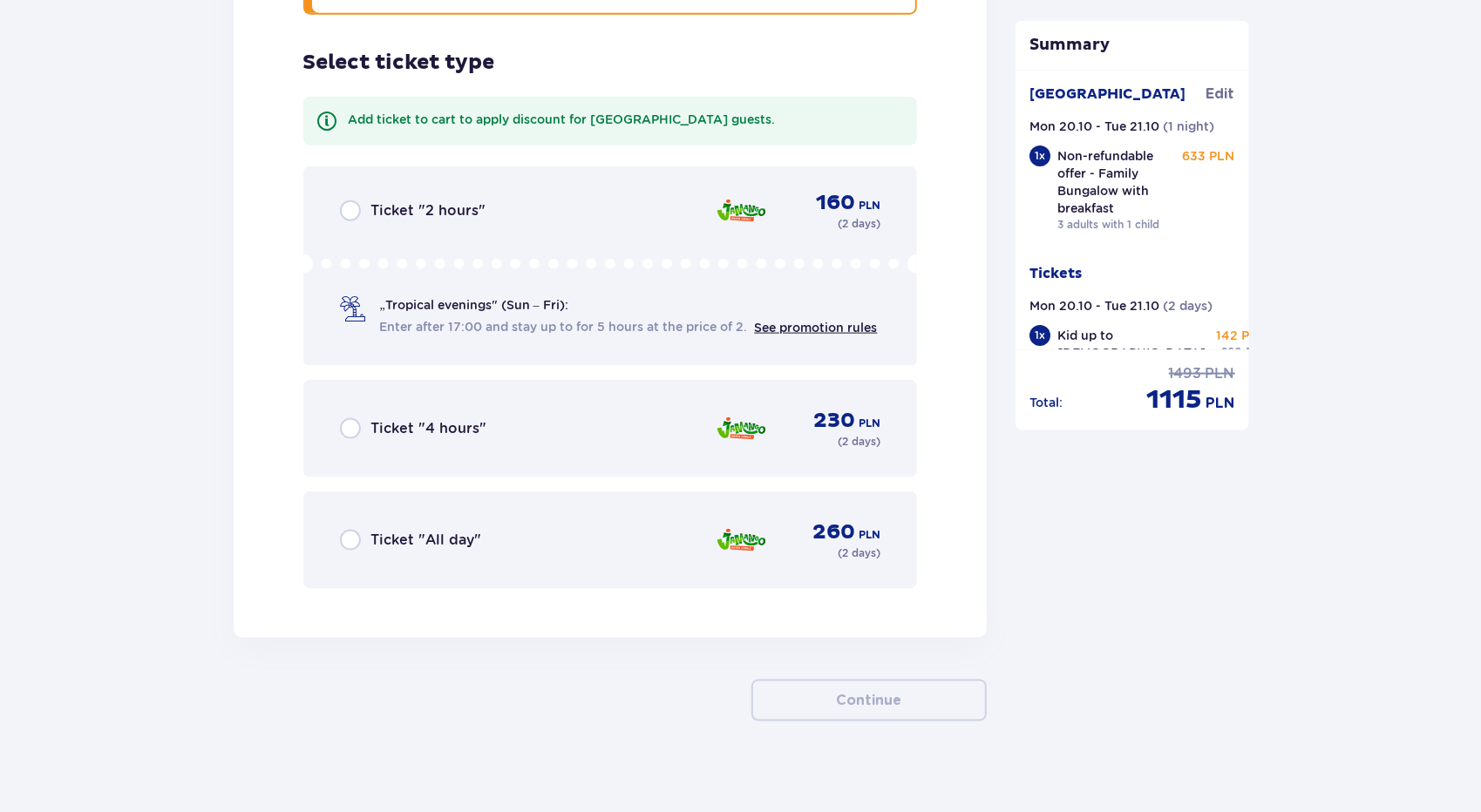
drag, startPoint x: 583, startPoint y: 541, endPoint x: 610, endPoint y: 555, distance: 30.4
click at [584, 541] on div "Ticket "All day" 260 PLN ( 2 days )" at bounding box center [611, 540] width 541 height 42
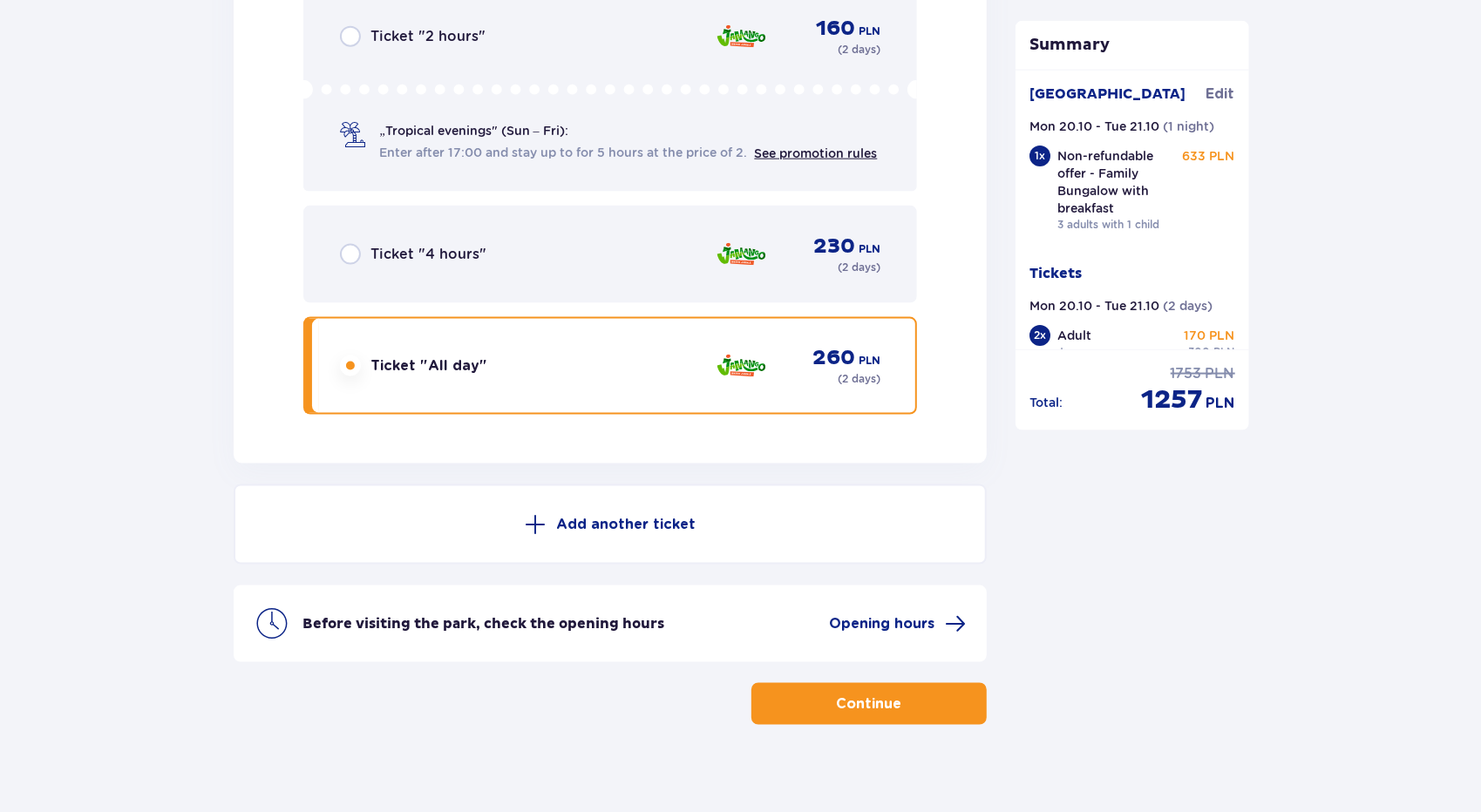
scroll to position [5929, 0]
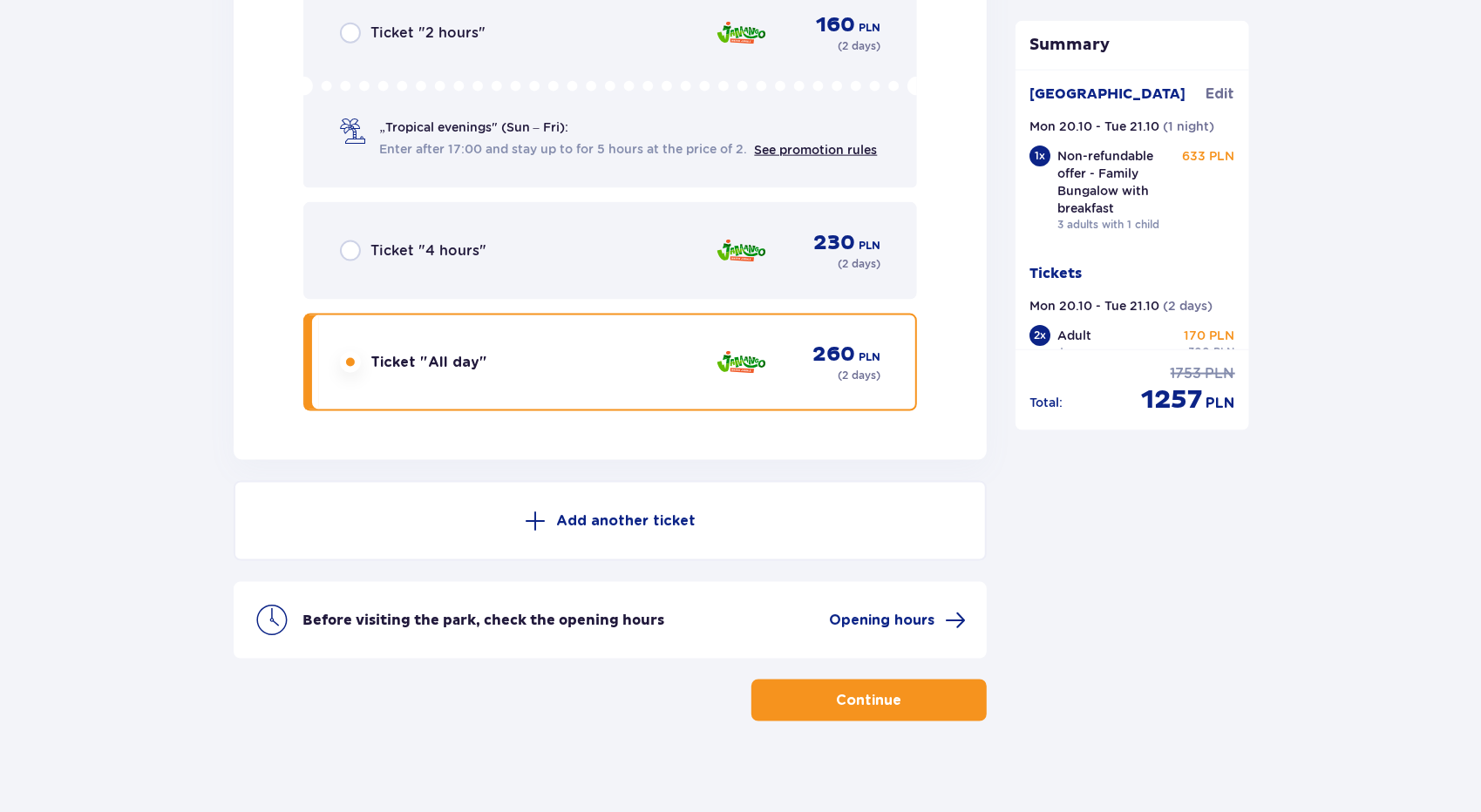
click at [842, 697] on button "Continue" at bounding box center [869, 701] width 236 height 42
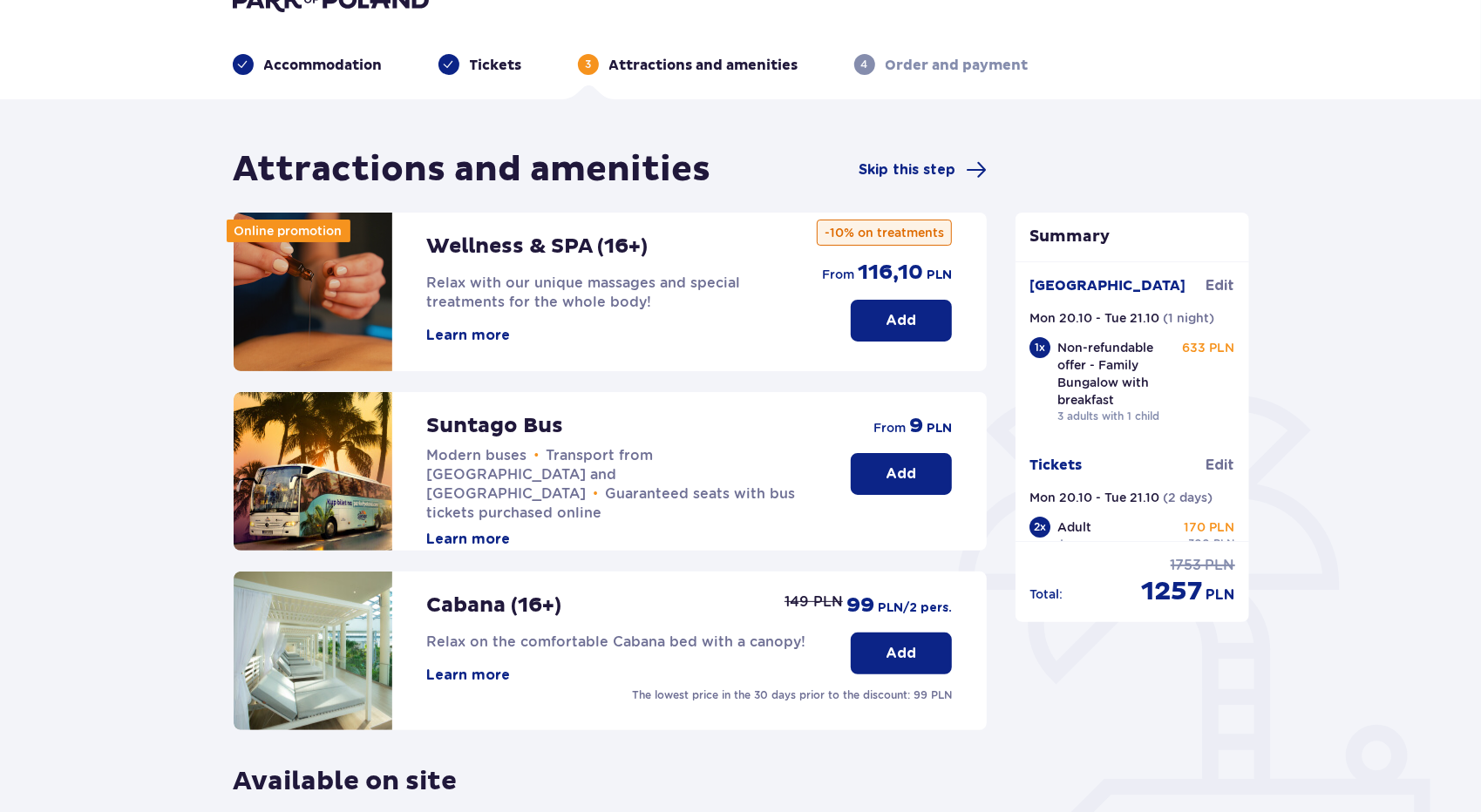
scroll to position [369, 0]
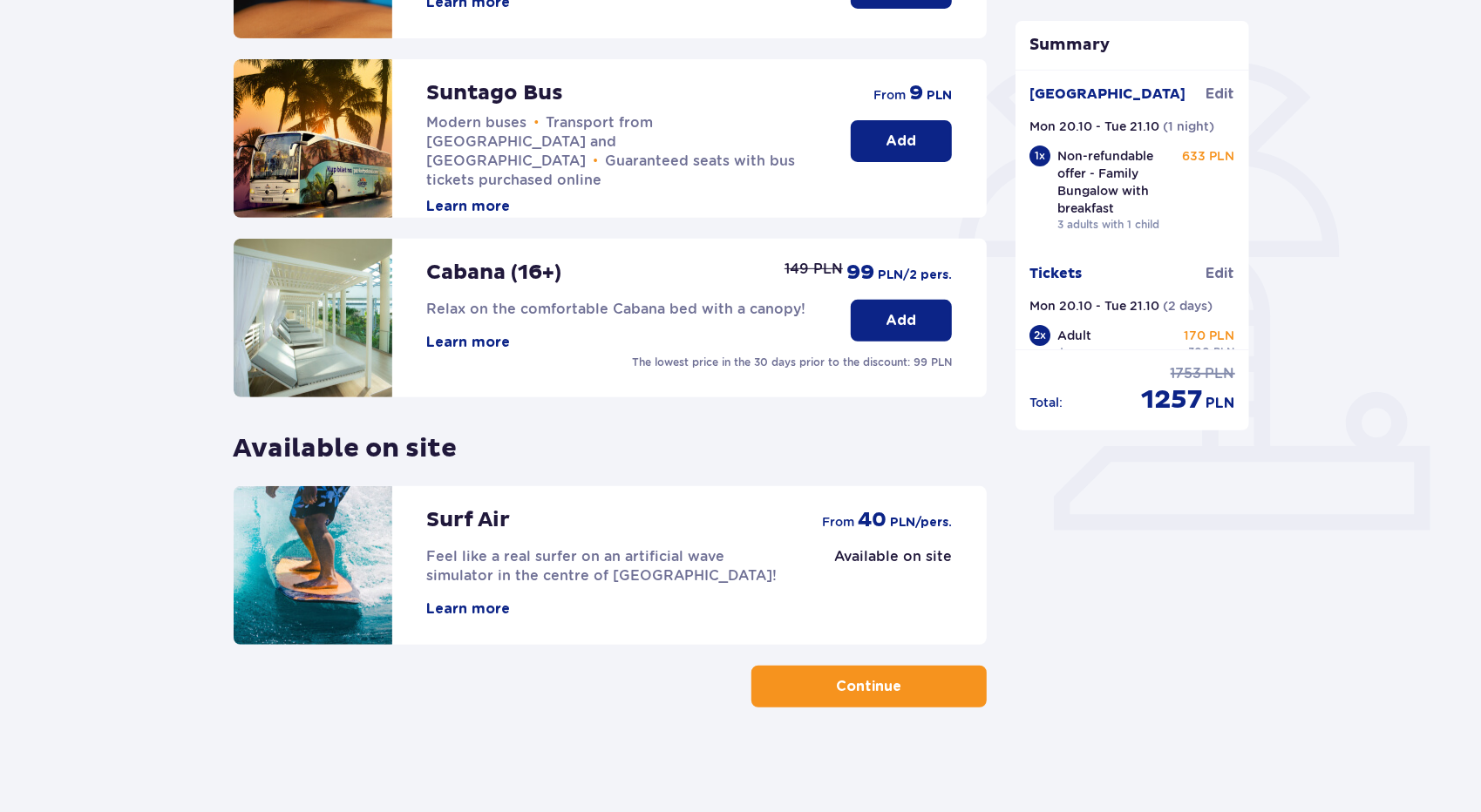
click at [869, 696] on button "Continue" at bounding box center [869, 687] width 236 height 42
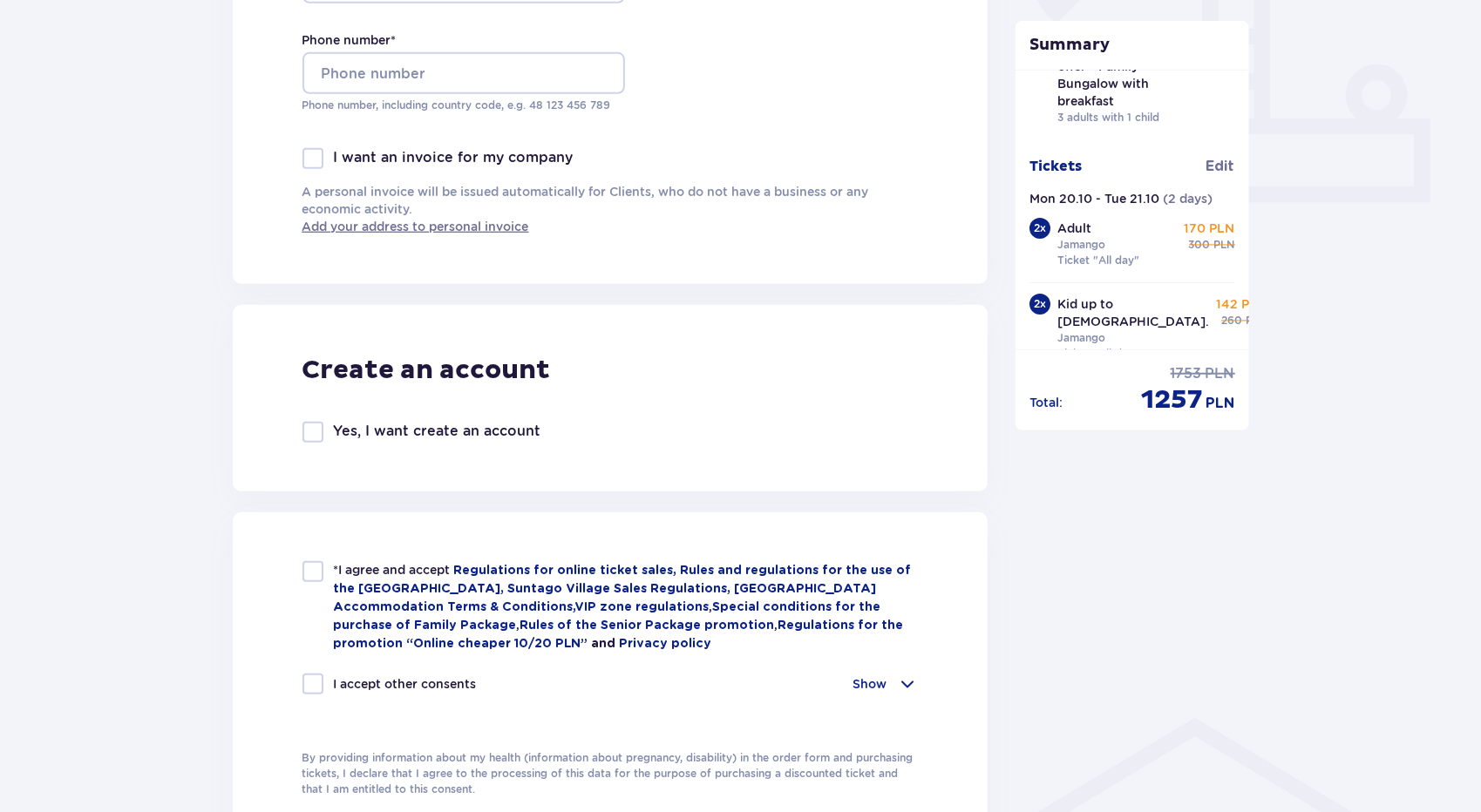
scroll to position [119, 0]
